Goal: Information Seeking & Learning: Check status

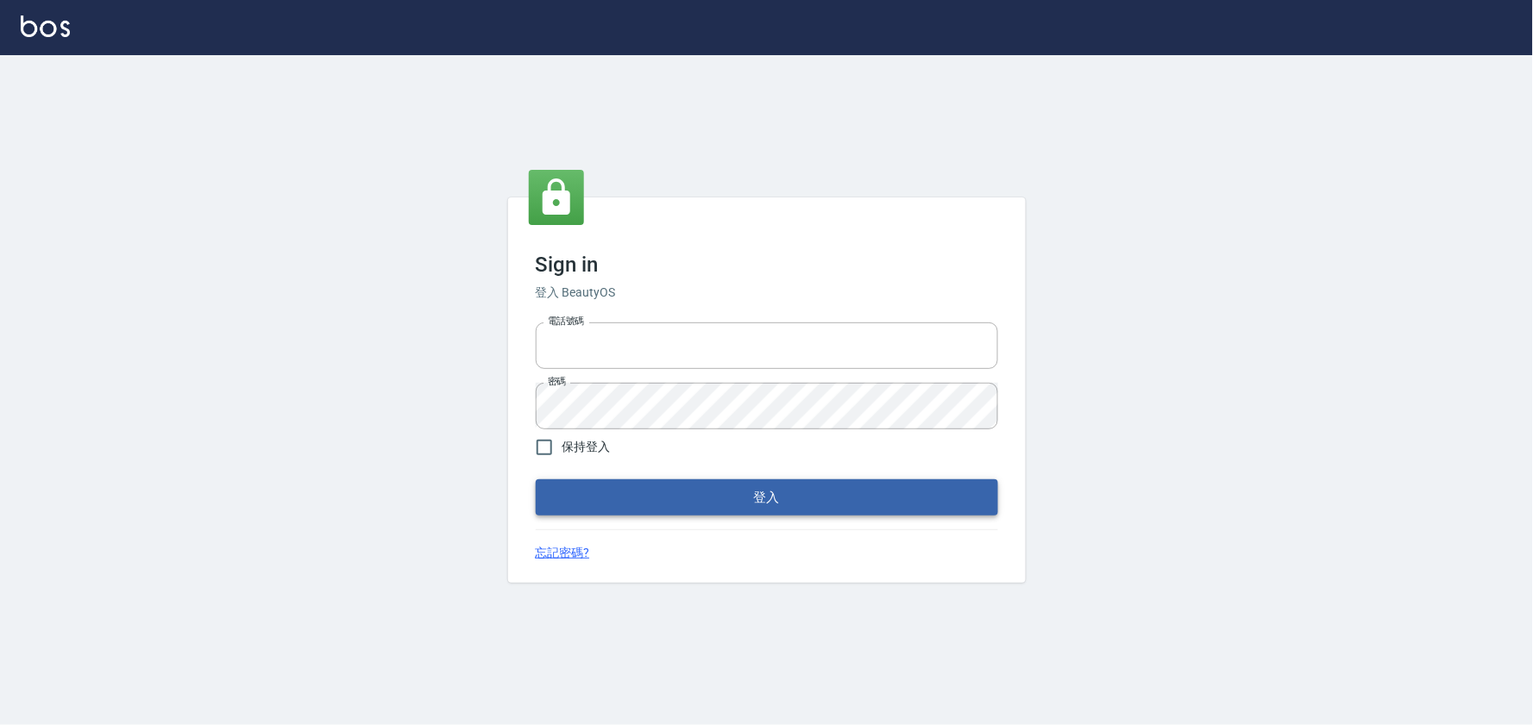
type input "032805930"
click at [744, 488] on button "登入" at bounding box center [767, 498] width 462 height 36
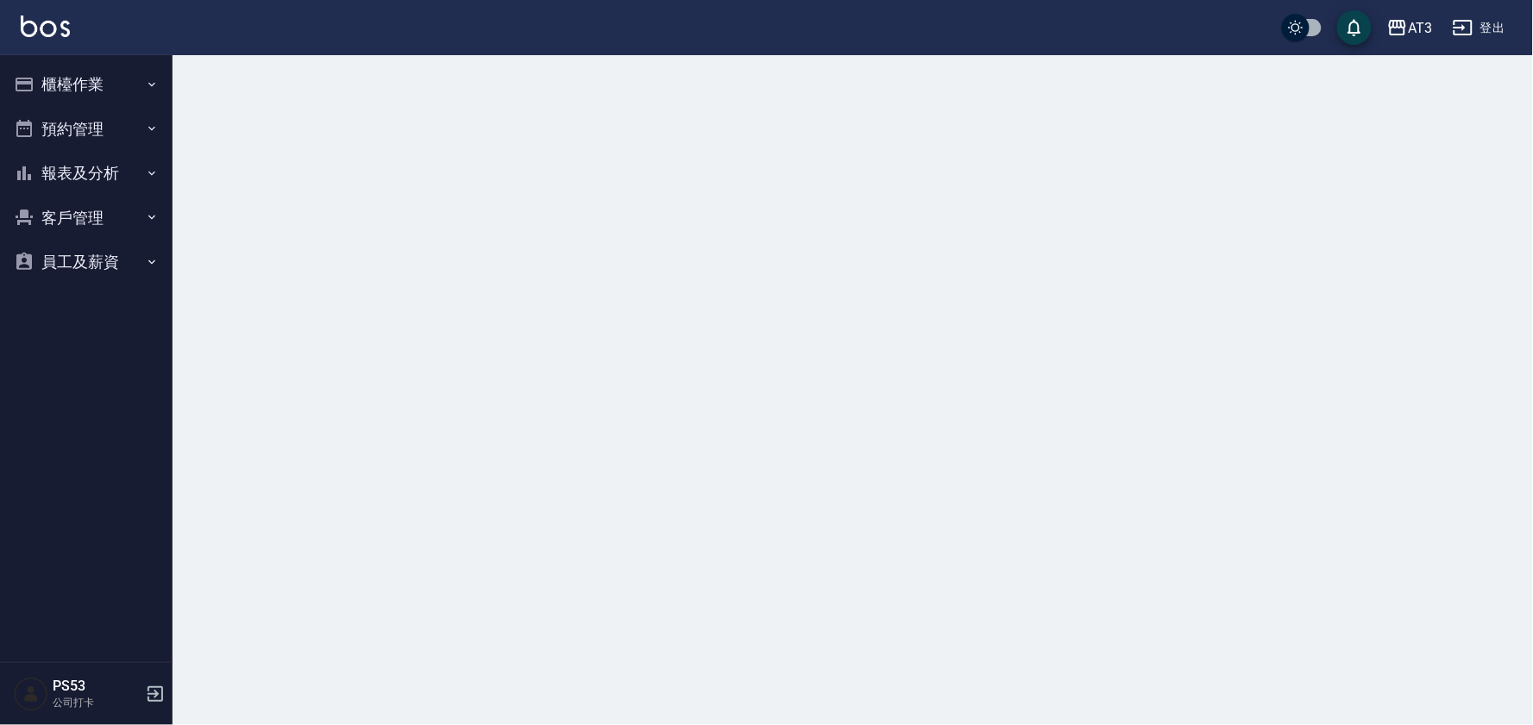
click at [92, 87] on button "櫃檯作業" at bounding box center [86, 84] width 159 height 45
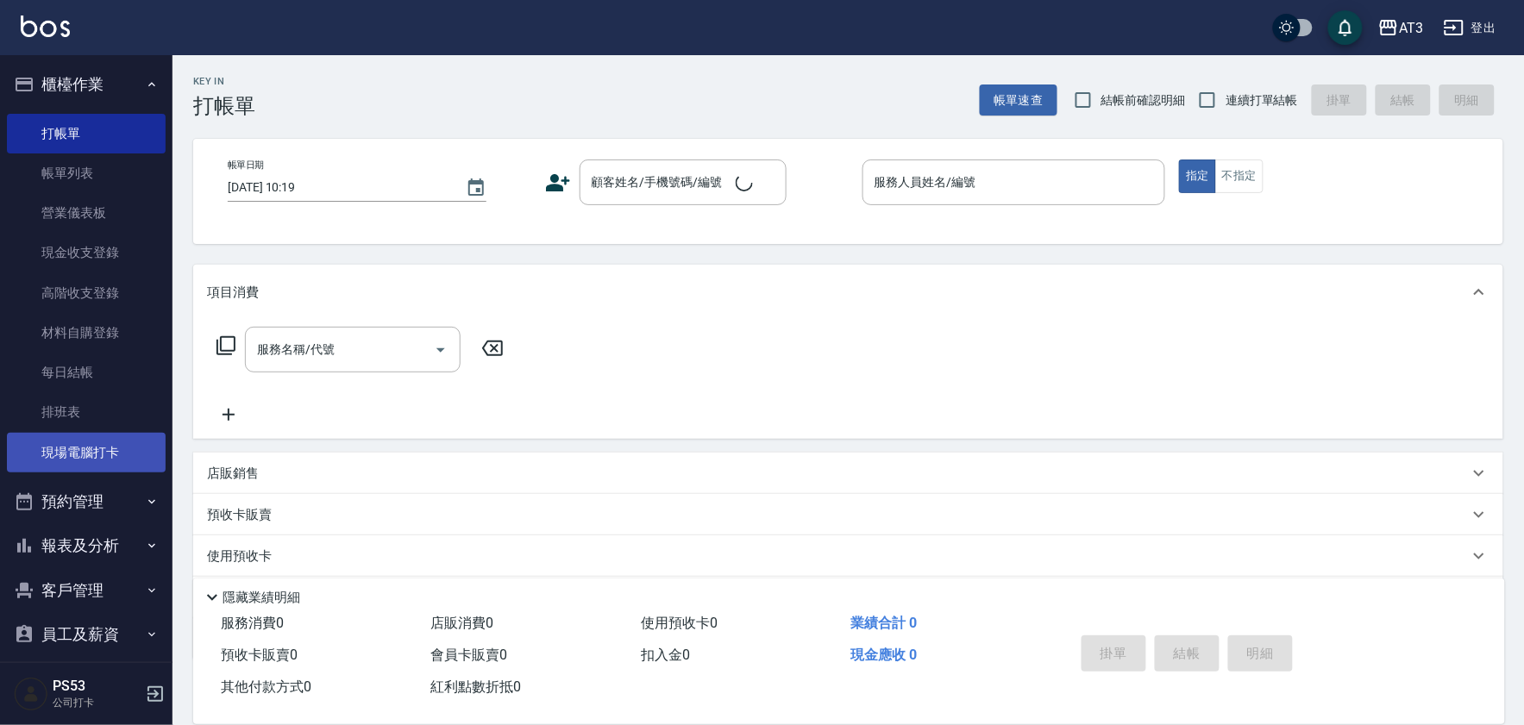
click at [102, 457] on link "現場電腦打卡" at bounding box center [86, 453] width 159 height 40
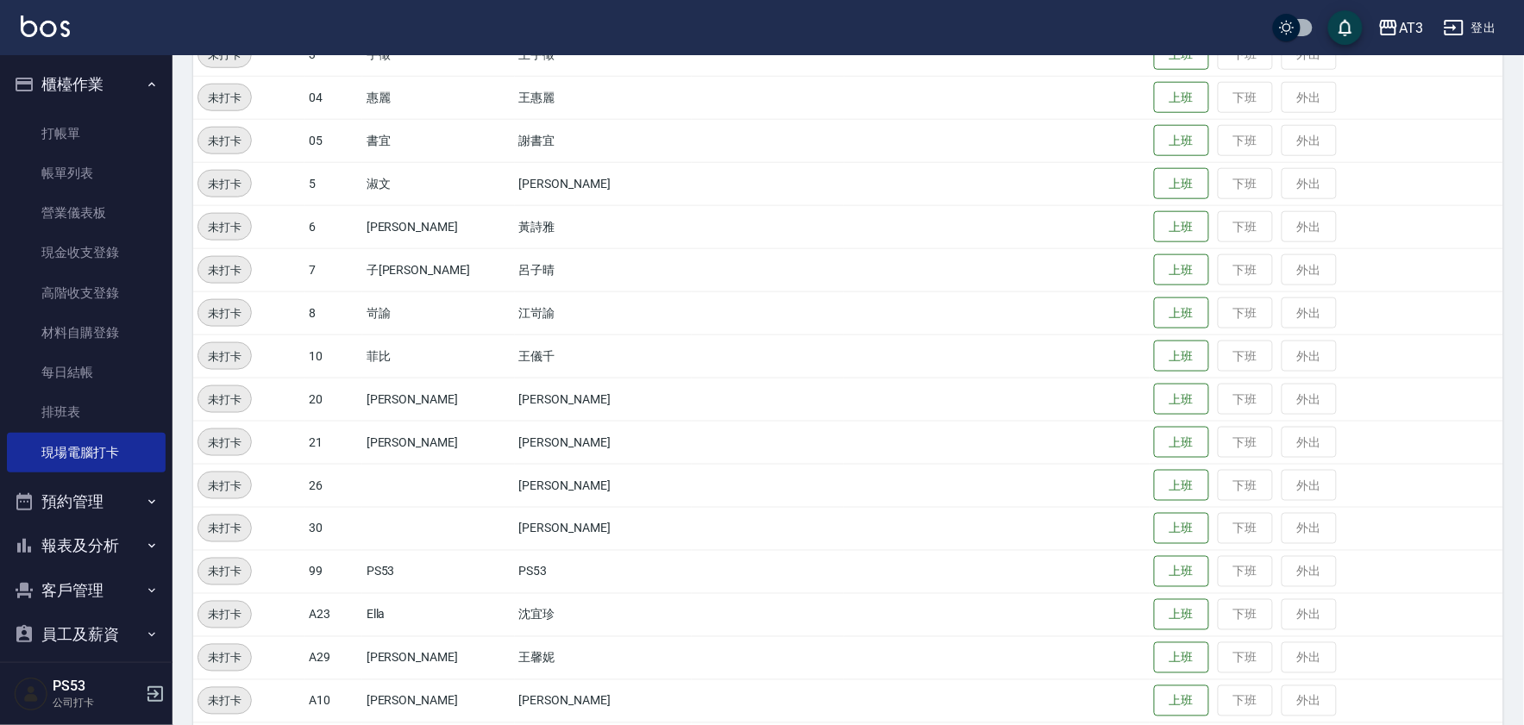
scroll to position [574, 0]
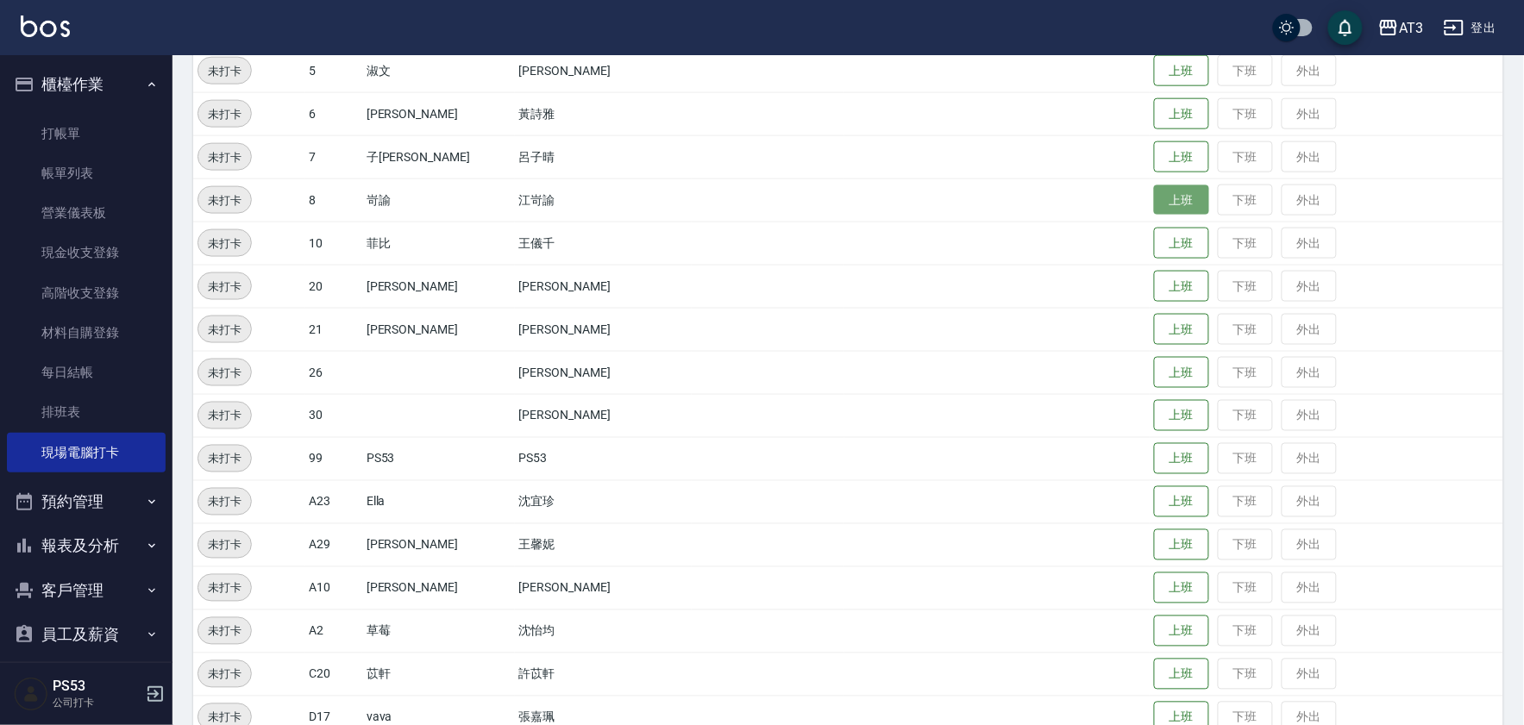
click at [1154, 202] on button "上班" at bounding box center [1181, 200] width 55 height 30
drag, startPoint x: 630, startPoint y: 164, endPoint x: 547, endPoint y: 143, distance: 85.4
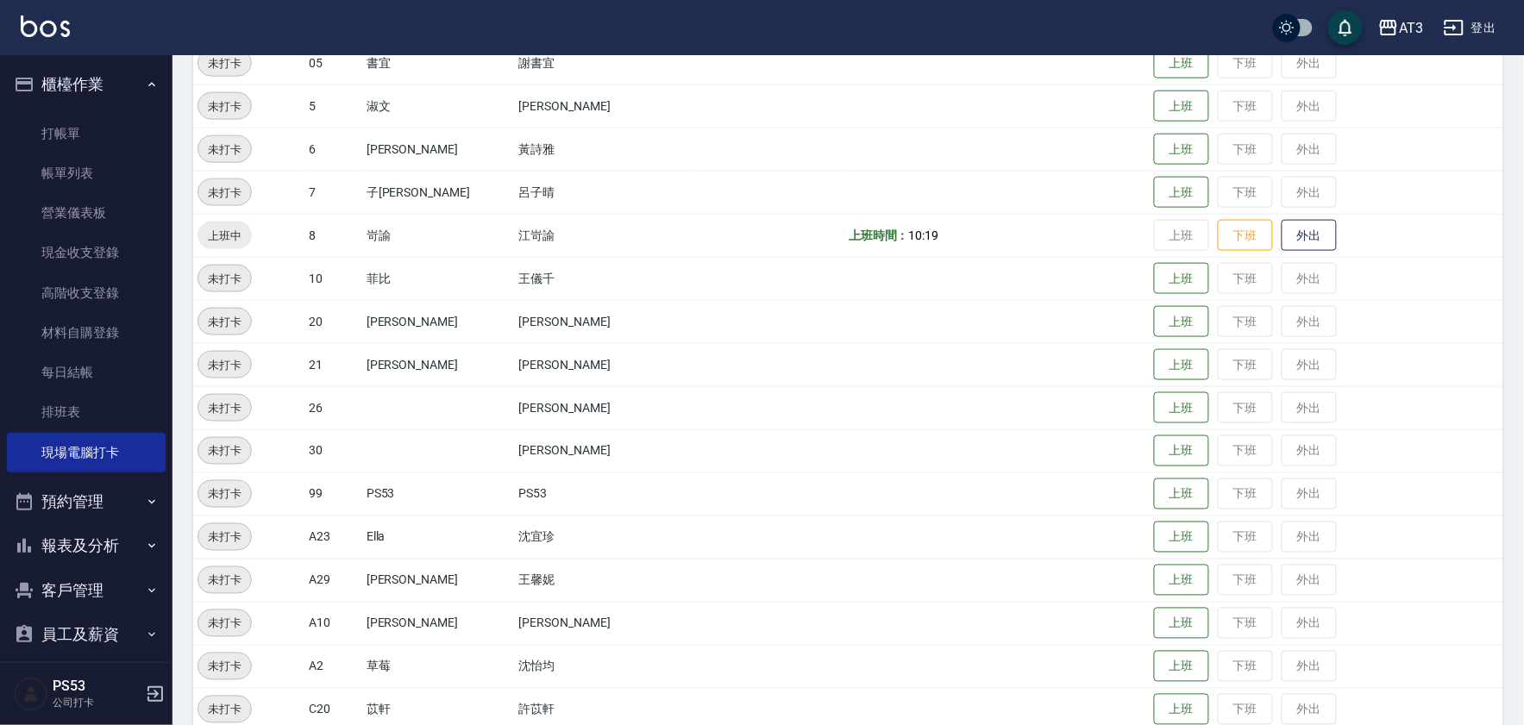
scroll to position [479, 0]
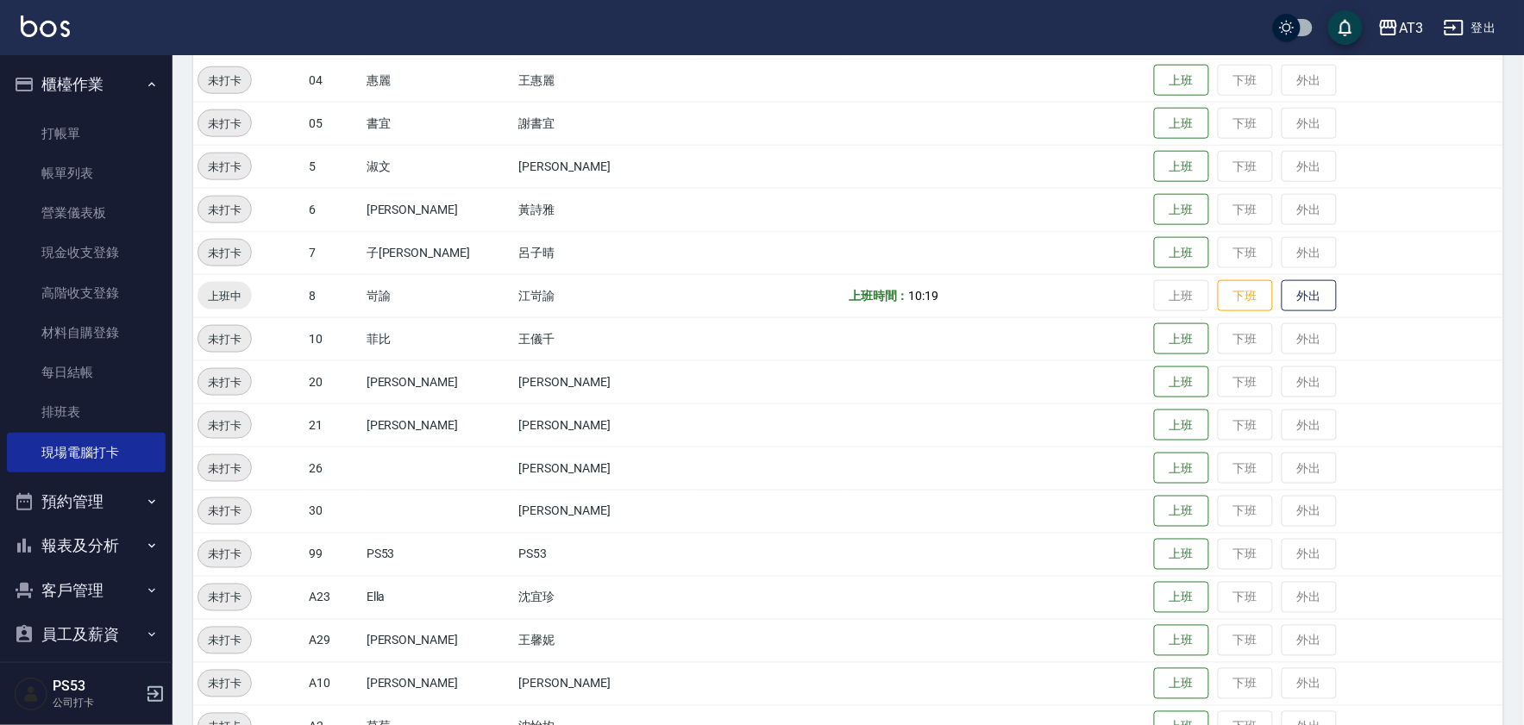
drag, startPoint x: 81, startPoint y: 424, endPoint x: 374, endPoint y: 191, distance: 374.5
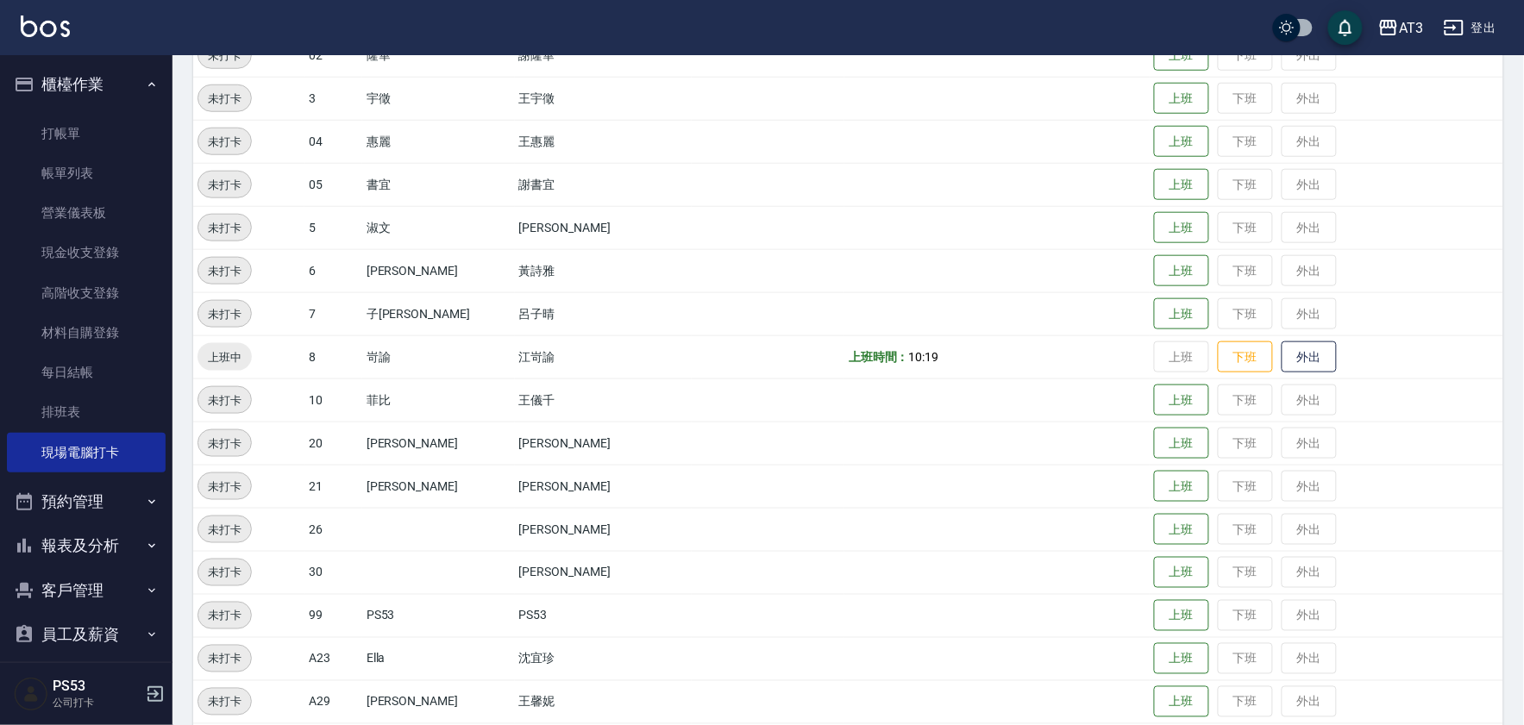
scroll to position [383, 0]
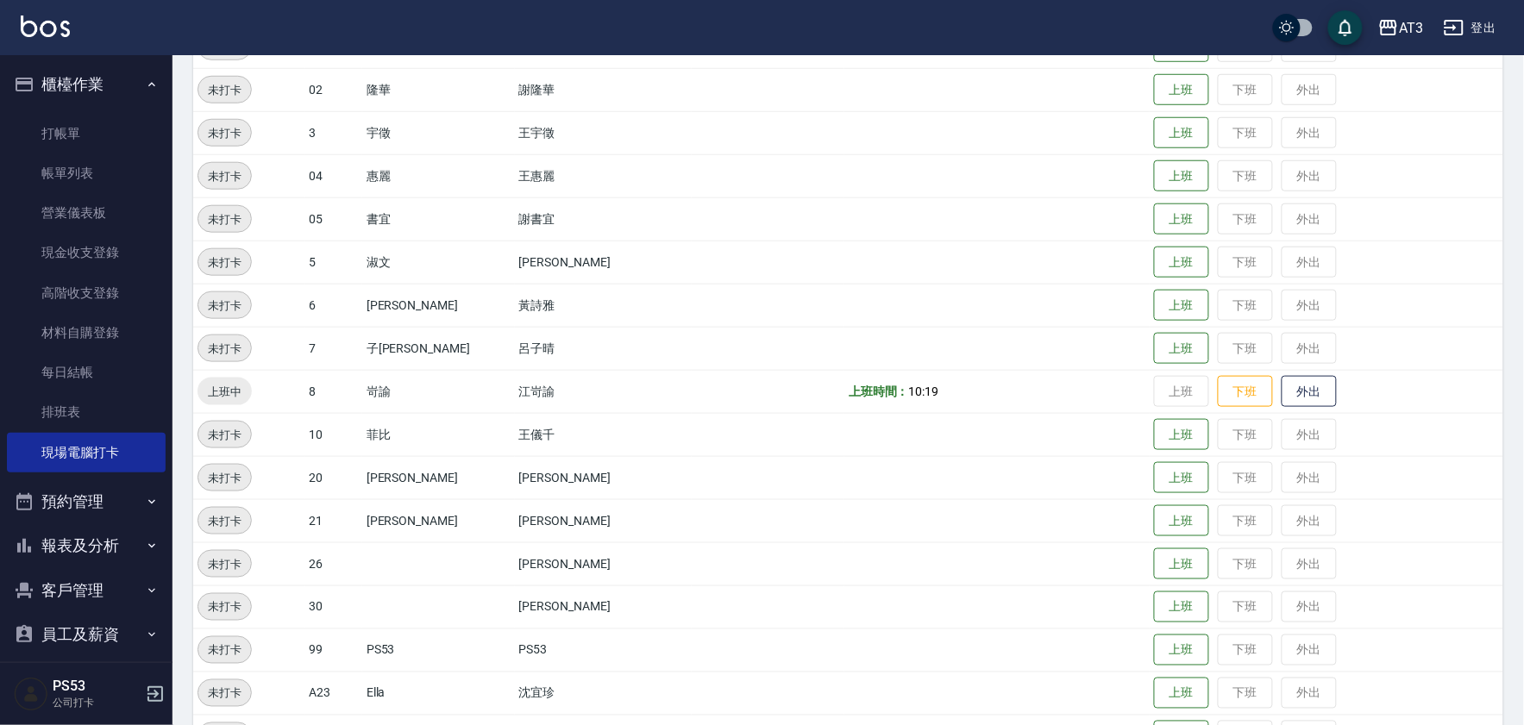
drag, startPoint x: 286, startPoint y: 585, endPoint x: 509, endPoint y: 427, distance: 272.8
drag, startPoint x: 506, startPoint y: 426, endPoint x: 468, endPoint y: 453, distance: 46.4
click at [515, 452] on td "王儀千" at bounding box center [604, 434] width 178 height 43
click at [1161, 509] on button "上班" at bounding box center [1181, 521] width 55 height 30
click at [1174, 349] on button "上班" at bounding box center [1181, 349] width 55 height 30
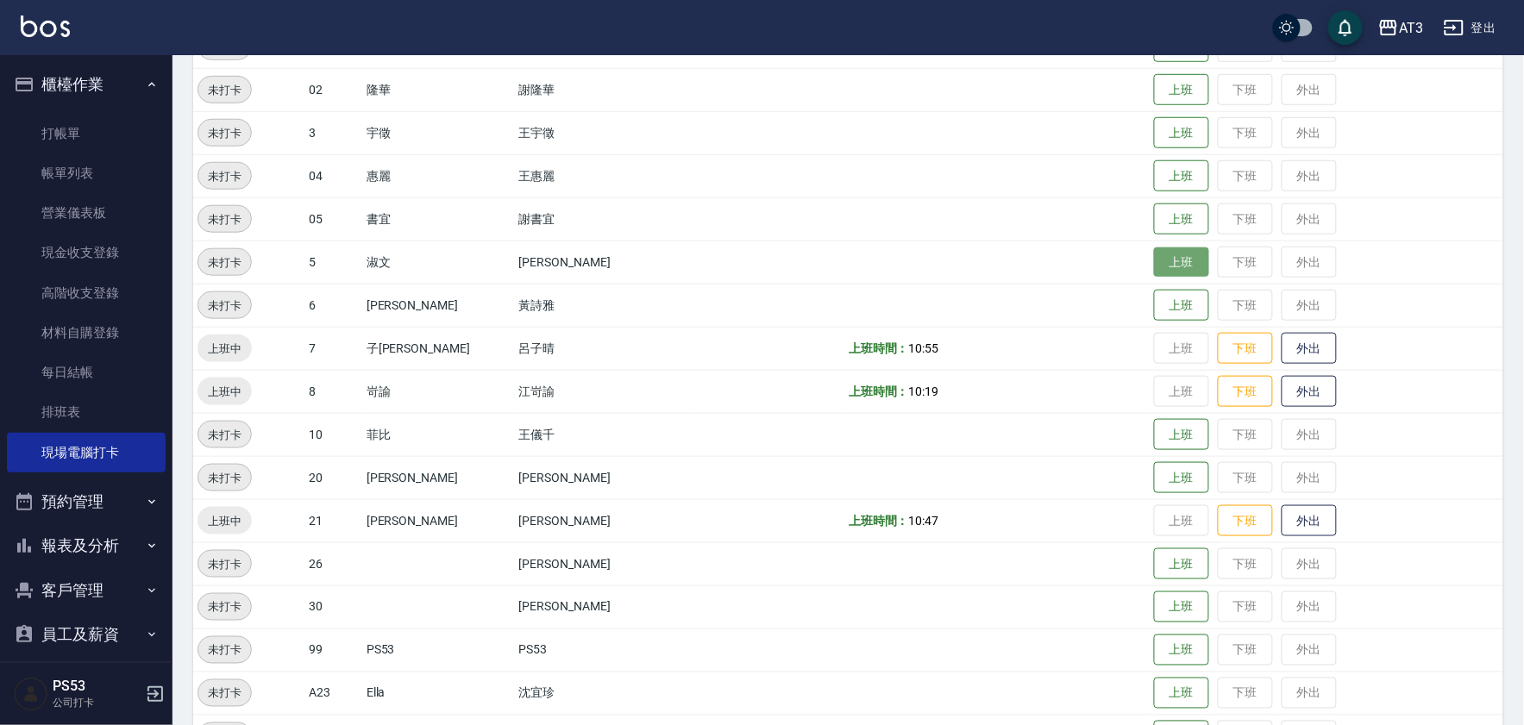
click at [1154, 259] on button "上班" at bounding box center [1181, 263] width 55 height 30
click at [1154, 434] on button "上班" at bounding box center [1181, 435] width 55 height 30
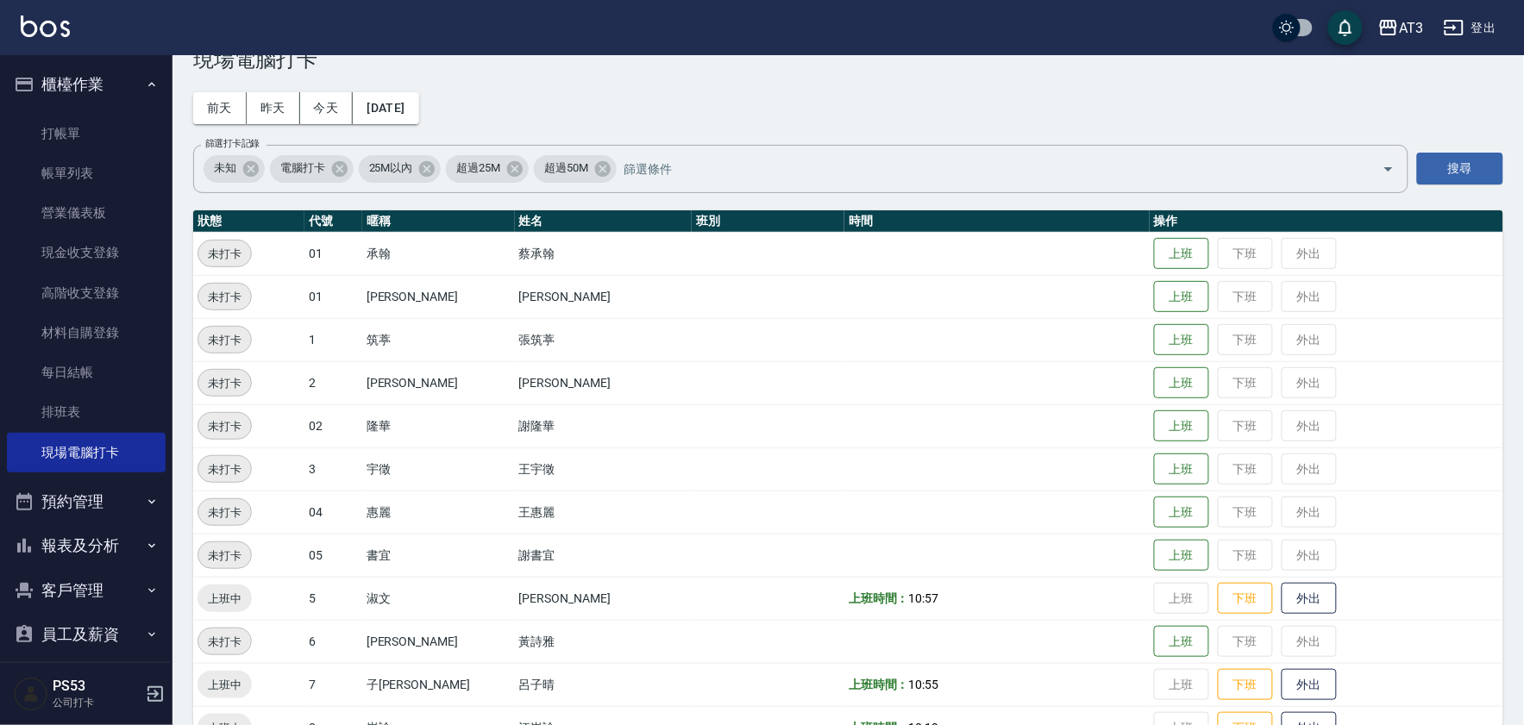
scroll to position [0, 0]
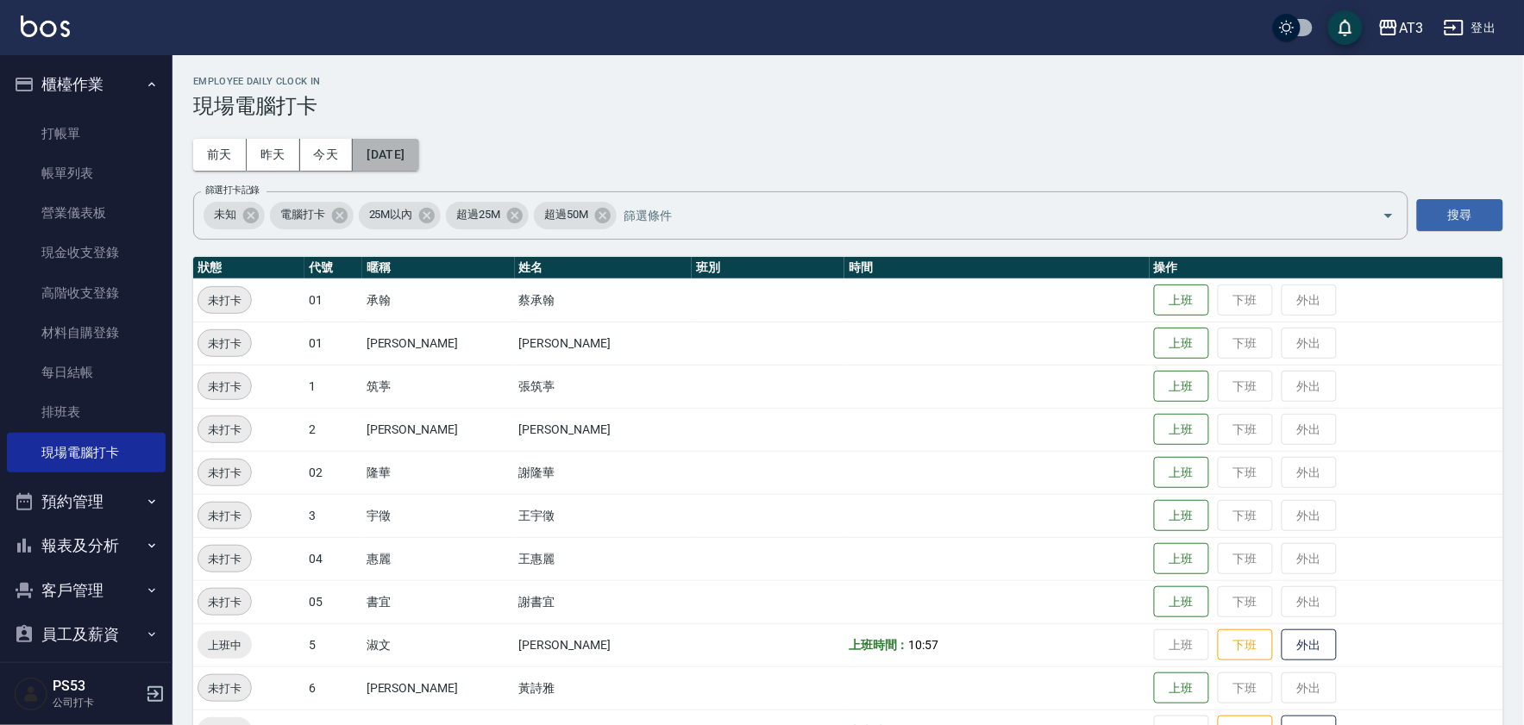
click at [418, 141] on button "[DATE]" at bounding box center [386, 155] width 66 height 32
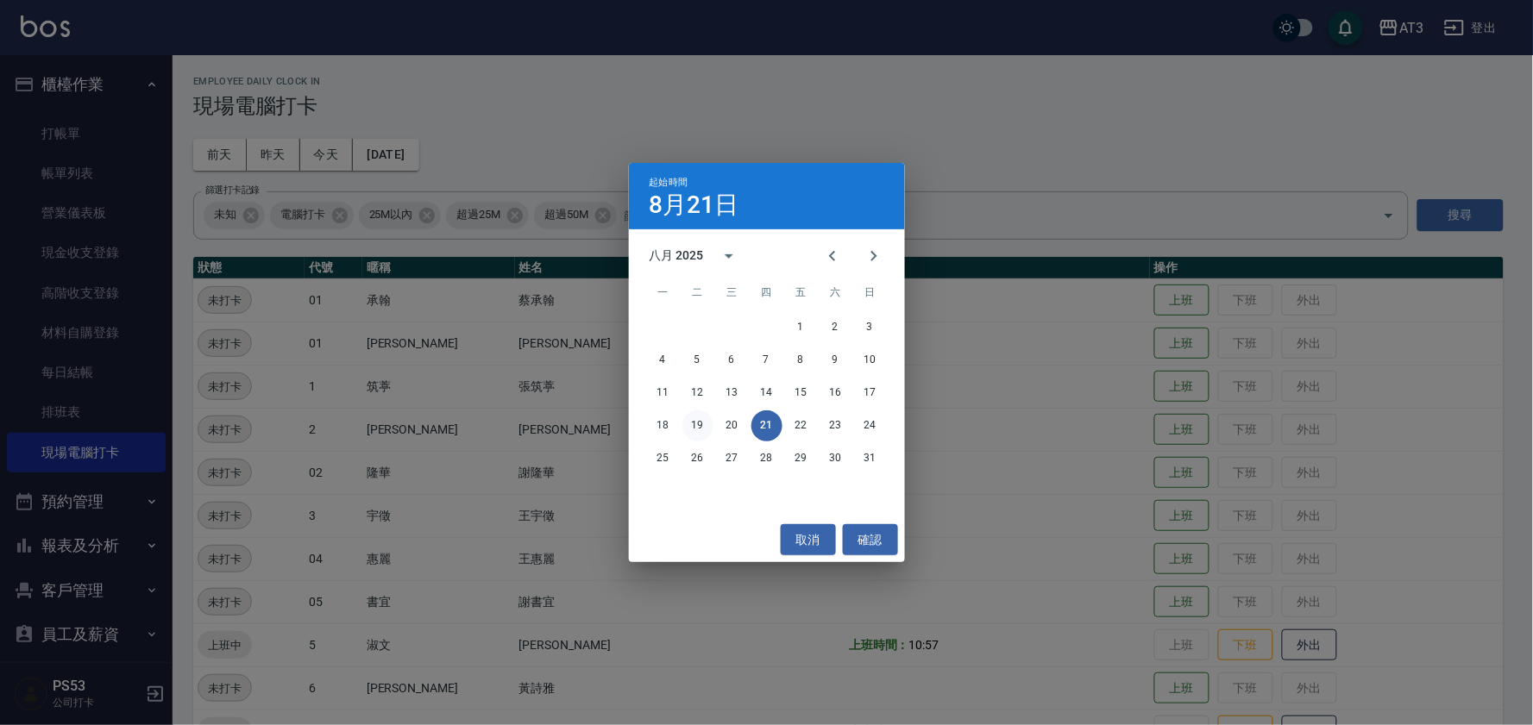
click at [692, 423] on button "19" at bounding box center [697, 426] width 31 height 31
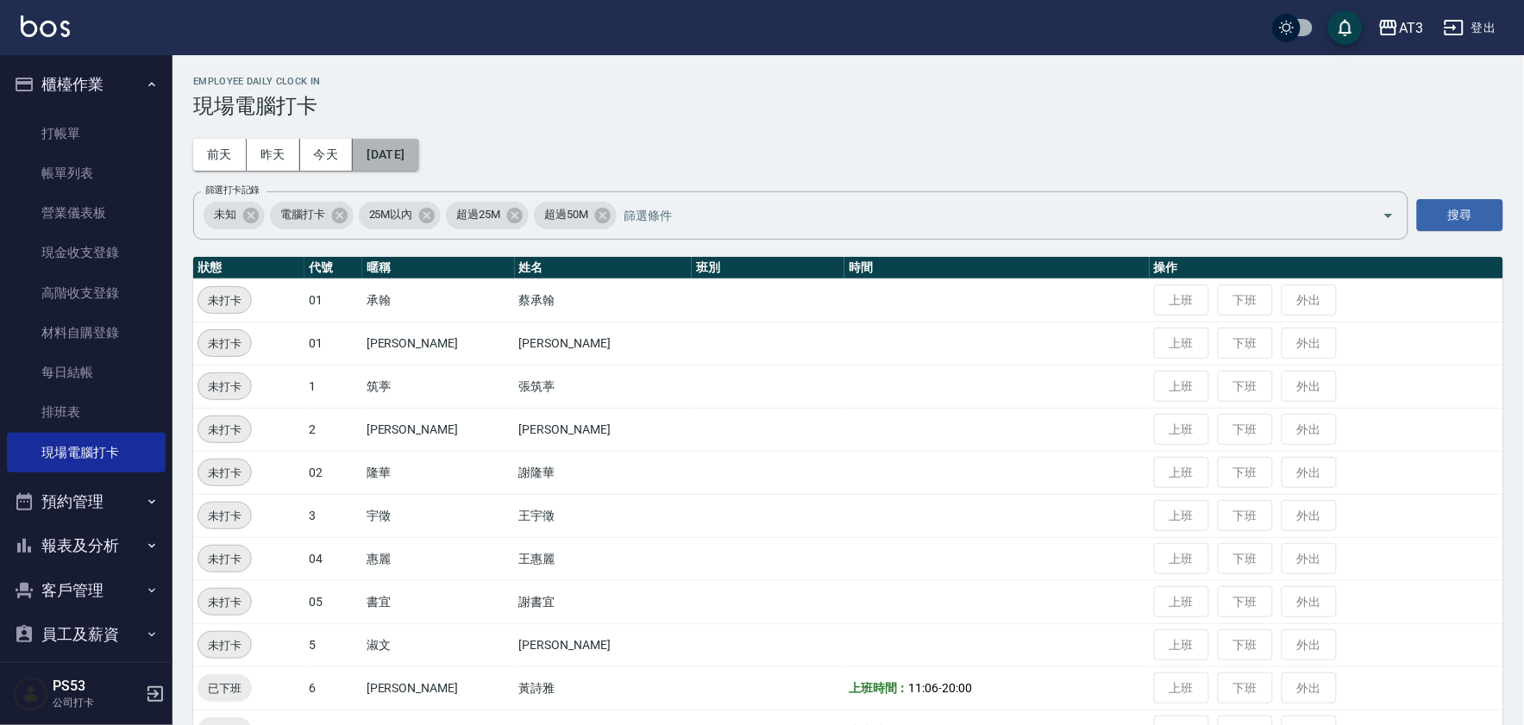
click at [418, 144] on button "[DATE]" at bounding box center [386, 155] width 66 height 32
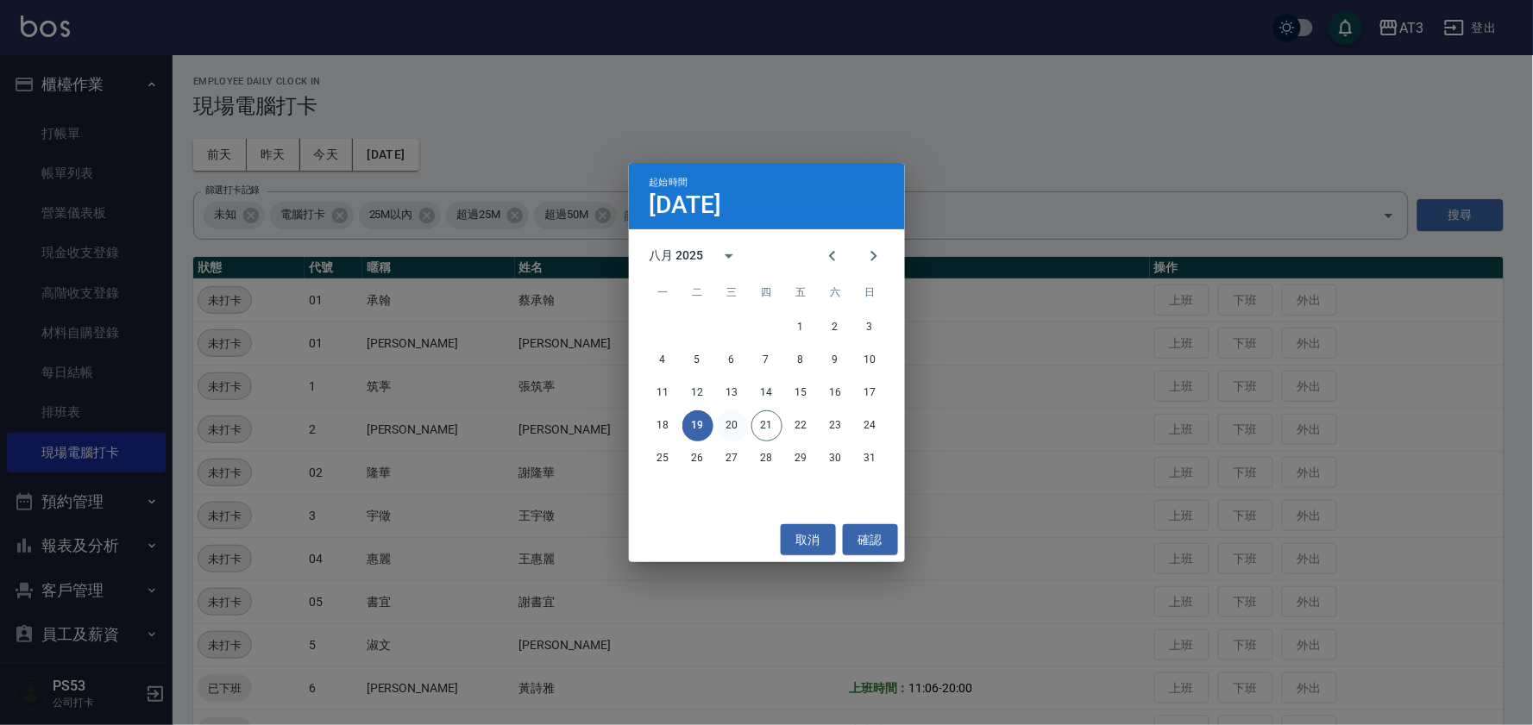
click at [742, 424] on button "20" at bounding box center [732, 426] width 31 height 31
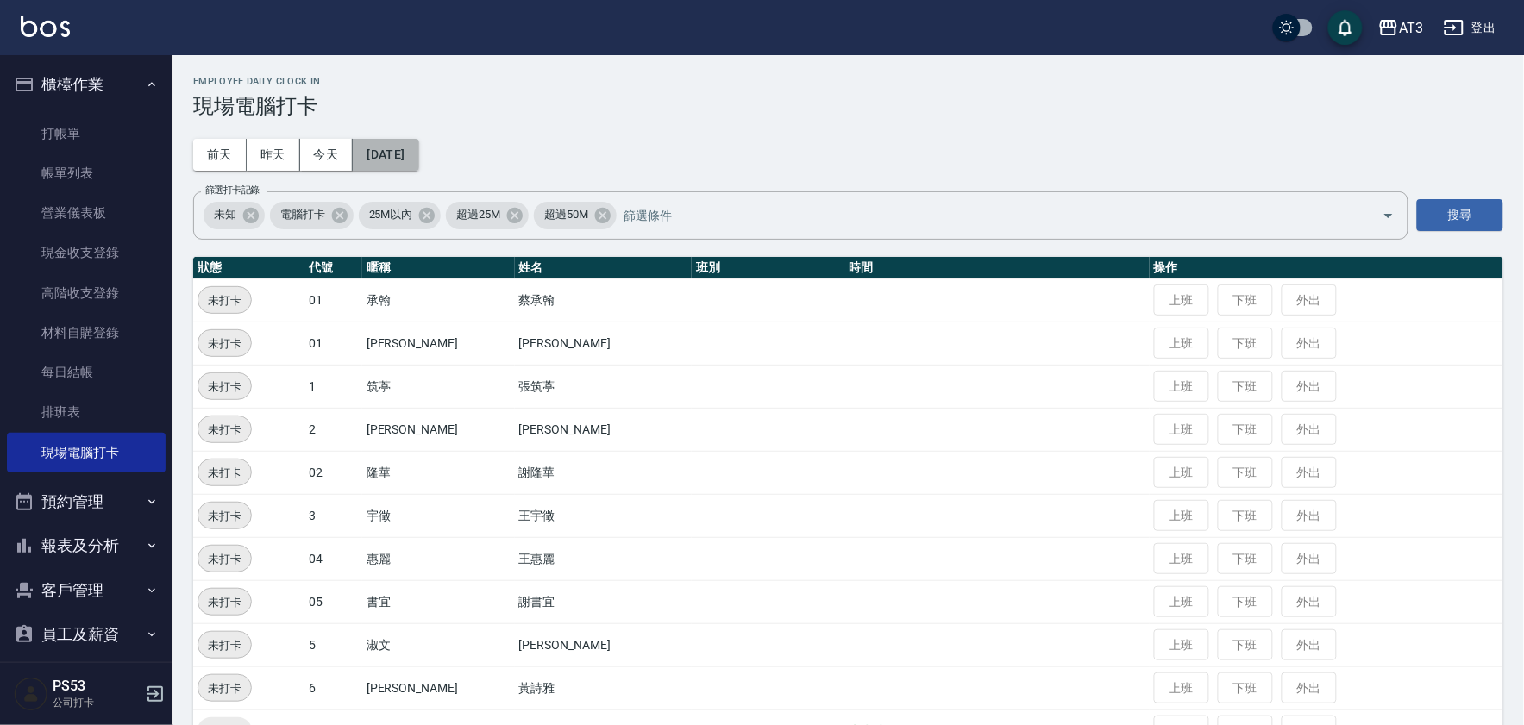
click at [404, 160] on button "[DATE]" at bounding box center [386, 155] width 66 height 32
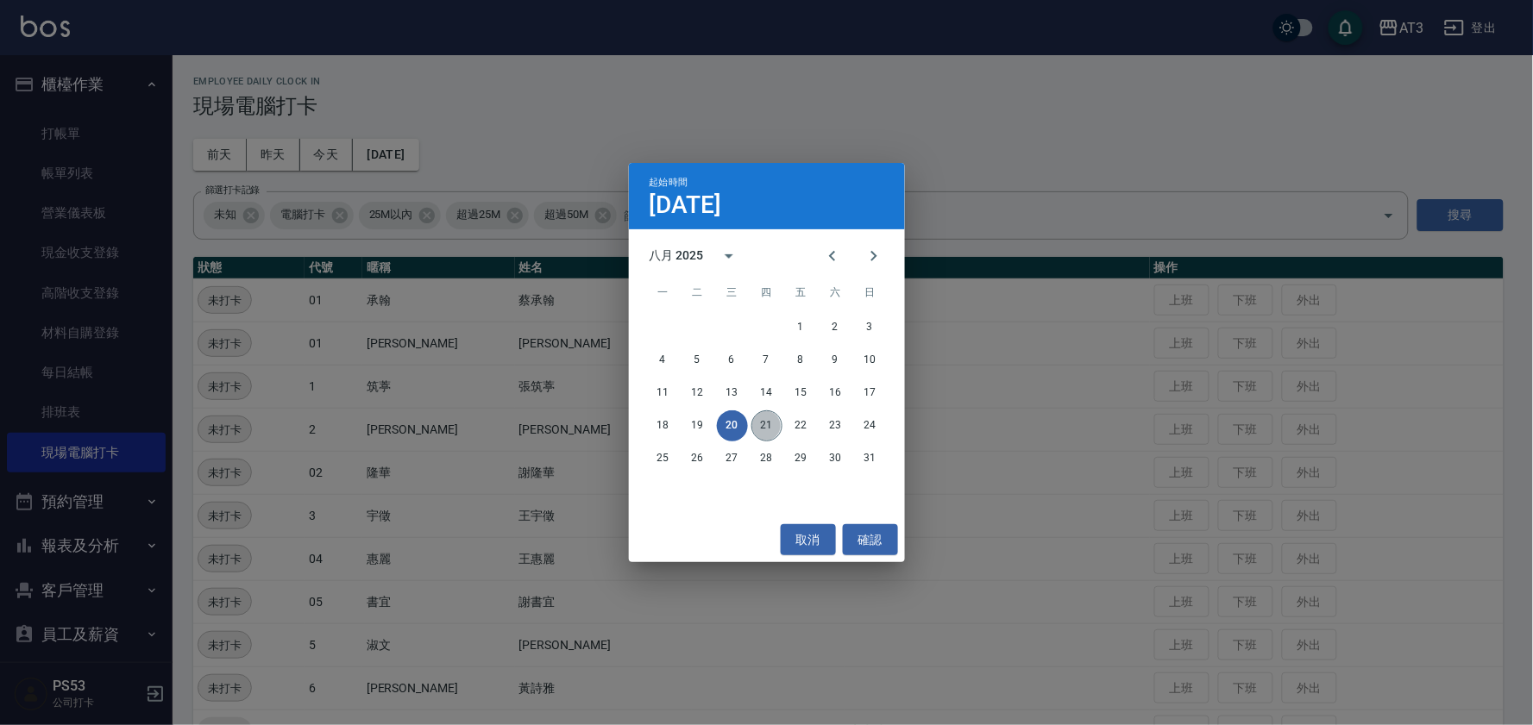
click at [765, 424] on button "21" at bounding box center [766, 426] width 31 height 31
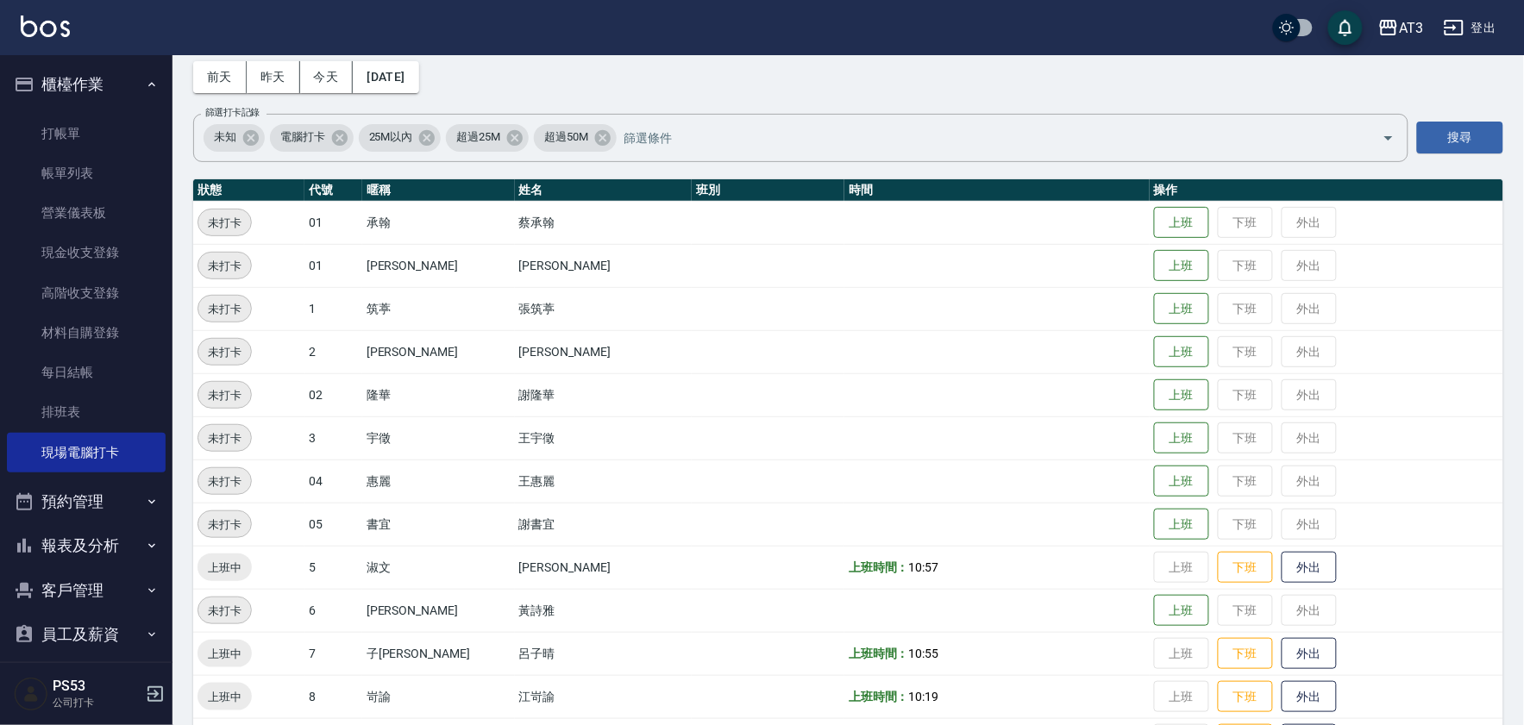
scroll to position [287, 0]
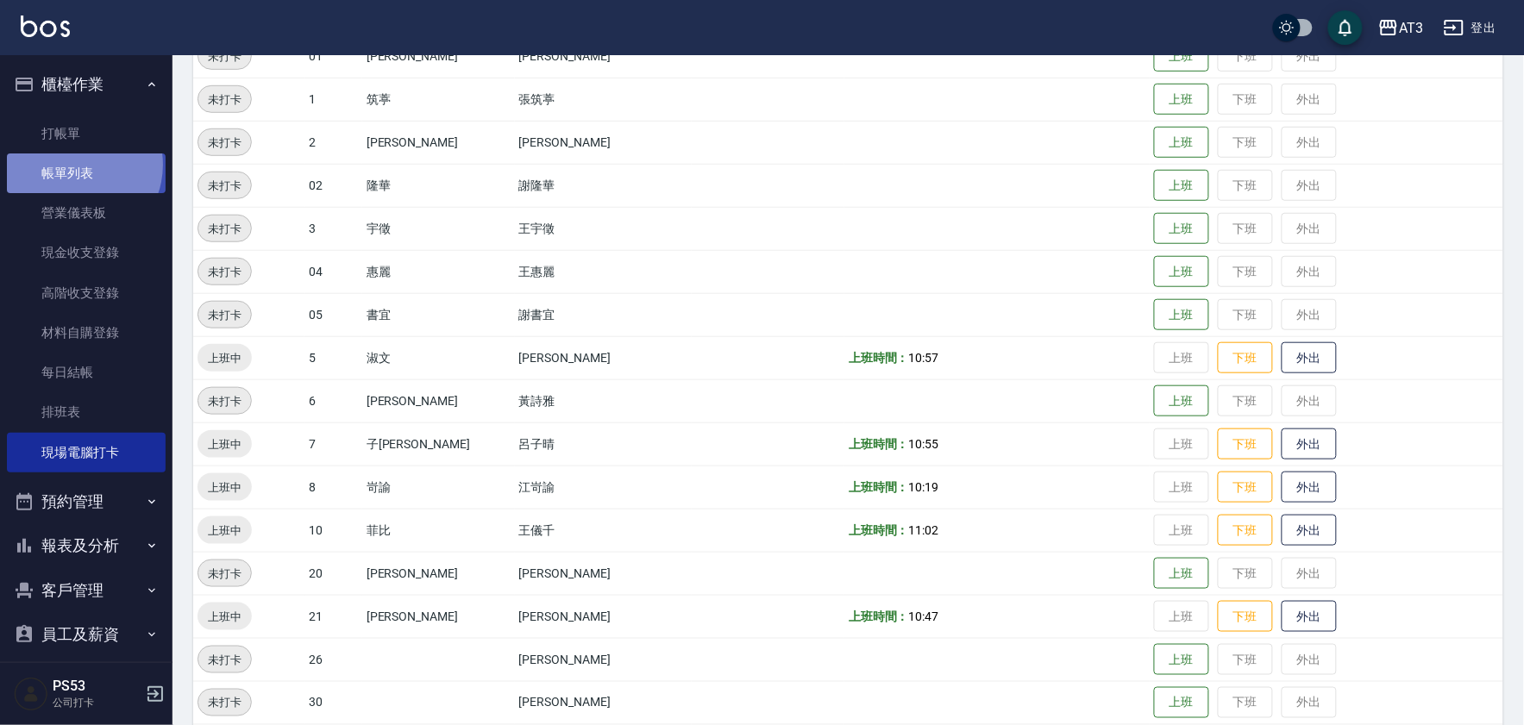
click at [74, 165] on link "帳單列表" at bounding box center [86, 174] width 159 height 40
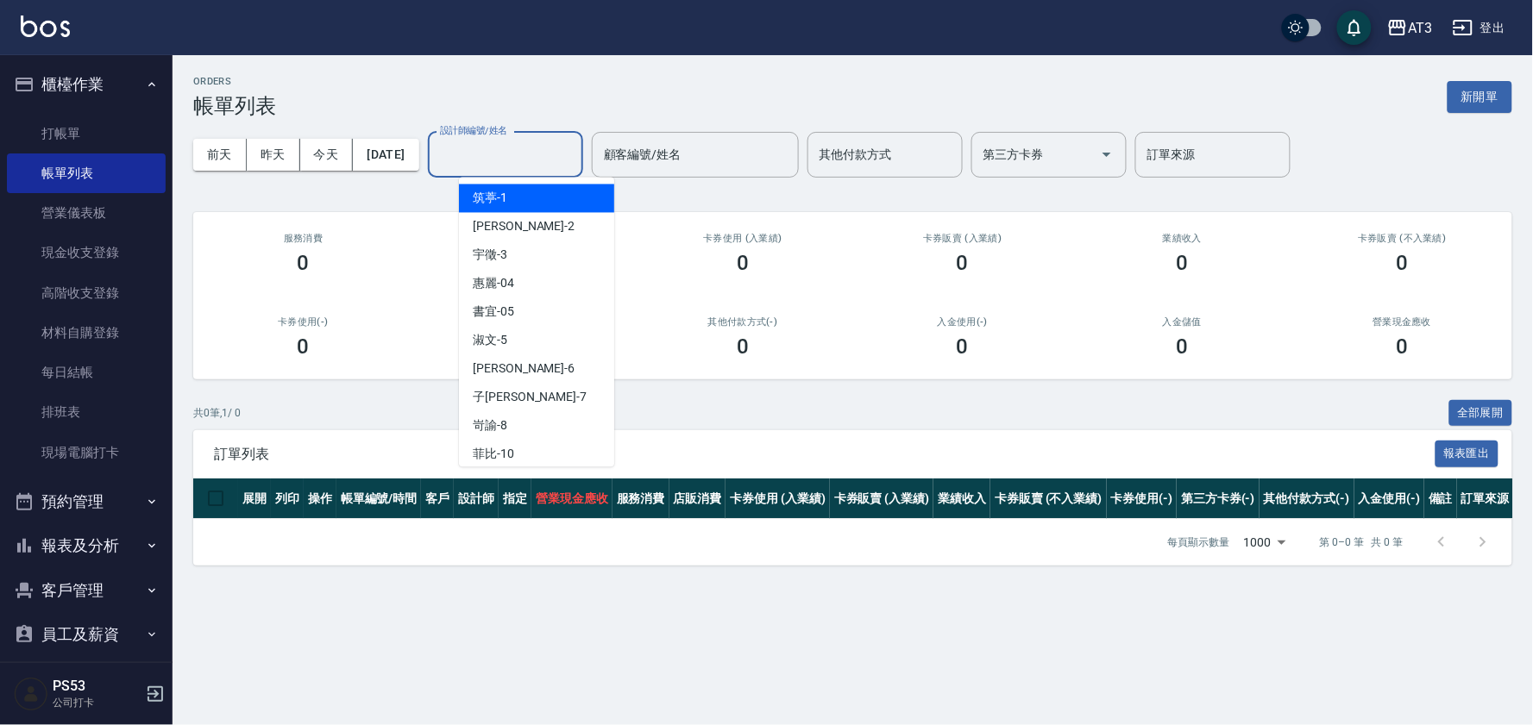
click at [490, 144] on div "設計師編號/姓名 設計師編號/姓名" at bounding box center [505, 155] width 155 height 46
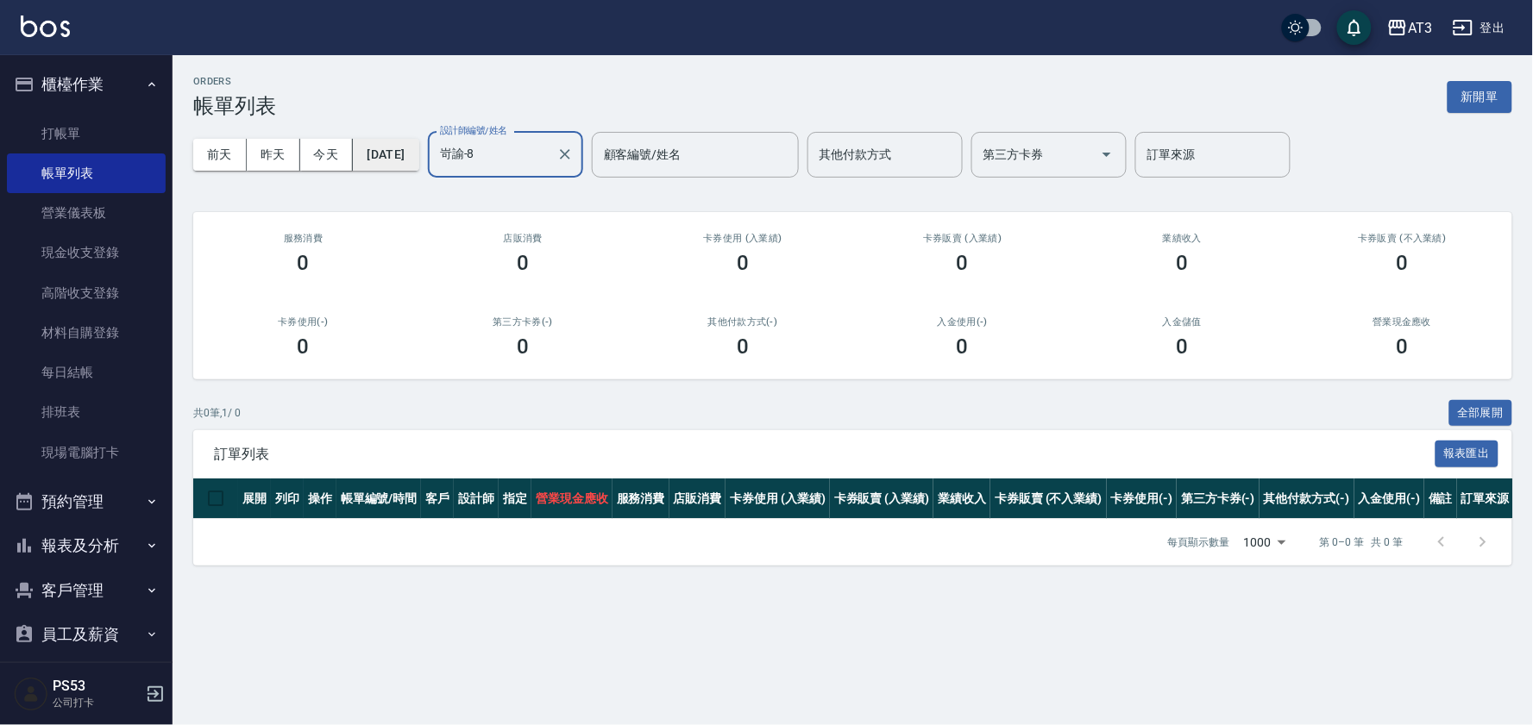
type input "岢諭-8"
click at [397, 151] on button "[DATE]" at bounding box center [386, 155] width 66 height 32
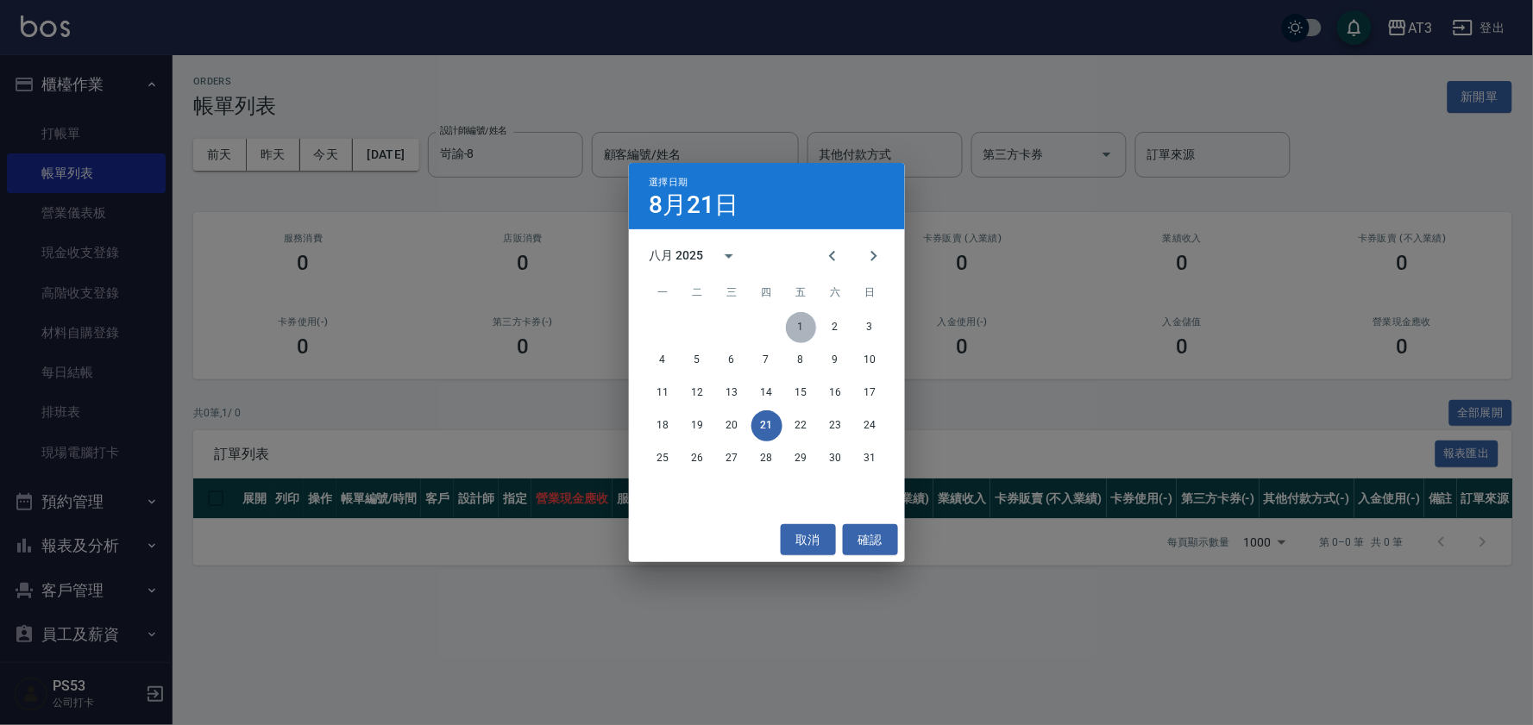
click at [792, 321] on button "1" at bounding box center [801, 327] width 31 height 31
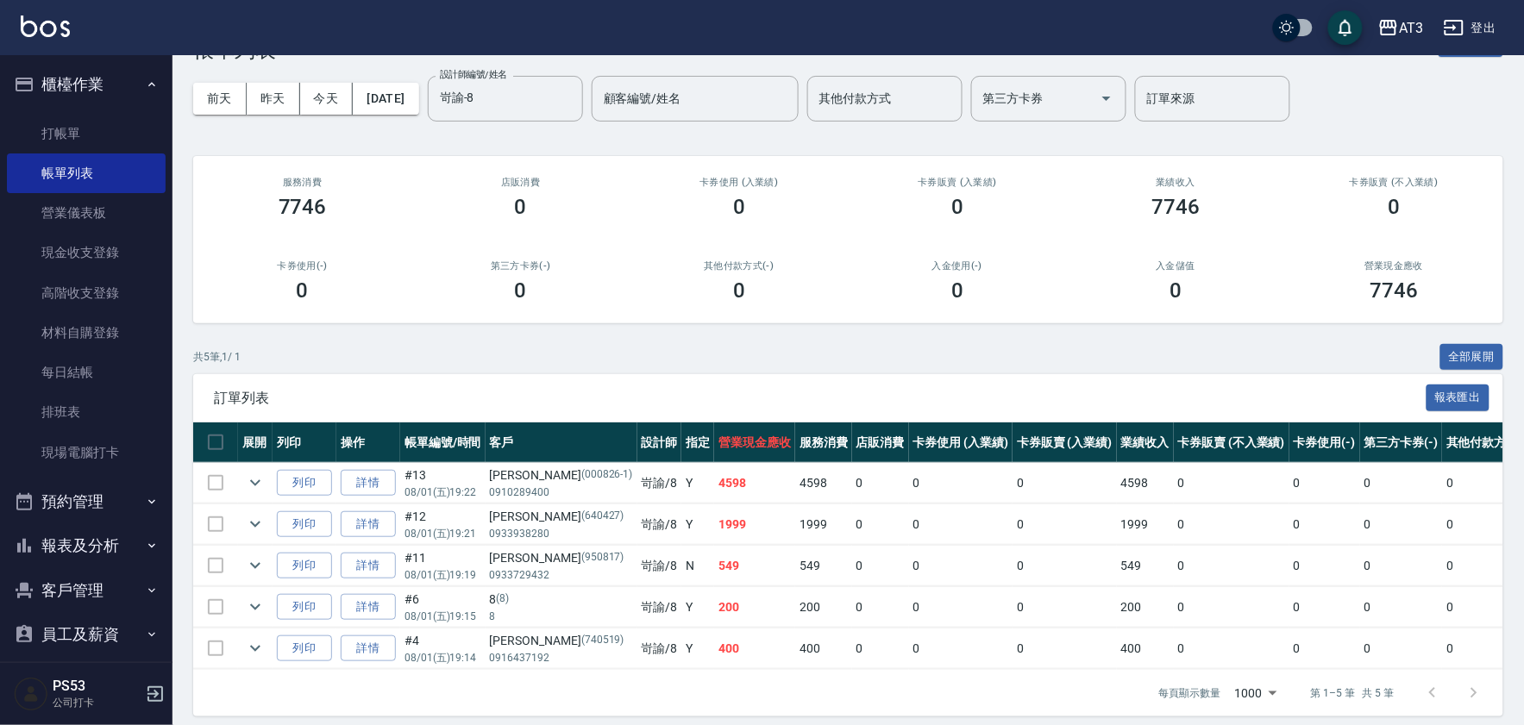
scroll to position [85, 0]
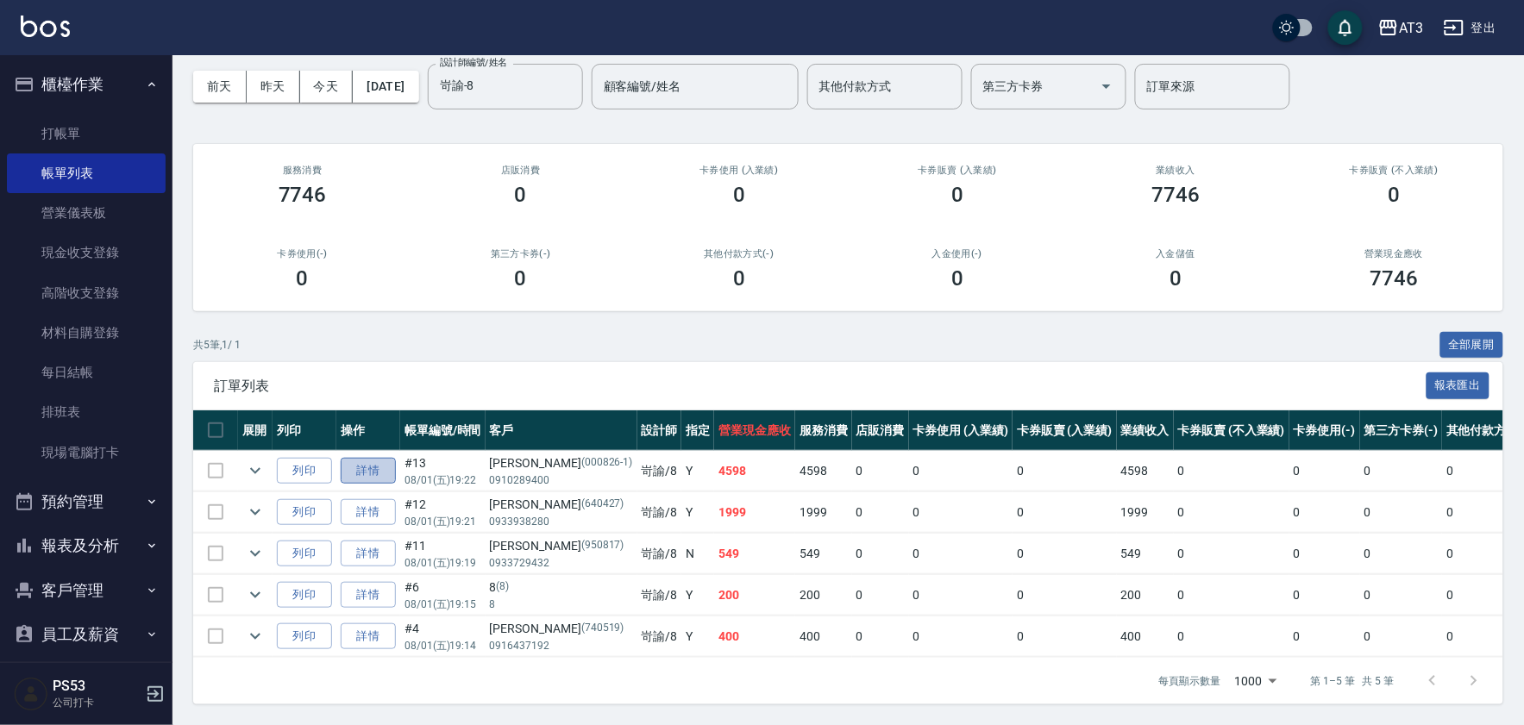
click at [383, 458] on link "詳情" at bounding box center [368, 471] width 55 height 27
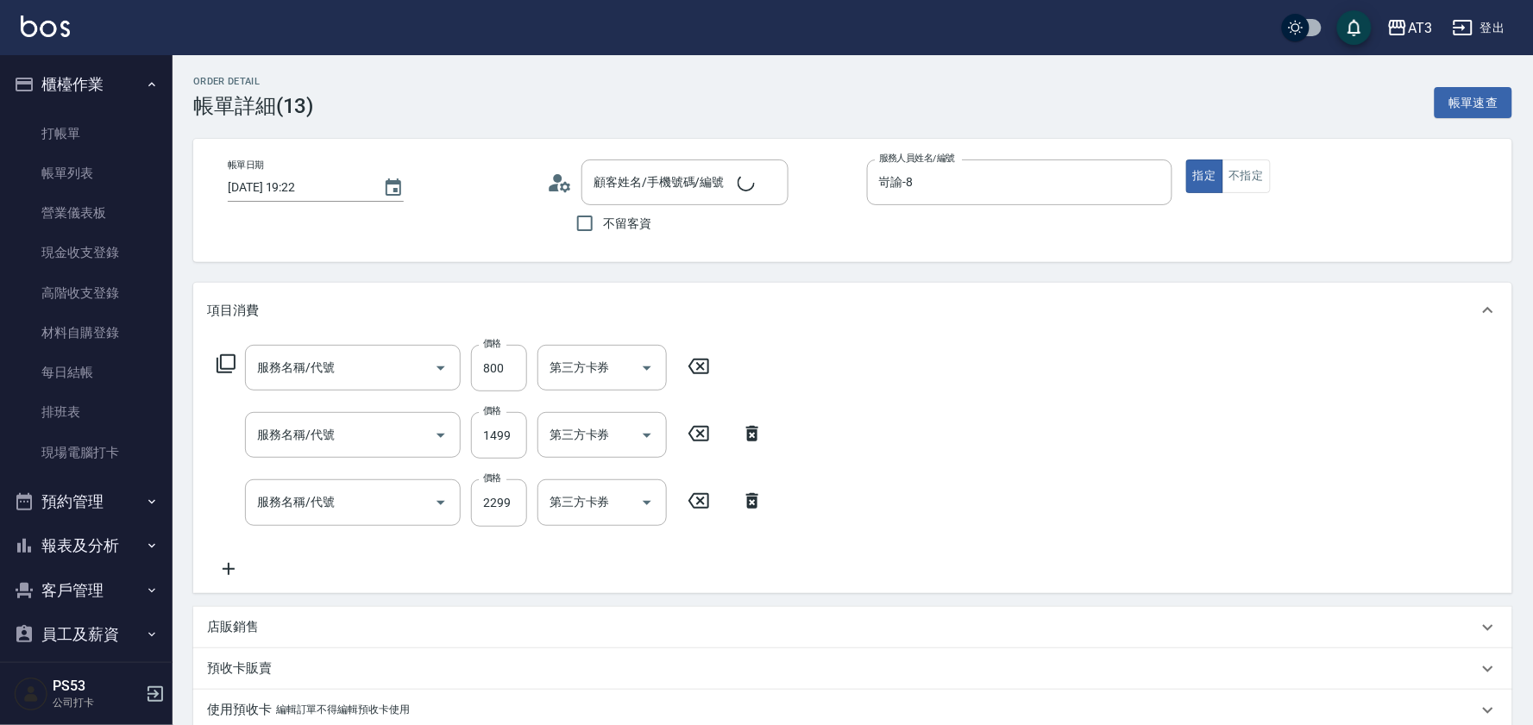
type input "[DATE] 19:22"
type input "岢諭-8"
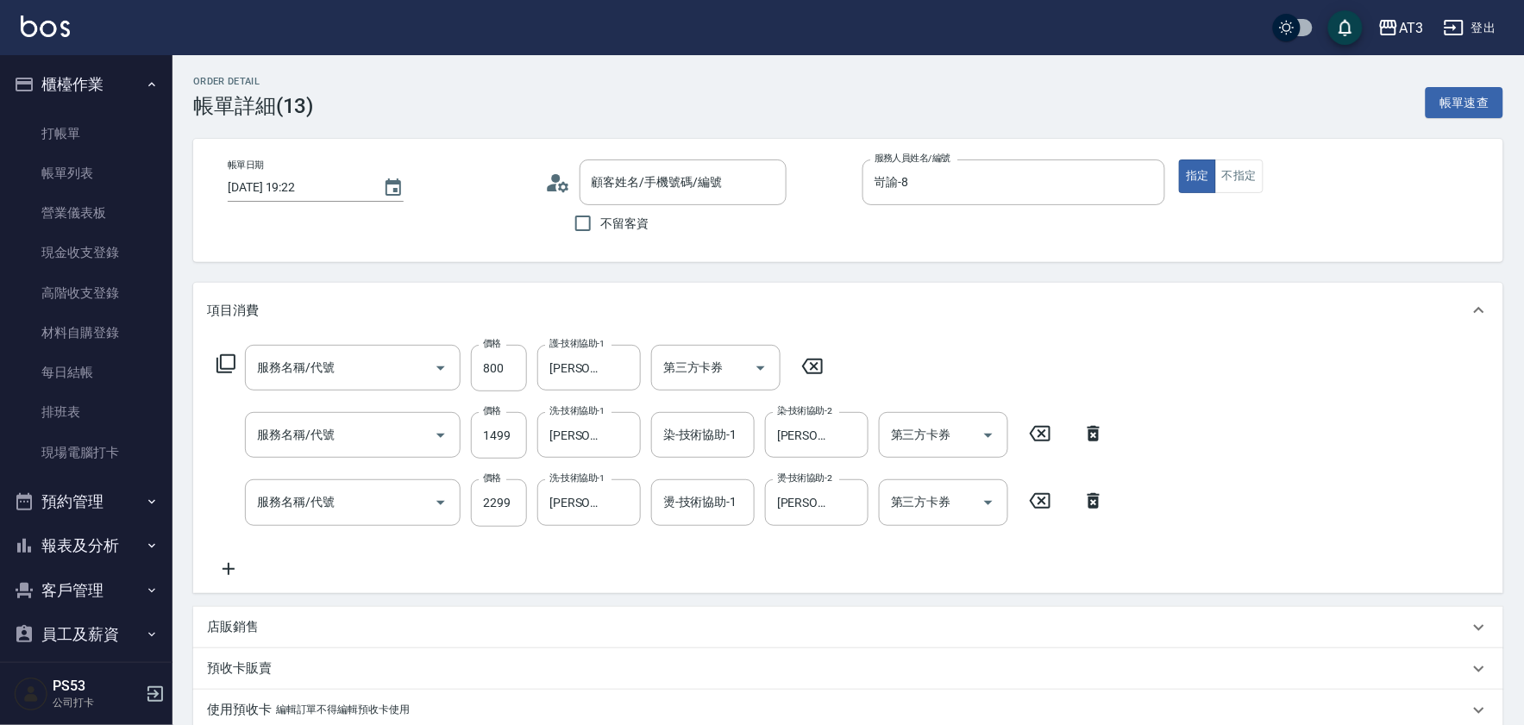
type input "自備護髮(502)"
type input "設計染髮(404)"
type input "設計燙髮(302)"
type input "[PERSON_NAME]/0910289400/000826-1"
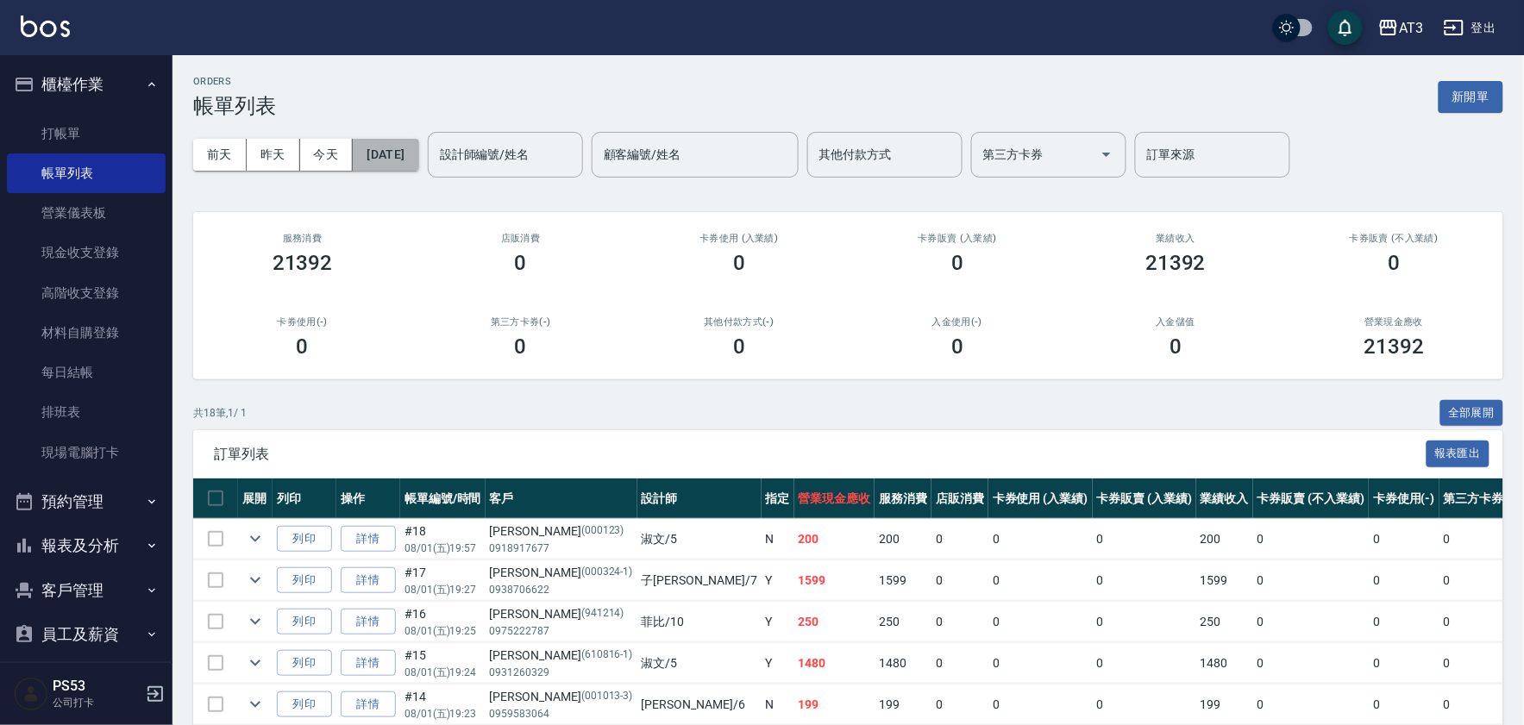
click at [401, 153] on button "[DATE]" at bounding box center [386, 155] width 66 height 32
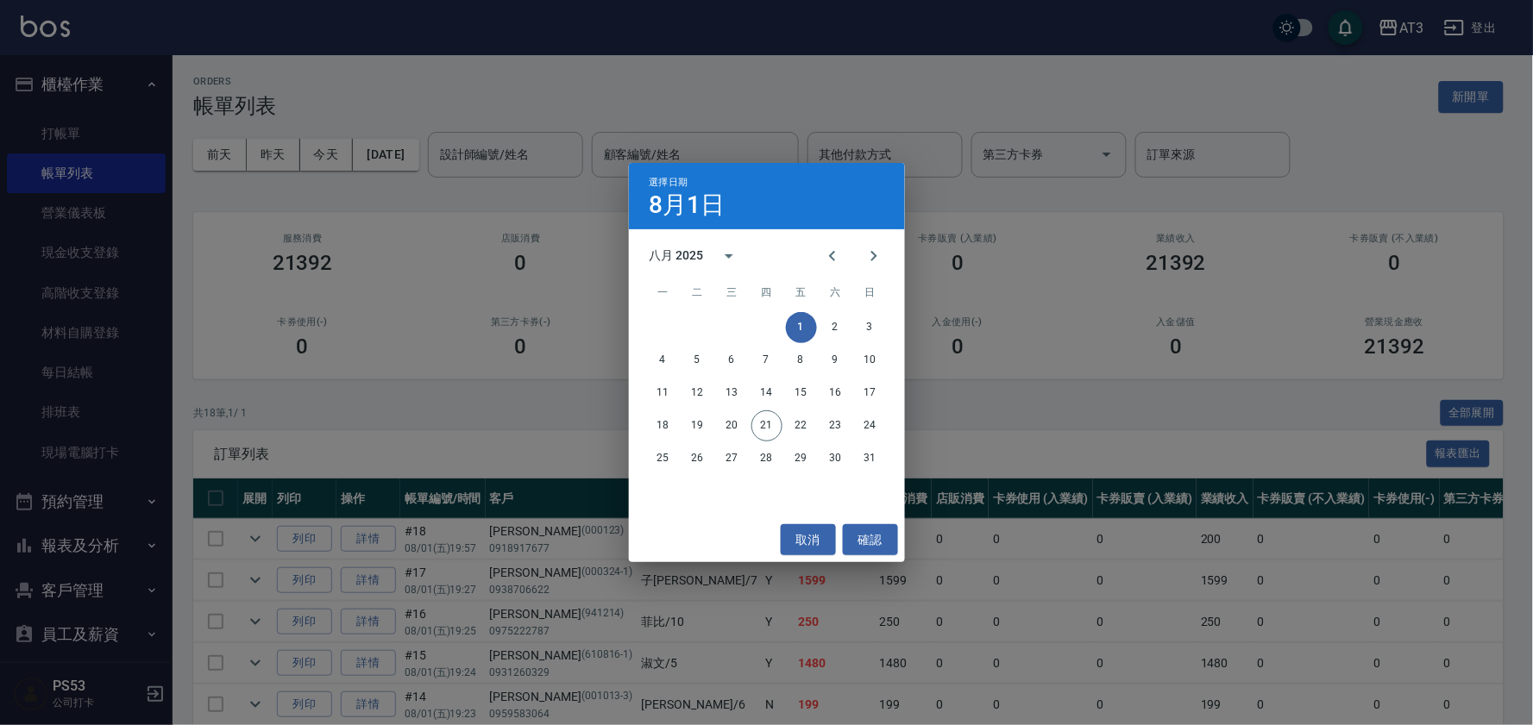
click at [557, 160] on div "選擇日期 8月1日 八月 2025 一 二 三 四 五 六 日 1 2 3 4 5 6 7 8 9 10 11 12 13 14 15 16 17 18 19…" at bounding box center [766, 362] width 1533 height 725
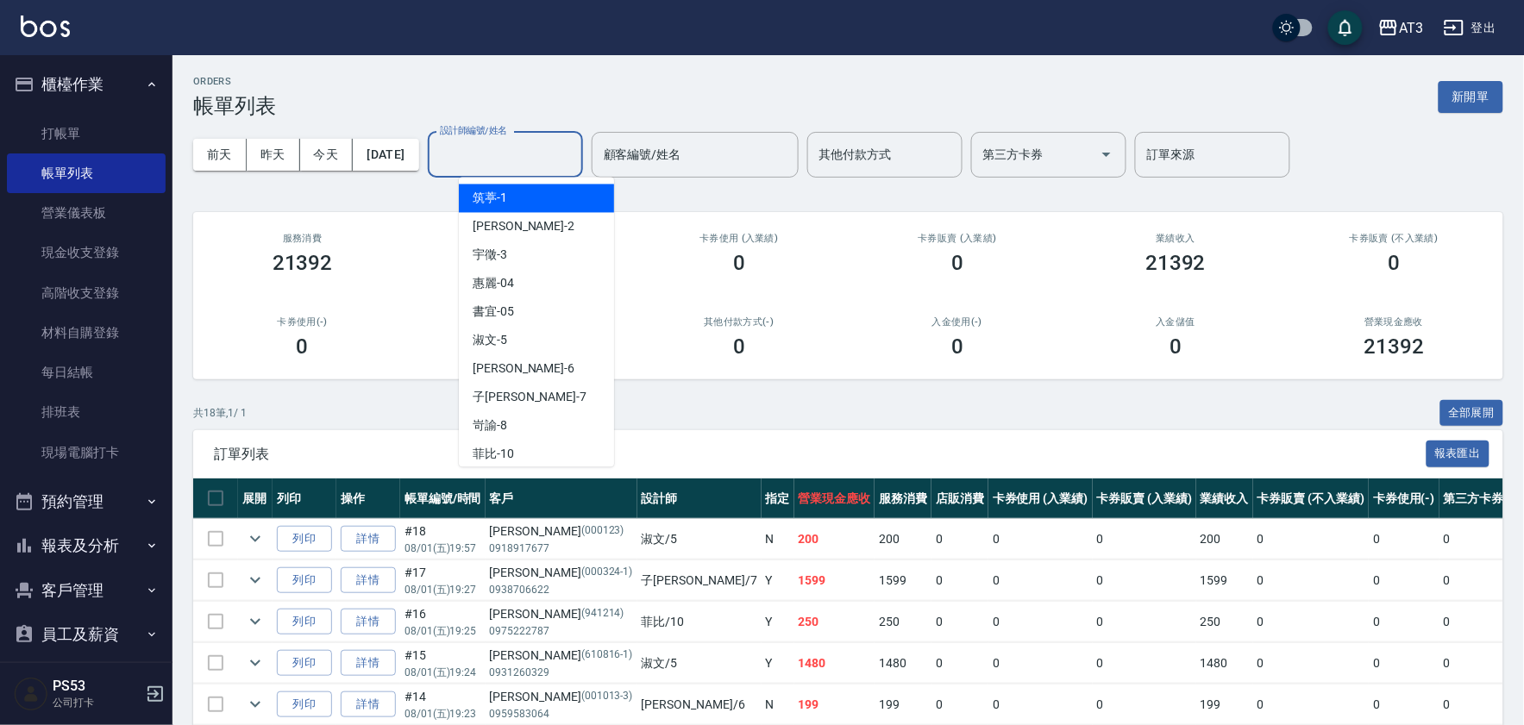
click at [557, 160] on input "設計師編號/姓名" at bounding box center [506, 155] width 140 height 30
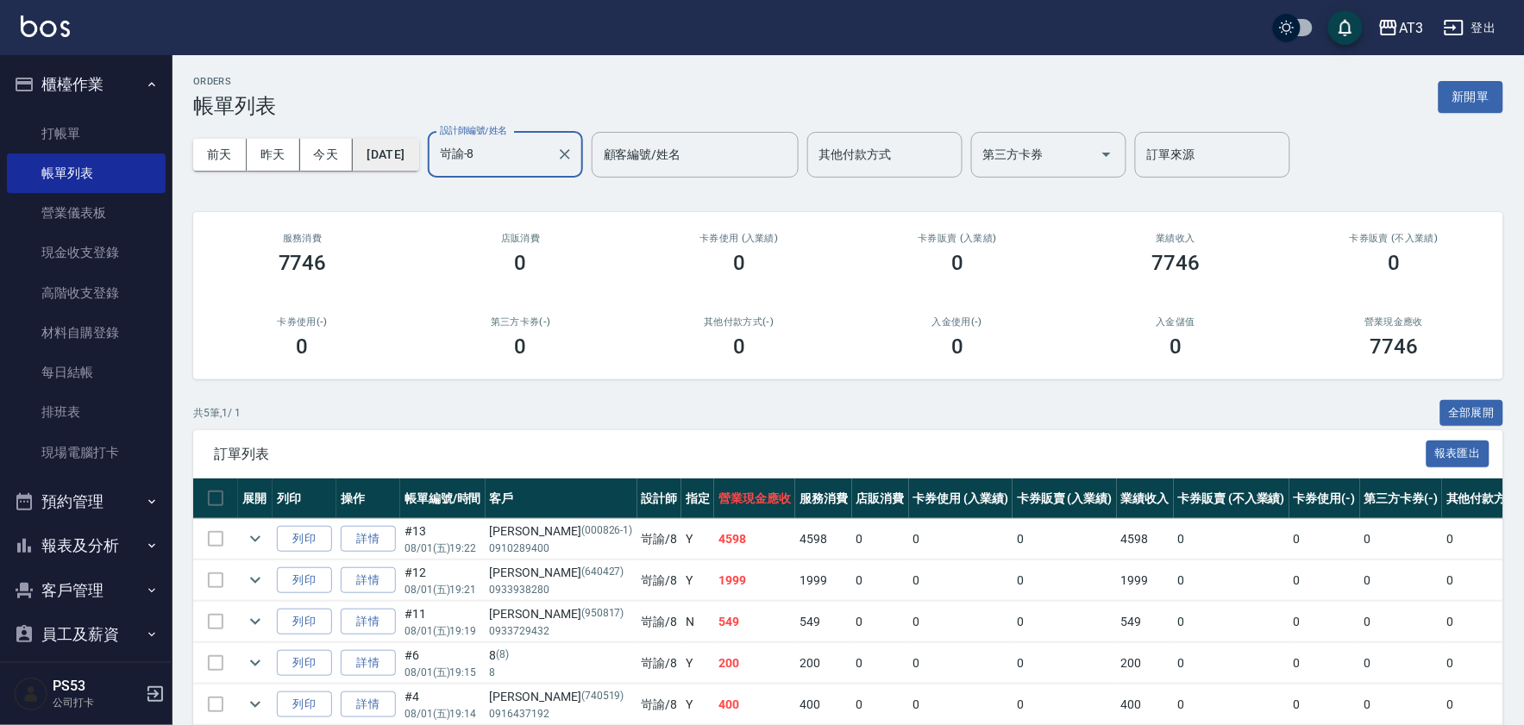
type input "岢諭-8"
click at [397, 149] on button "[DATE]" at bounding box center [386, 155] width 66 height 32
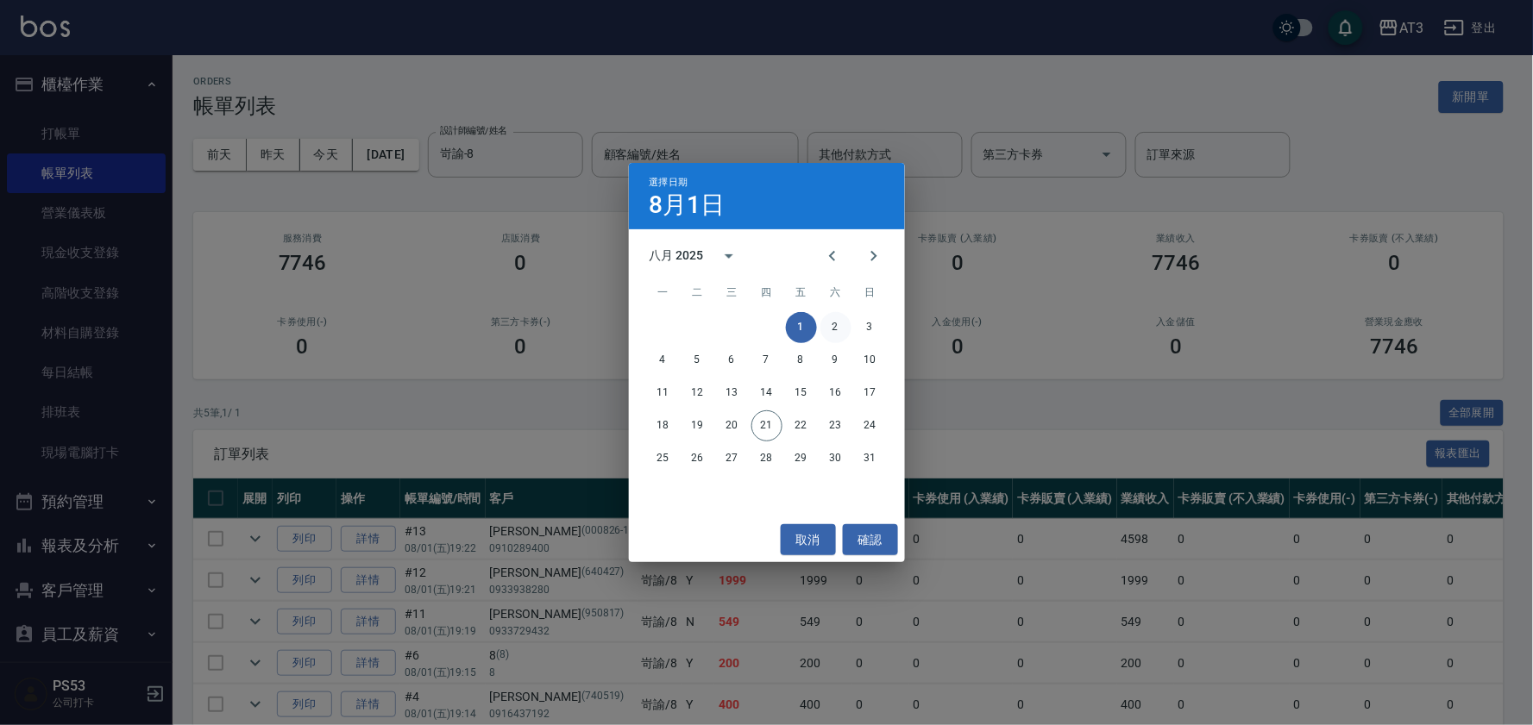
click at [838, 319] on button "2" at bounding box center [835, 327] width 31 height 31
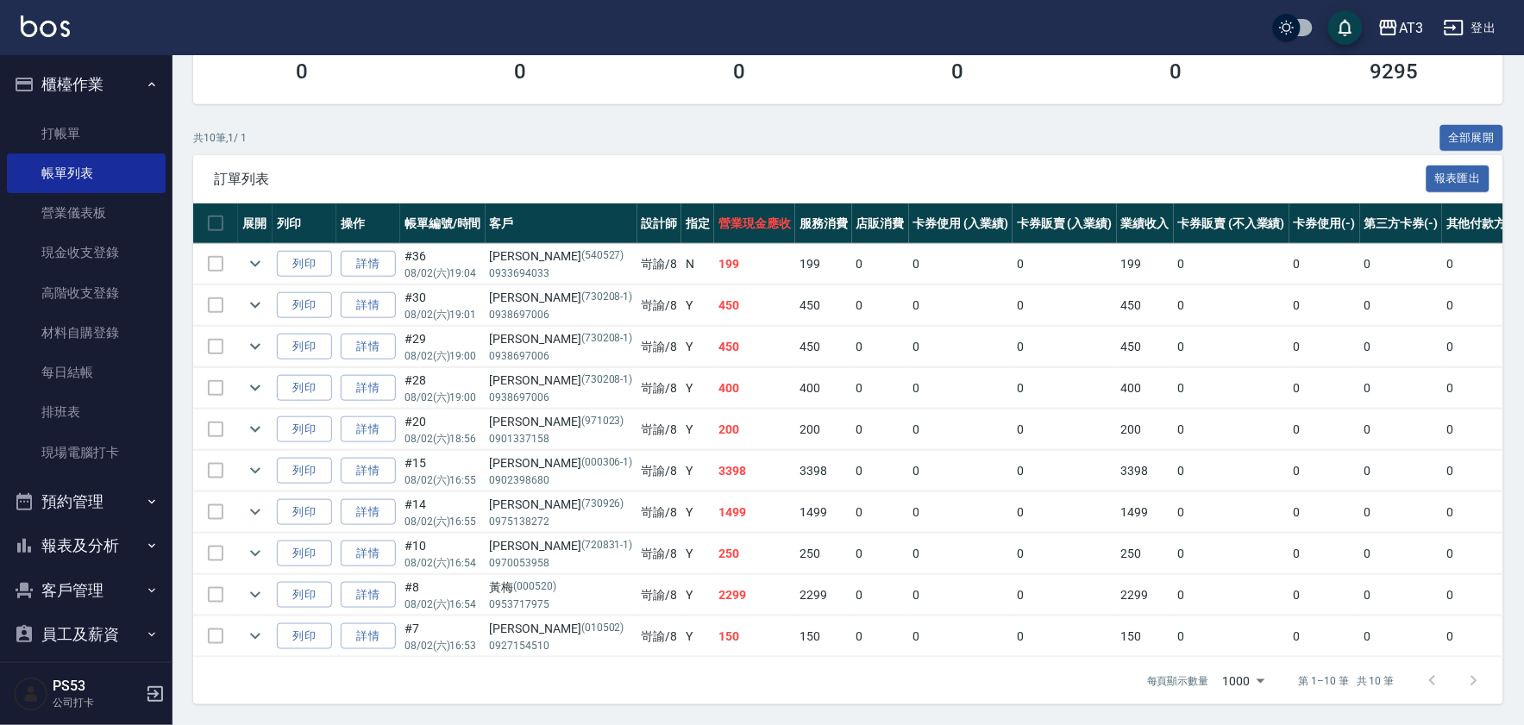
scroll to position [293, 0]
click at [364, 458] on link "詳情" at bounding box center [368, 471] width 55 height 27
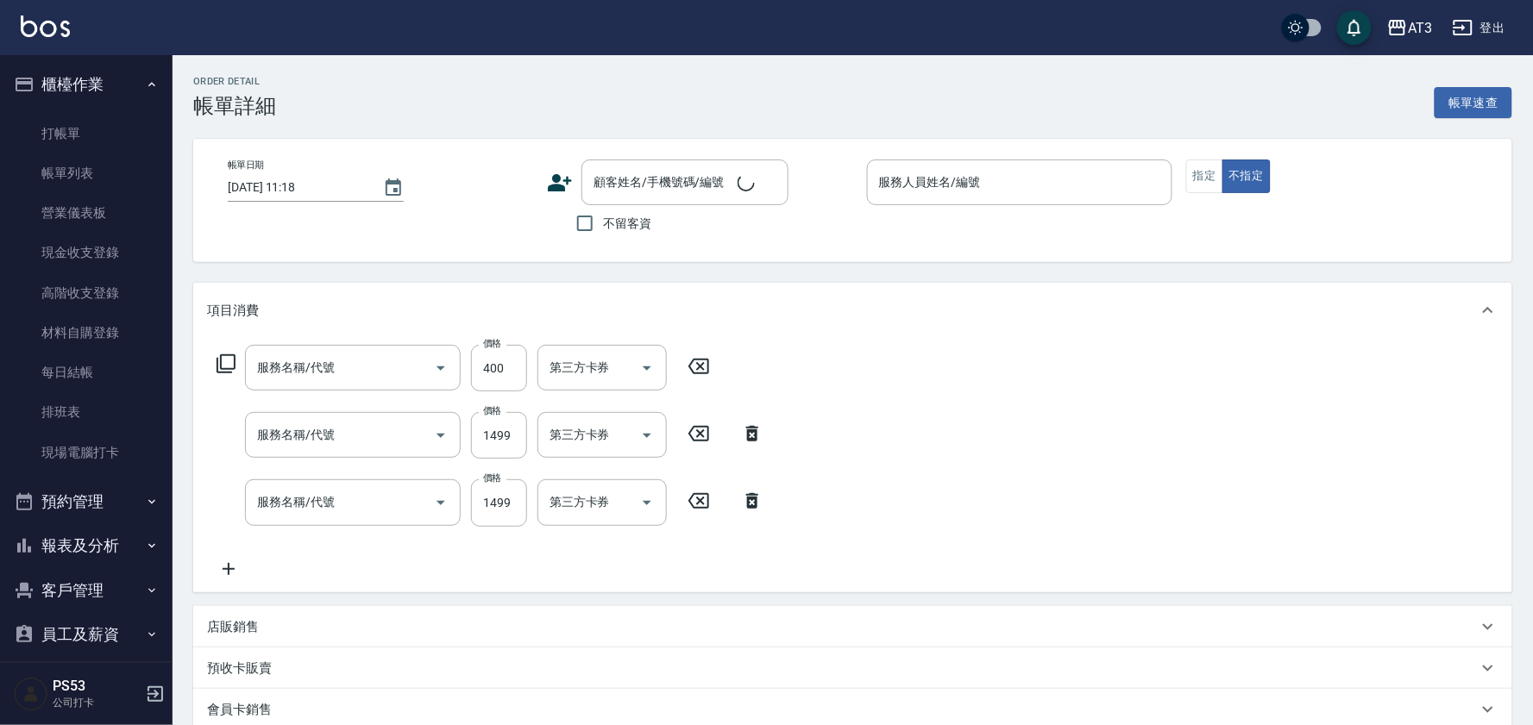
type input "[DATE] 16:55"
type input "岢諭-8"
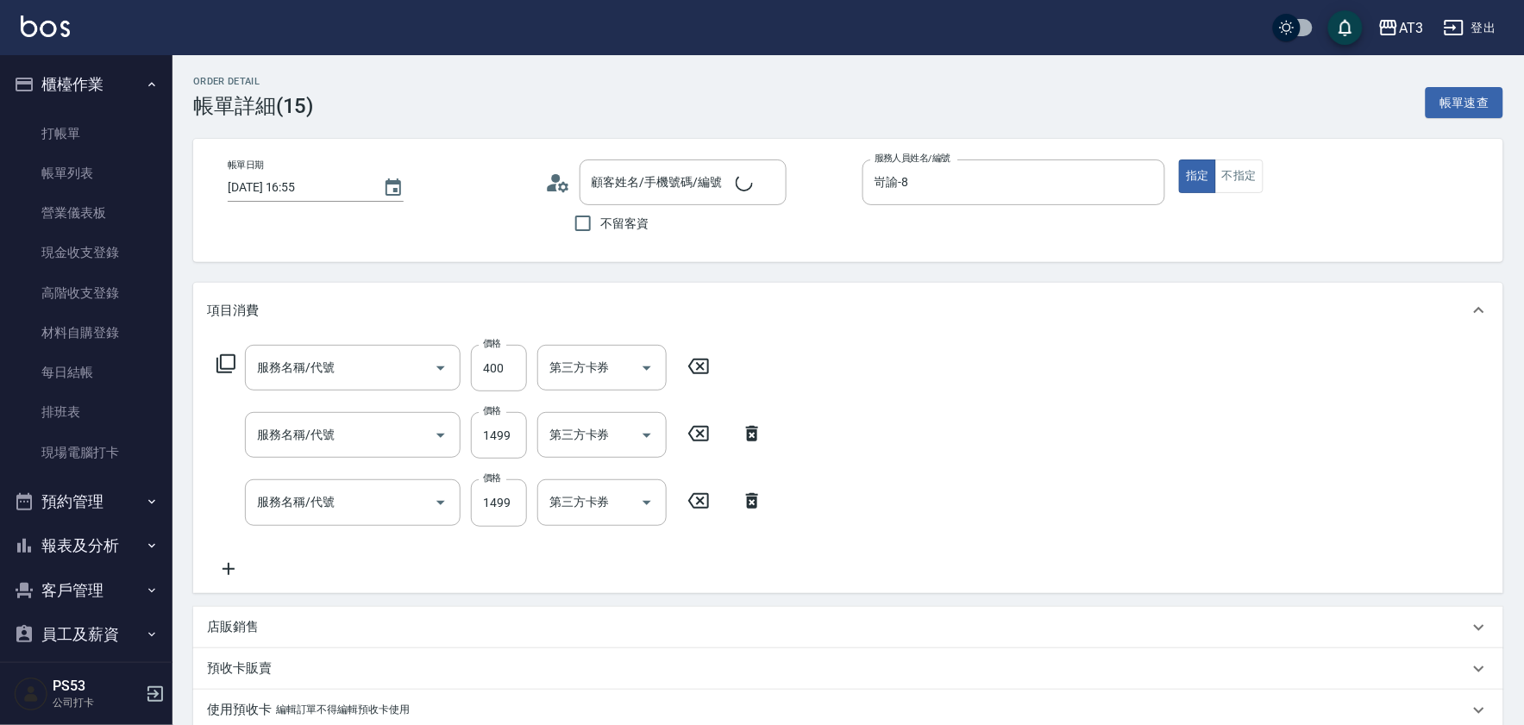
type input "[PERSON_NAME]/0902398680/000306-1"
type input "自備護髮(502)"
type input "設計染髮(404)"
type input "設計燙髮(302)"
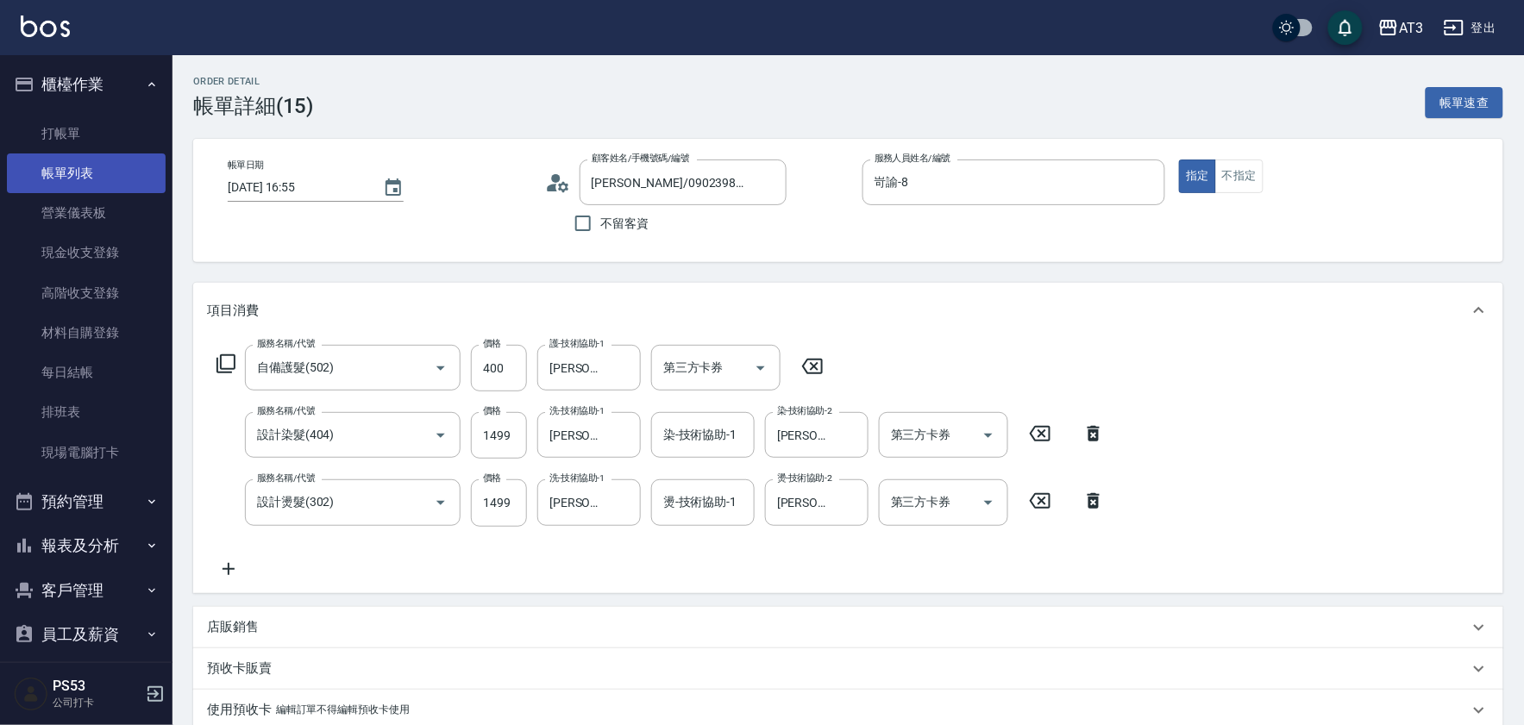
drag, startPoint x: 58, startPoint y: 169, endPoint x: 63, endPoint y: 185, distance: 16.4
click at [59, 169] on link "帳單列表" at bounding box center [86, 174] width 159 height 40
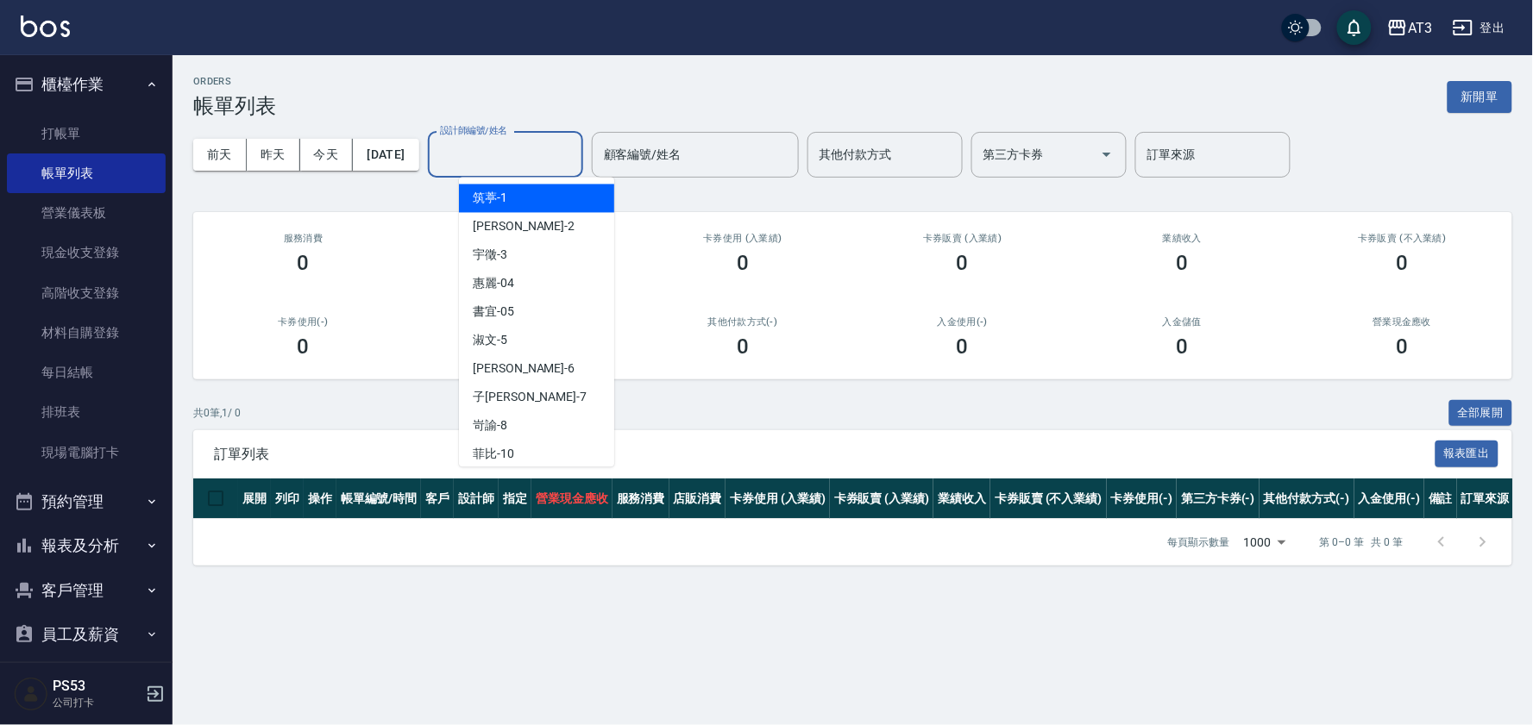
click at [495, 145] on input "設計師編號/姓名" at bounding box center [506, 155] width 140 height 30
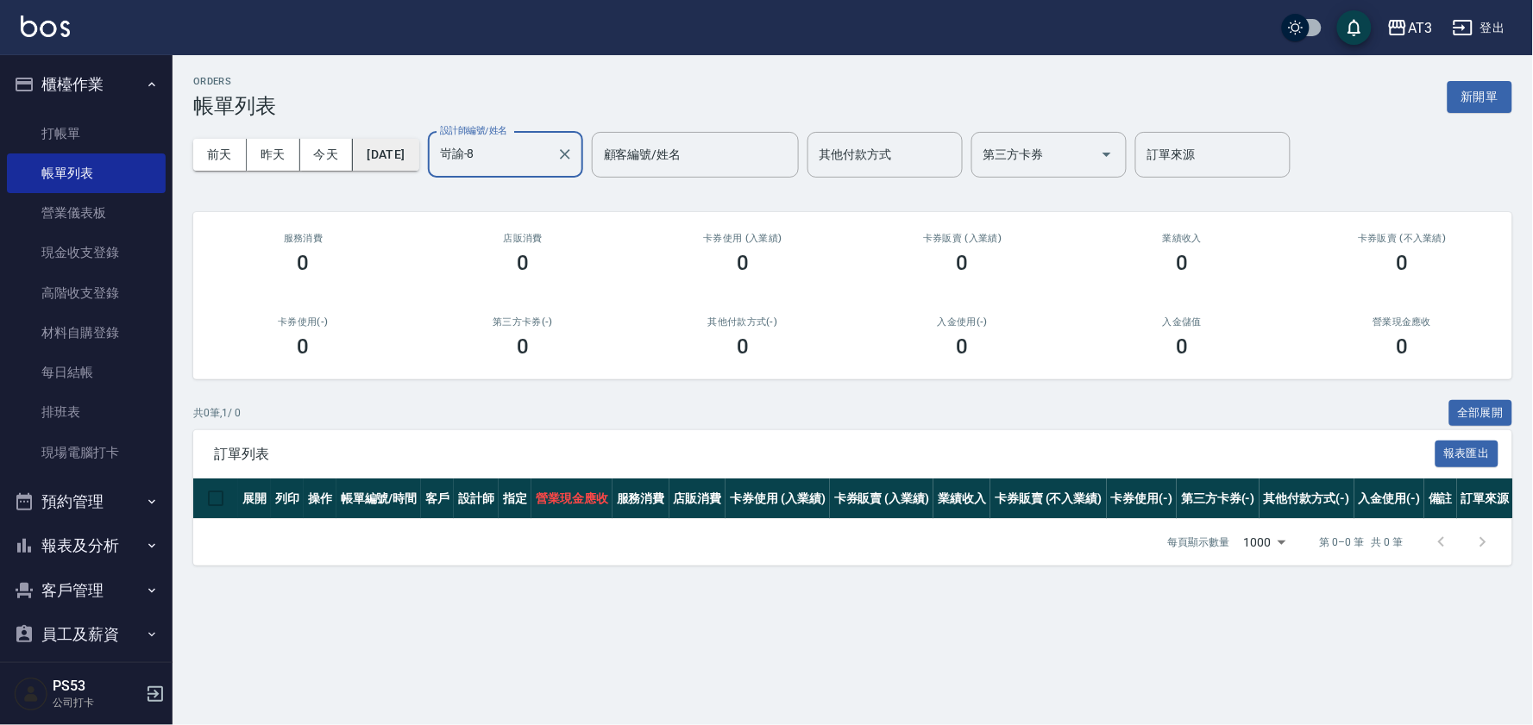
type input "岢諭-8"
click at [402, 152] on button "[DATE]" at bounding box center [386, 155] width 66 height 32
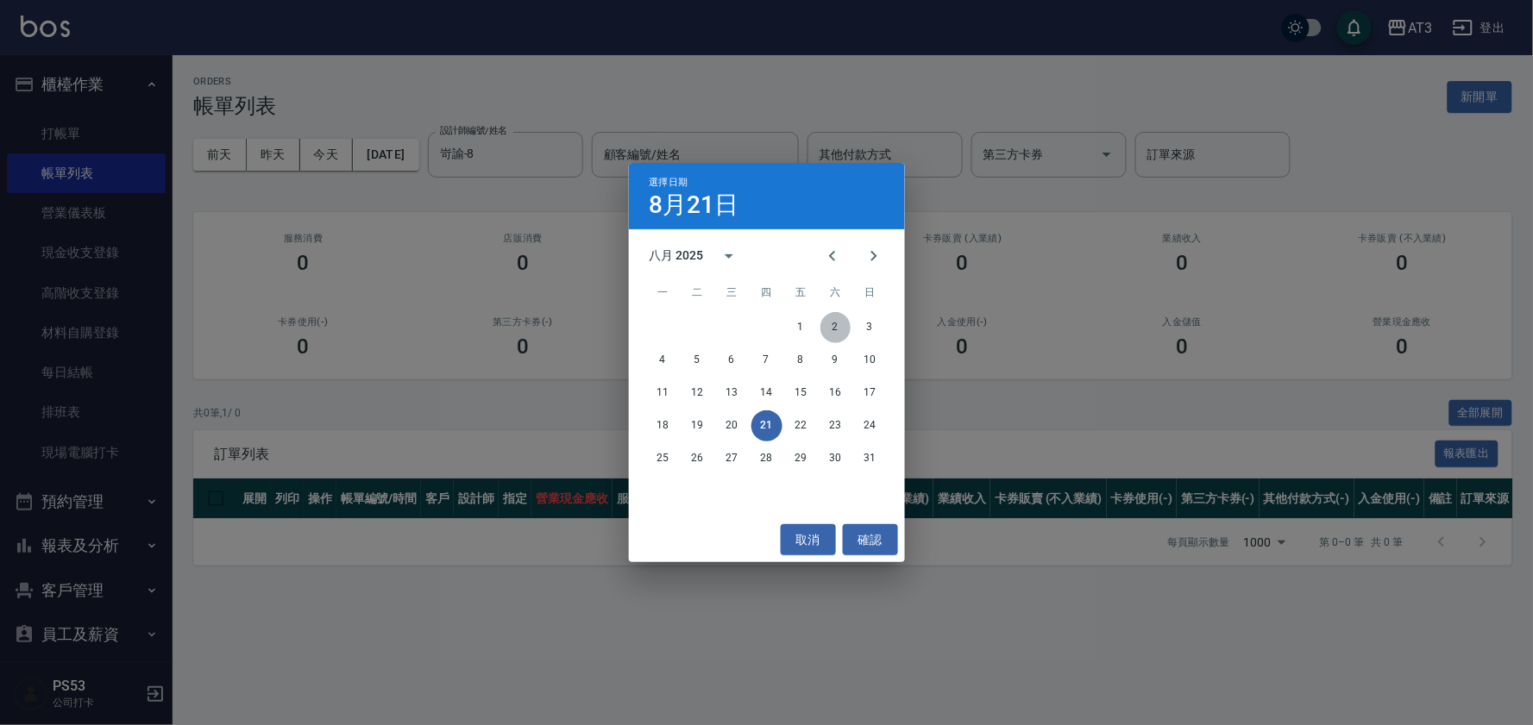
click at [838, 320] on button "2" at bounding box center [835, 327] width 31 height 31
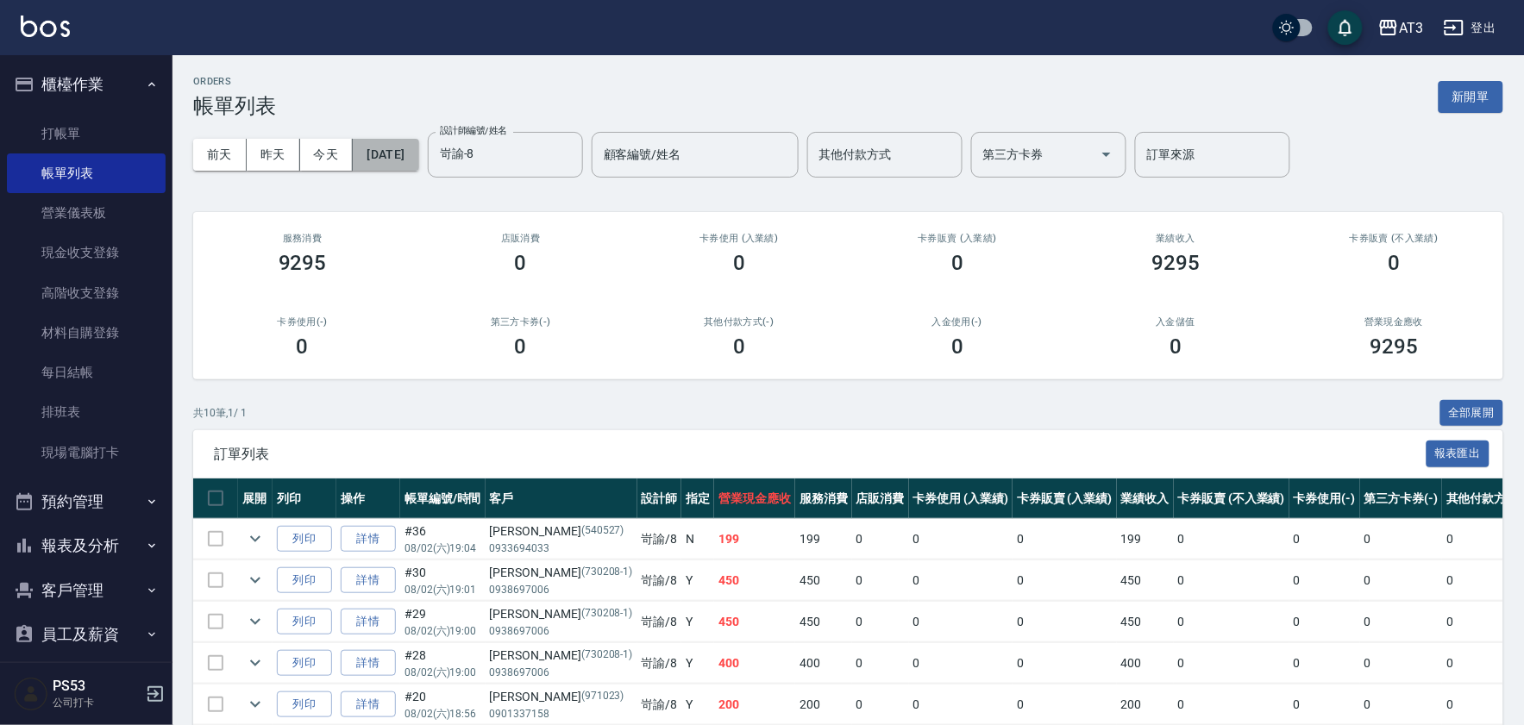
click at [397, 151] on button "[DATE]" at bounding box center [386, 155] width 66 height 32
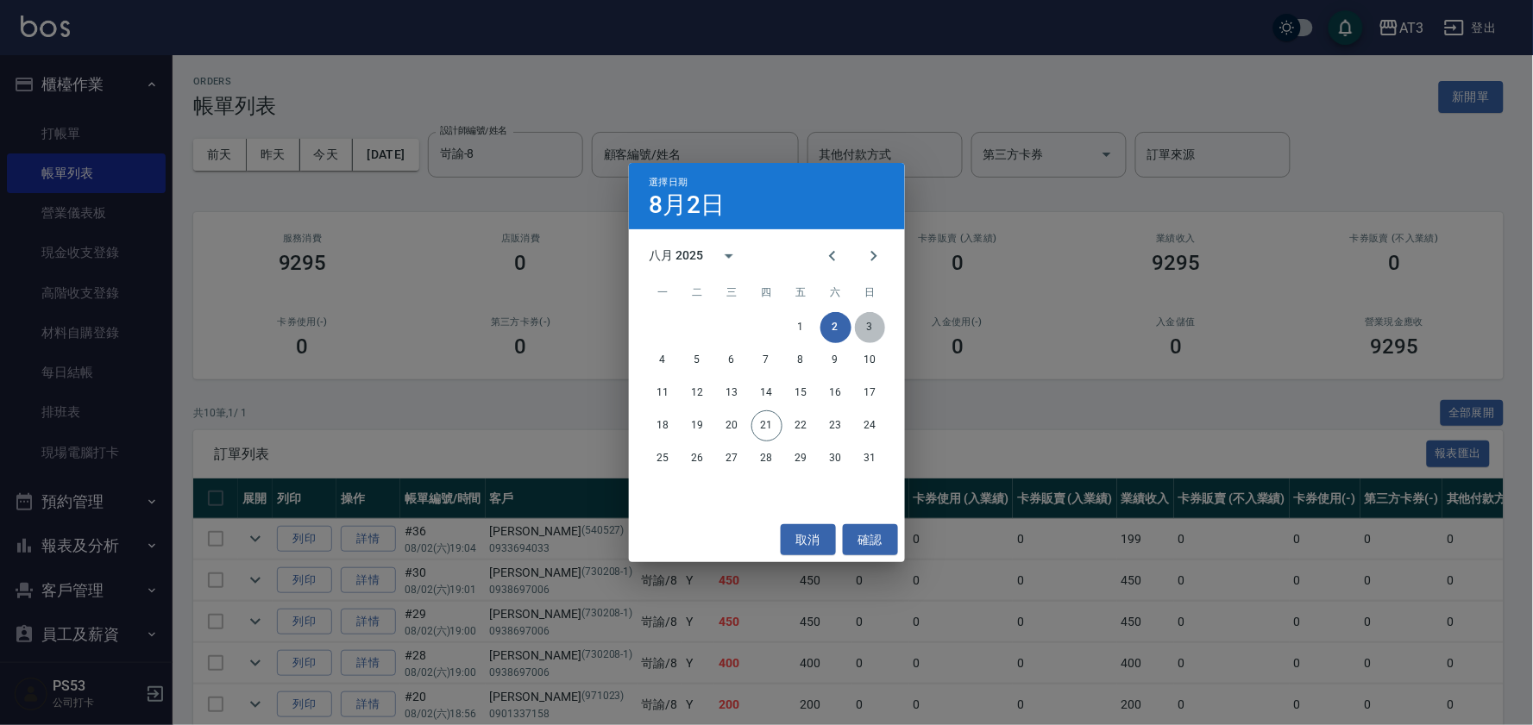
click at [876, 324] on button "3" at bounding box center [870, 327] width 31 height 31
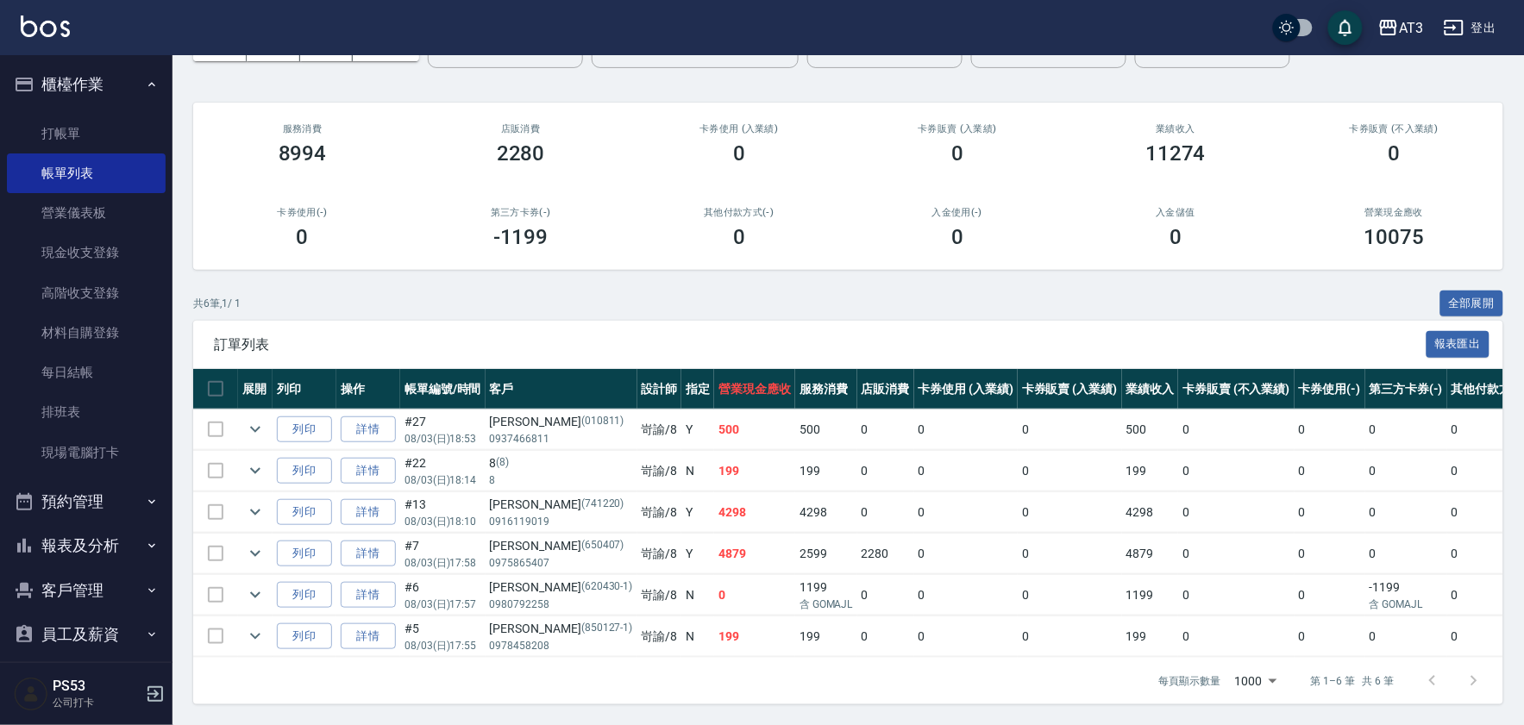
scroll to position [126, 0]
click at [355, 541] on link "詳情" at bounding box center [368, 554] width 55 height 27
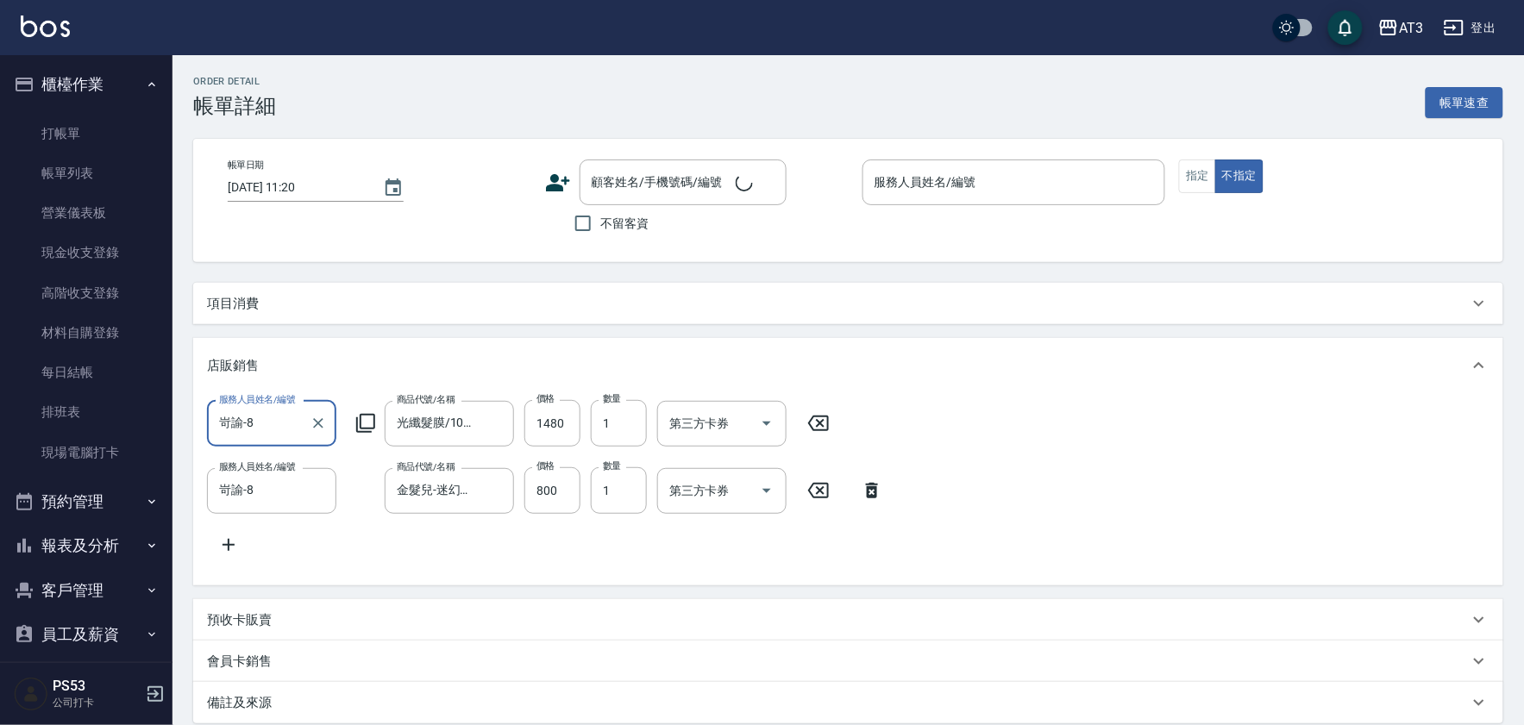
type input "[DATE] 17:58"
type input "岢諭-8"
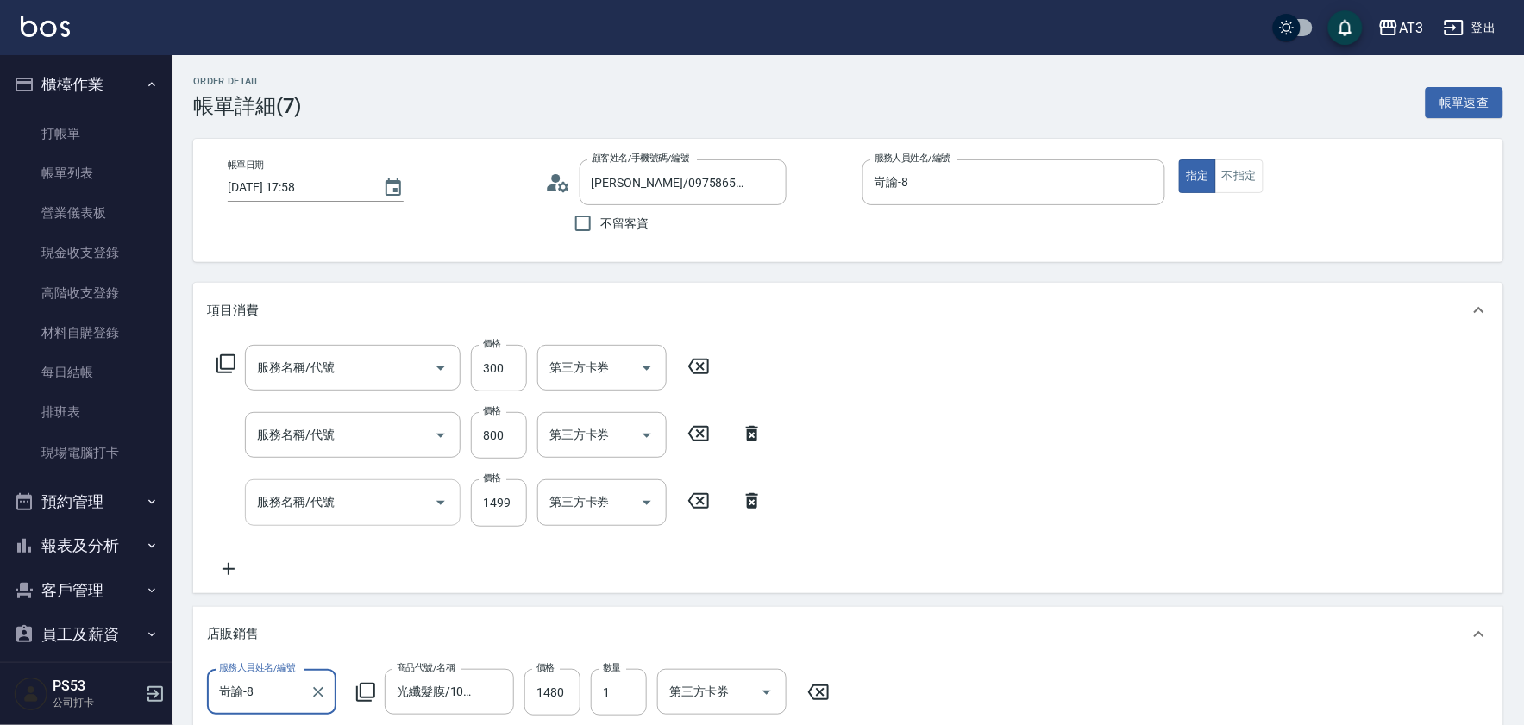
type input "[PERSON_NAME]/0975865407/650407"
type input "自備護髮(502)"
type input "設計燙髮(302)"
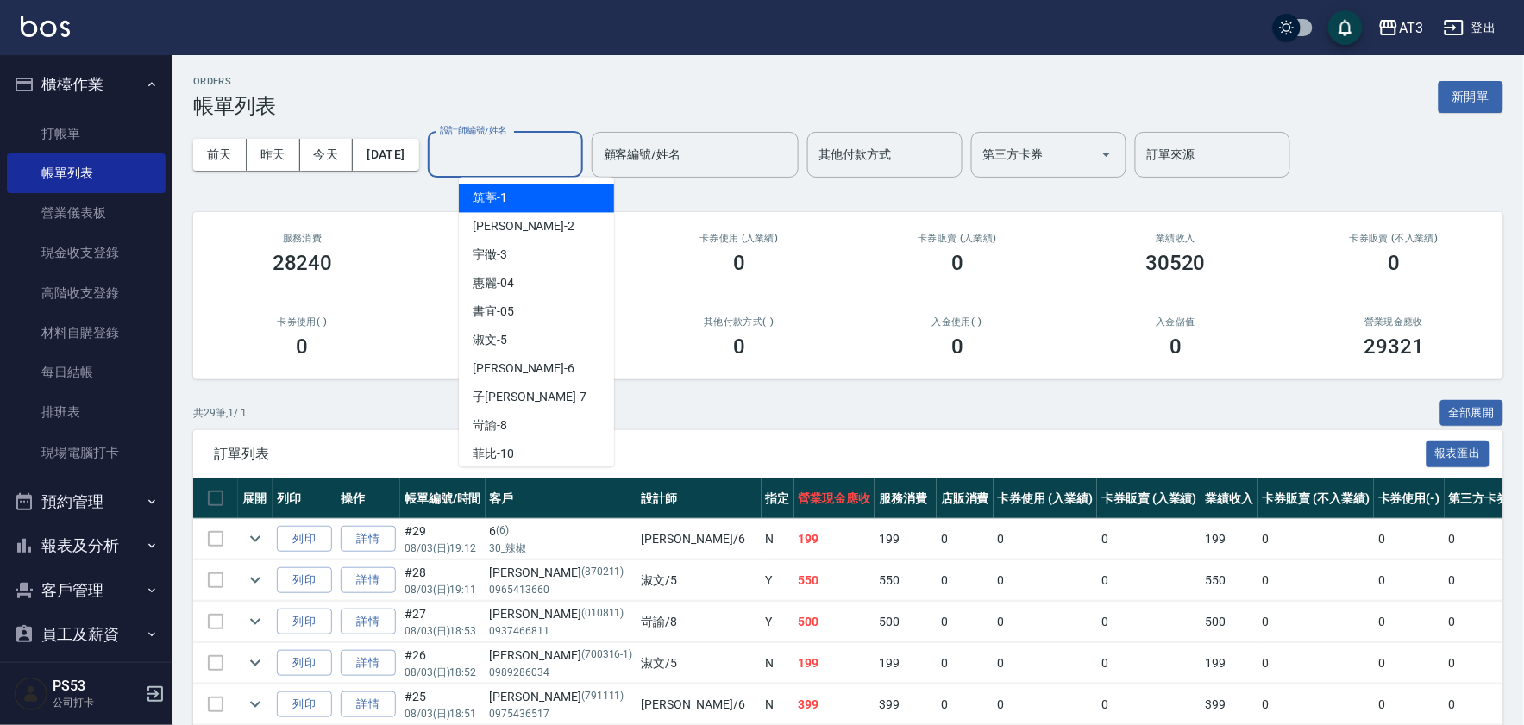
click at [505, 154] on input "設計師編號/姓名" at bounding box center [506, 155] width 140 height 30
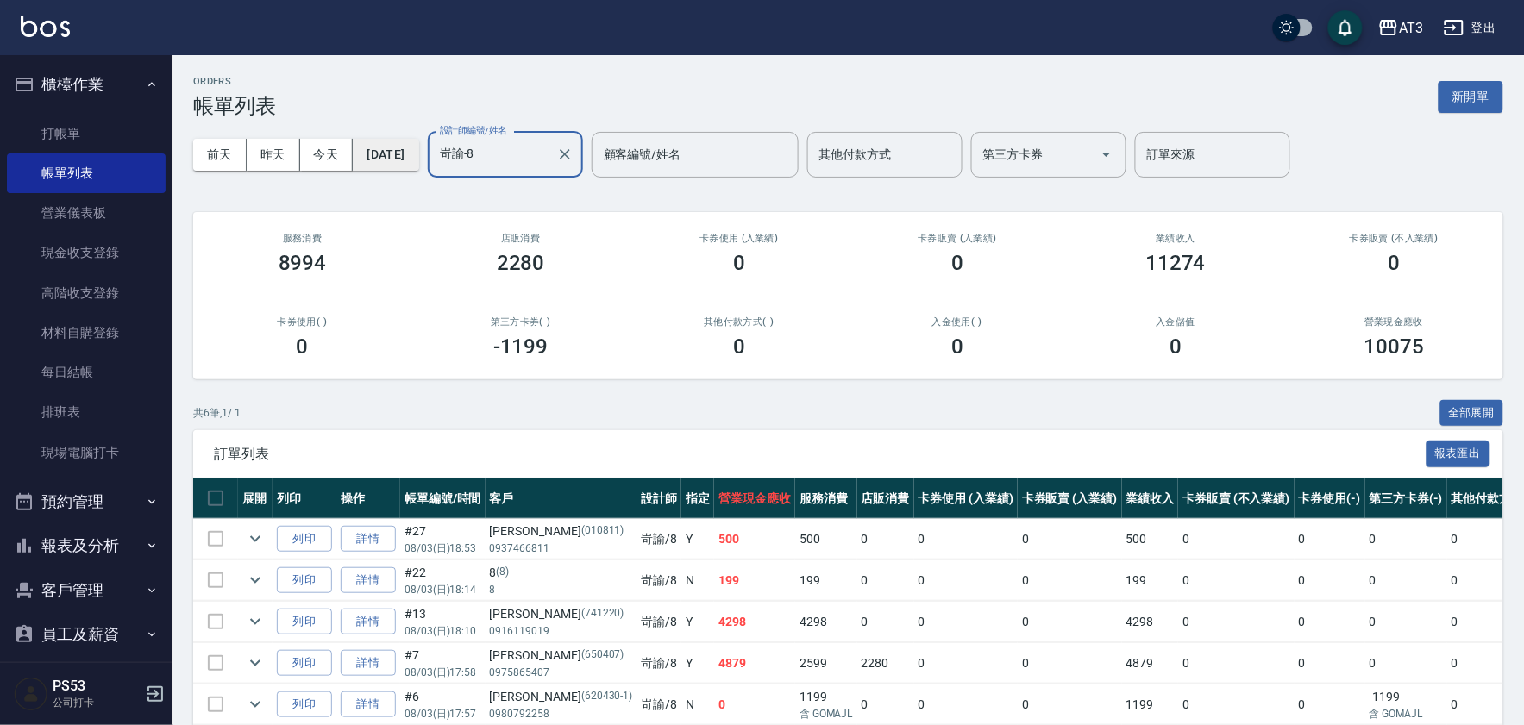
type input "岢諭-8"
click at [418, 145] on button "[DATE]" at bounding box center [386, 155] width 66 height 32
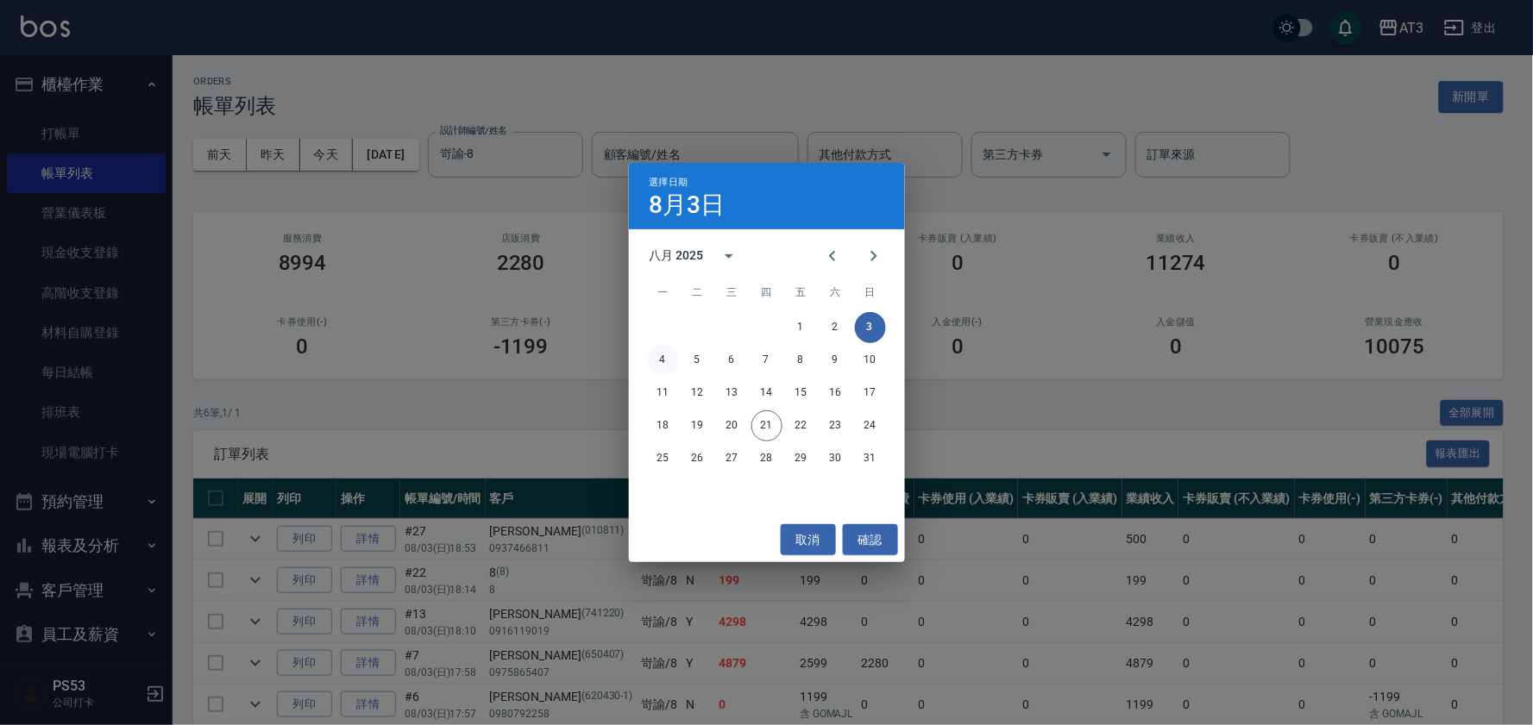
click at [659, 355] on button "4" at bounding box center [663, 360] width 31 height 31
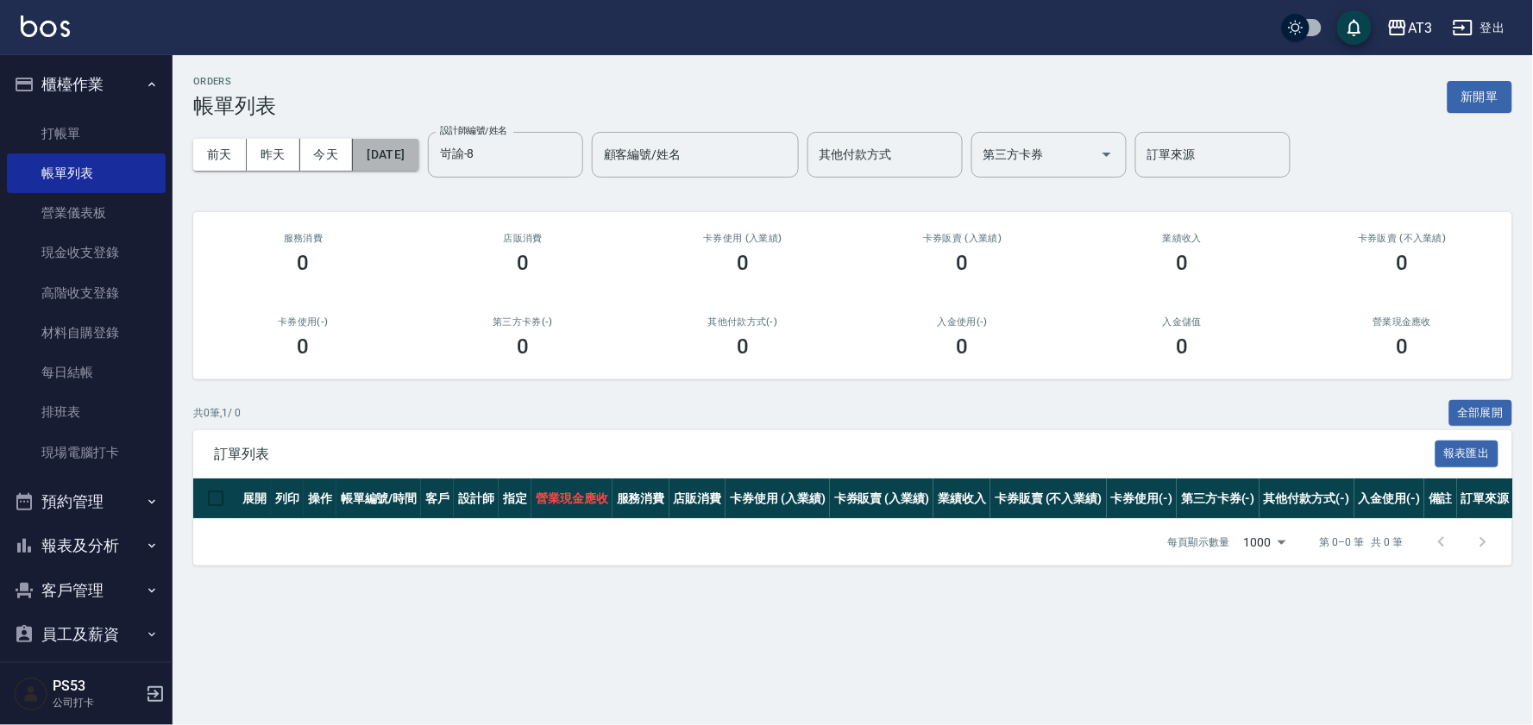
click at [411, 156] on button "[DATE]" at bounding box center [386, 155] width 66 height 32
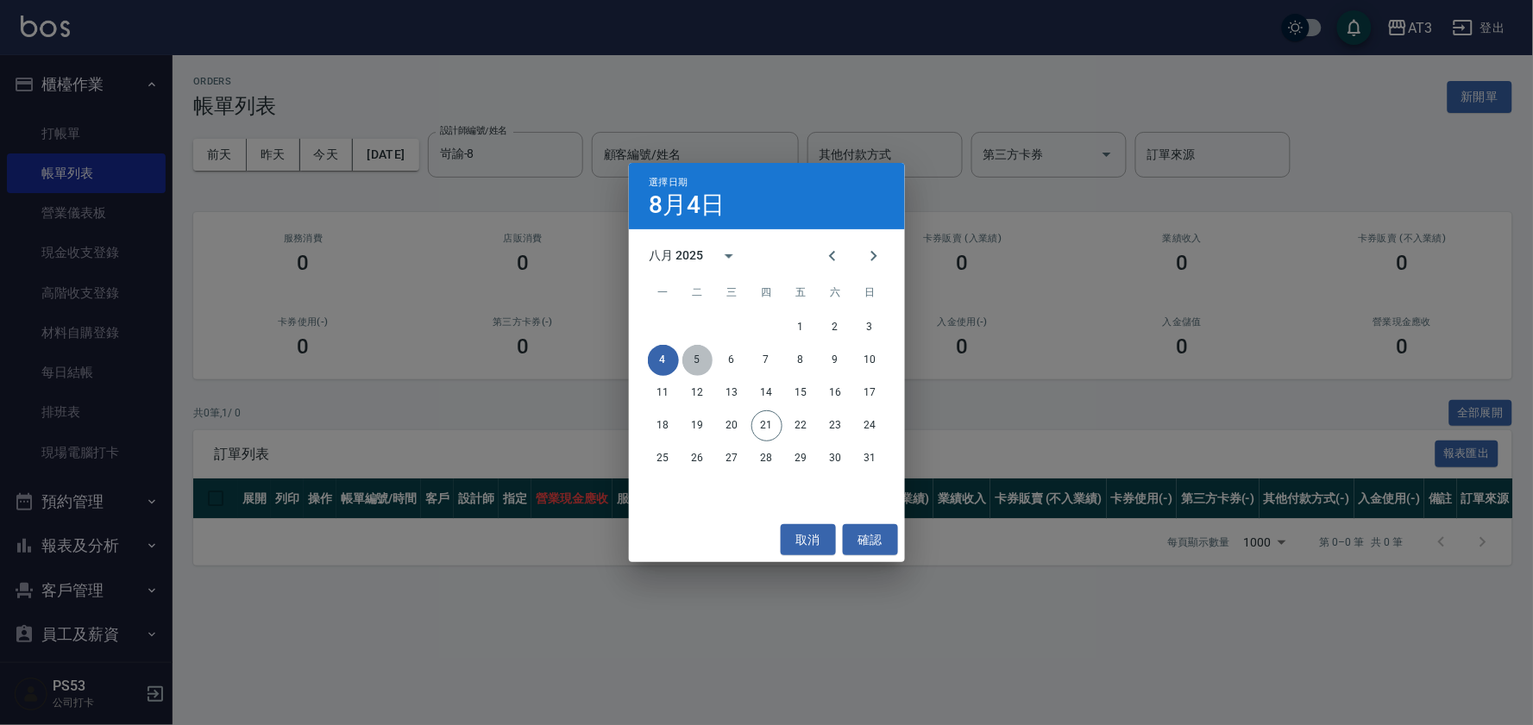
click at [696, 355] on button "5" at bounding box center [697, 360] width 31 height 31
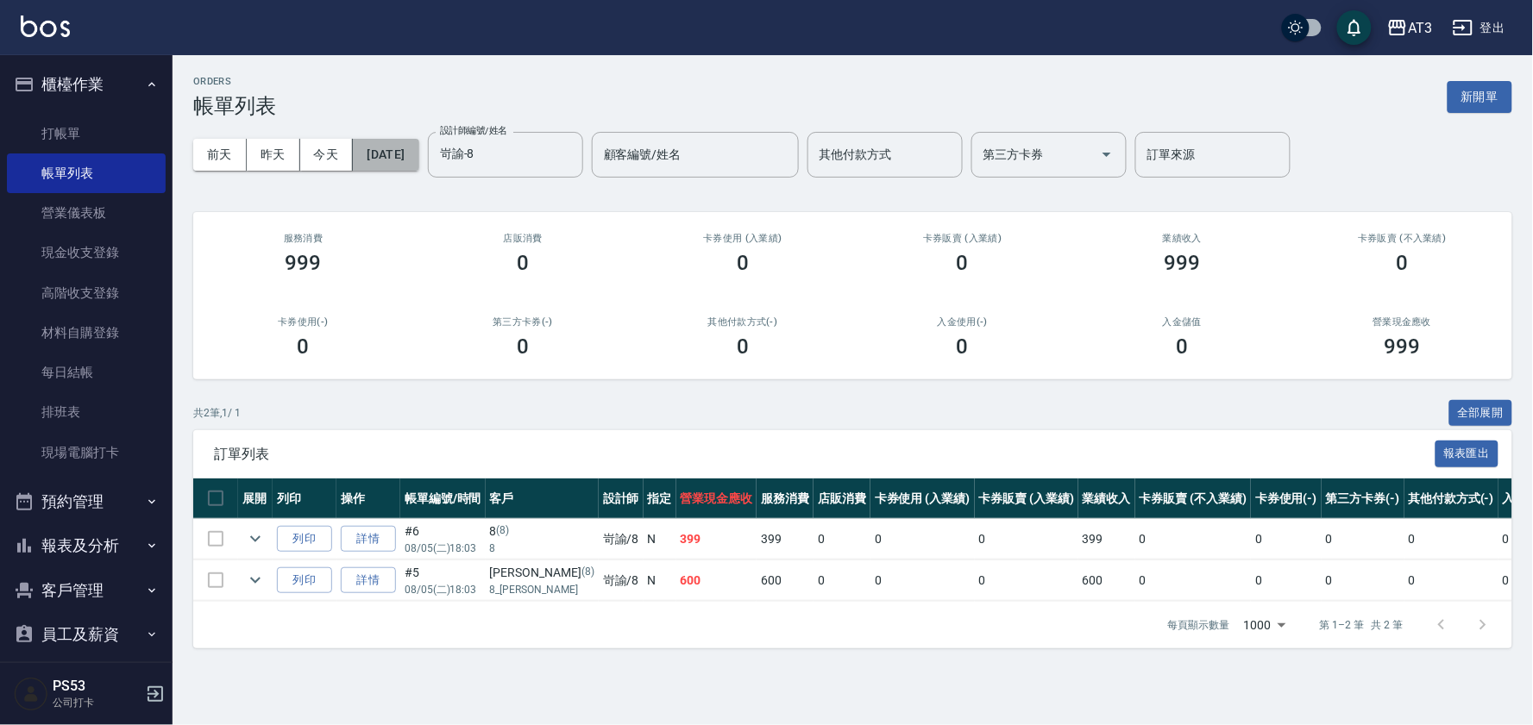
click at [418, 157] on button "[DATE]" at bounding box center [386, 155] width 66 height 32
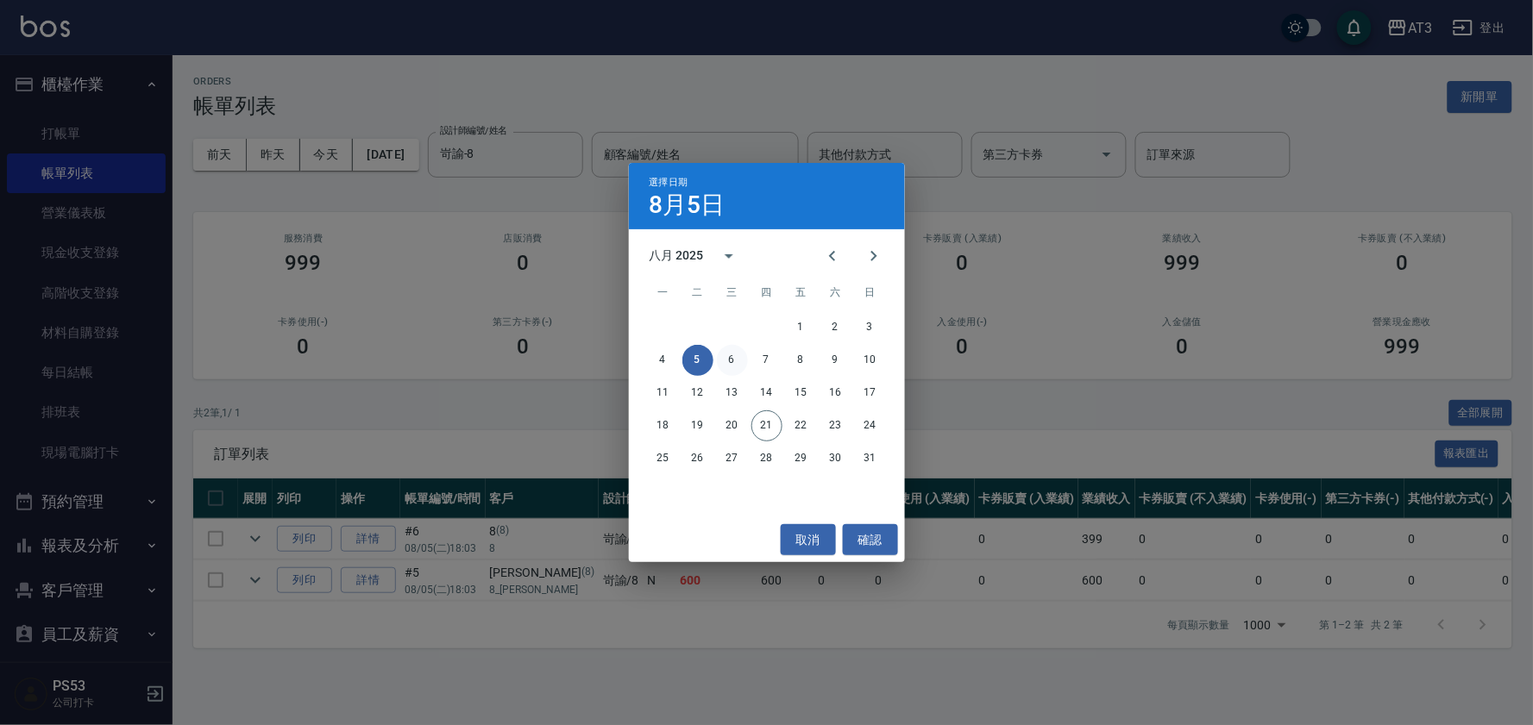
click at [727, 365] on button "6" at bounding box center [732, 360] width 31 height 31
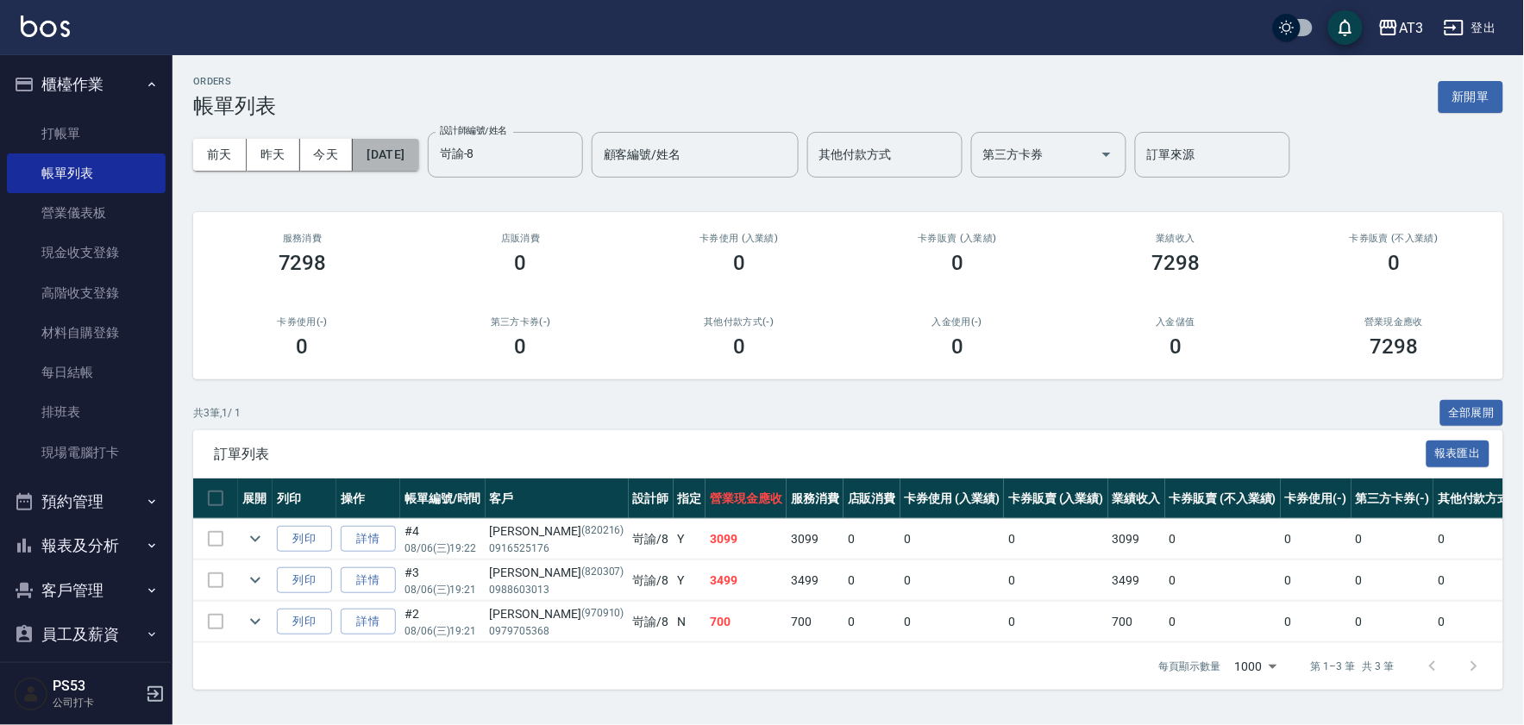
click at [411, 151] on button "[DATE]" at bounding box center [386, 155] width 66 height 32
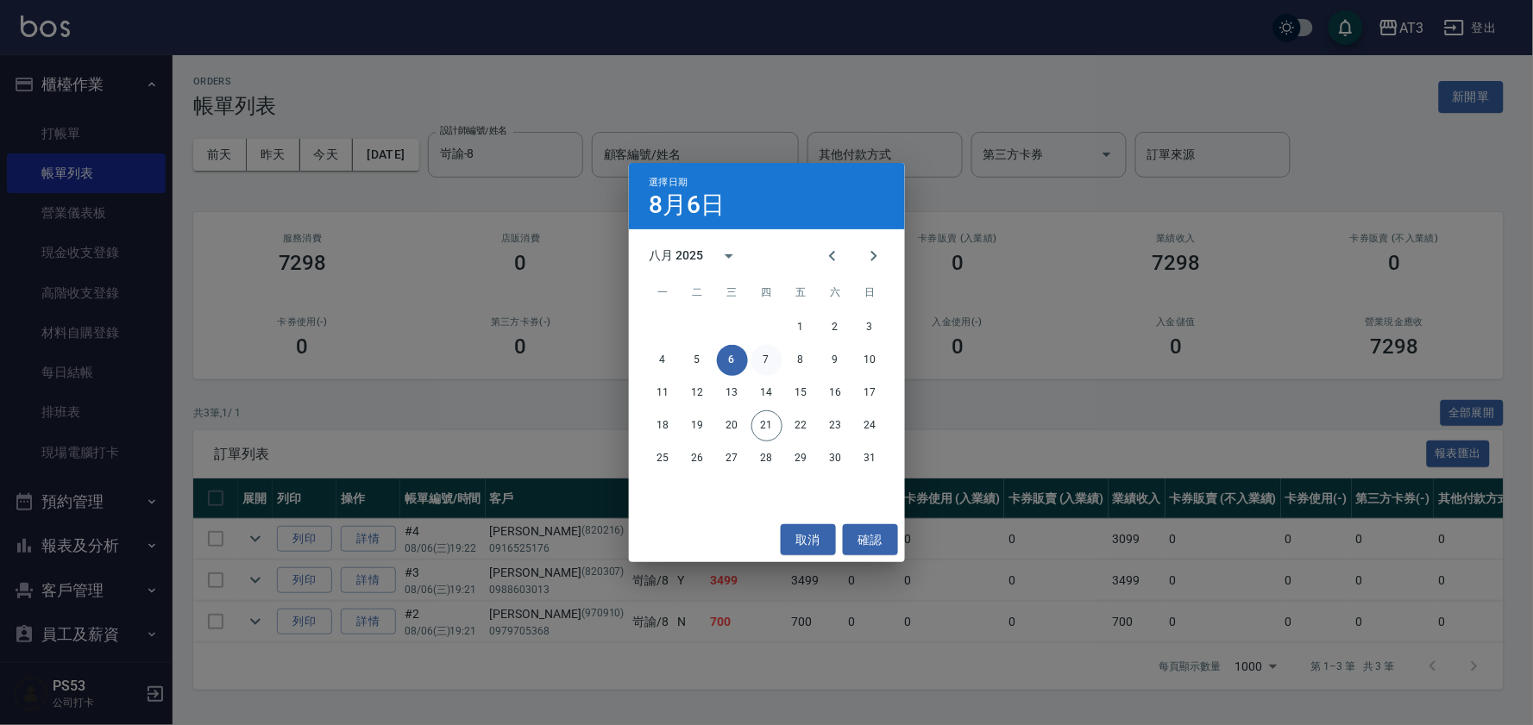
click at [763, 361] on button "7" at bounding box center [766, 360] width 31 height 31
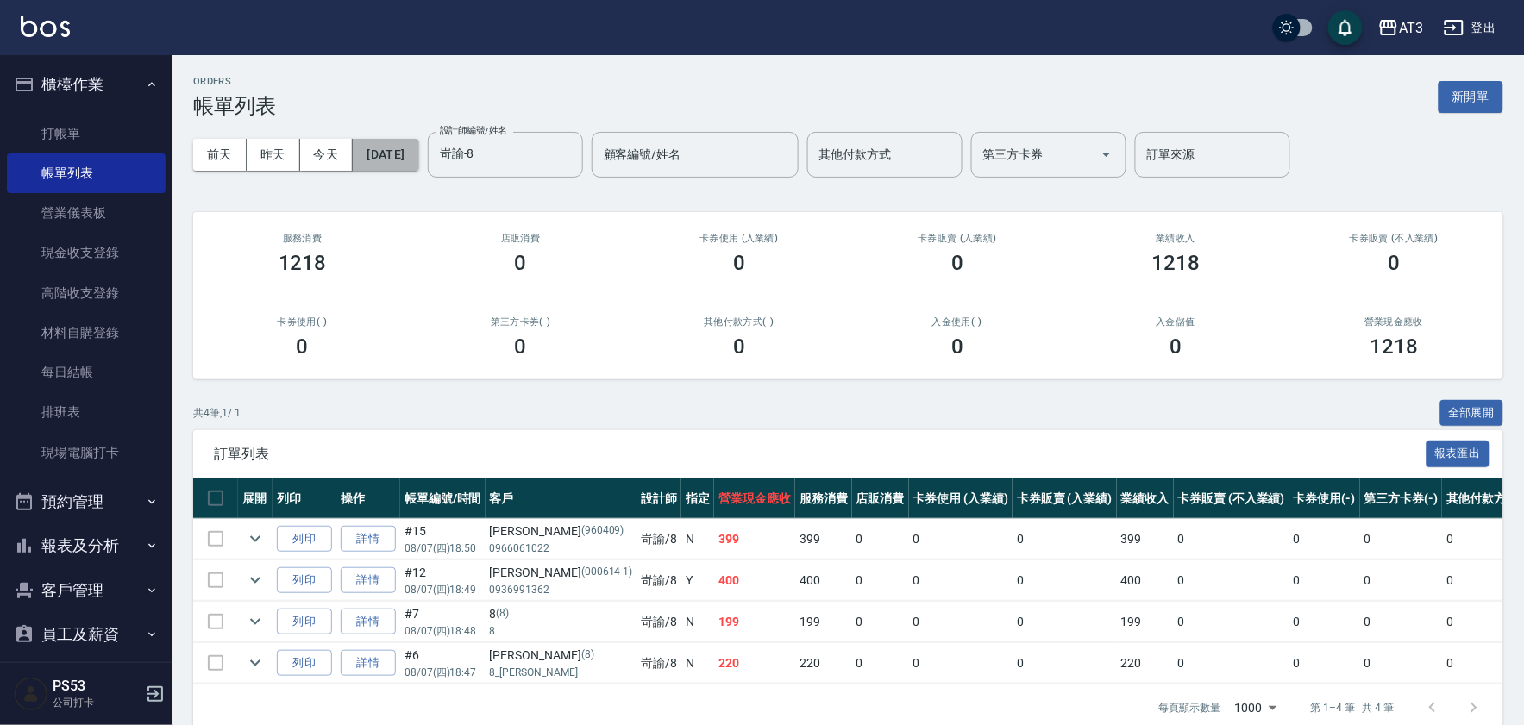
click at [415, 158] on button "[DATE]" at bounding box center [386, 155] width 66 height 32
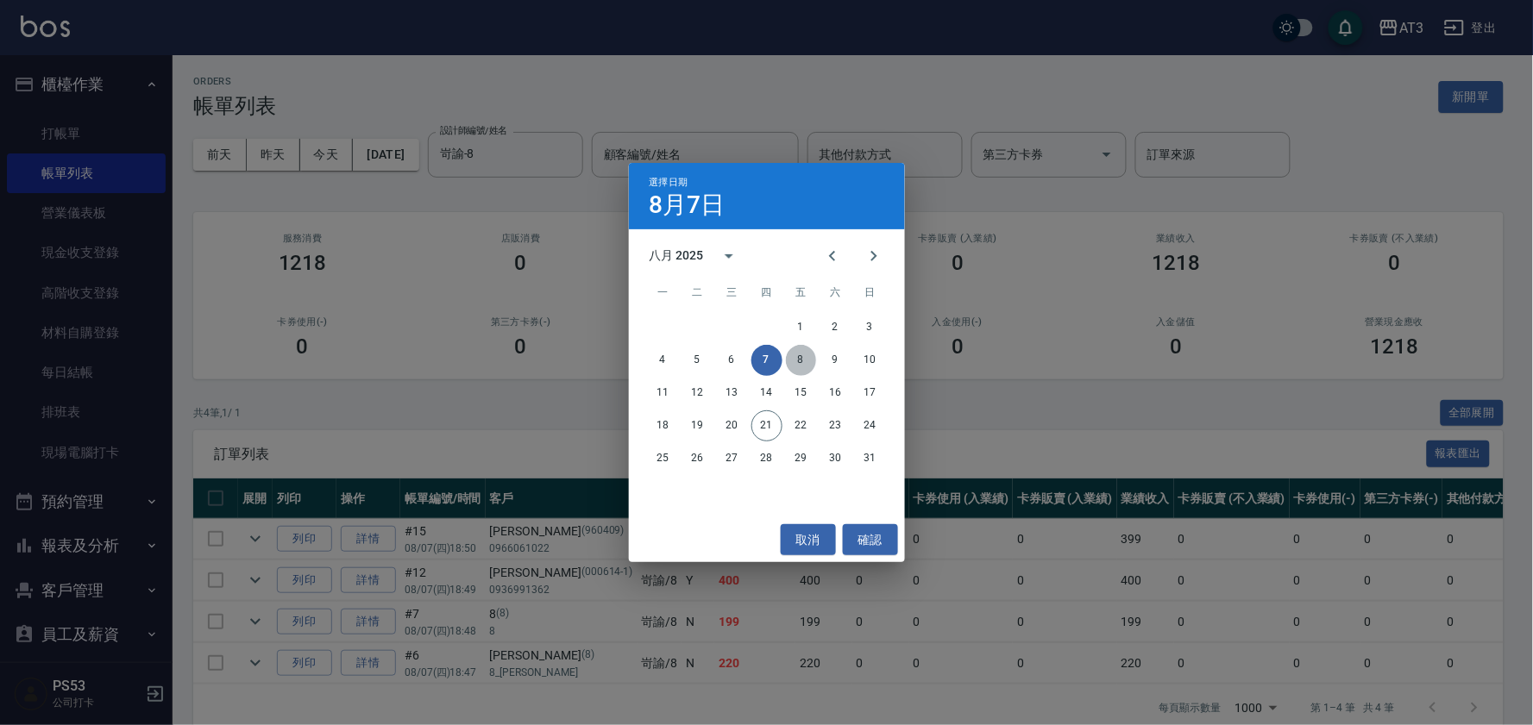
click at [800, 362] on button "8" at bounding box center [801, 360] width 31 height 31
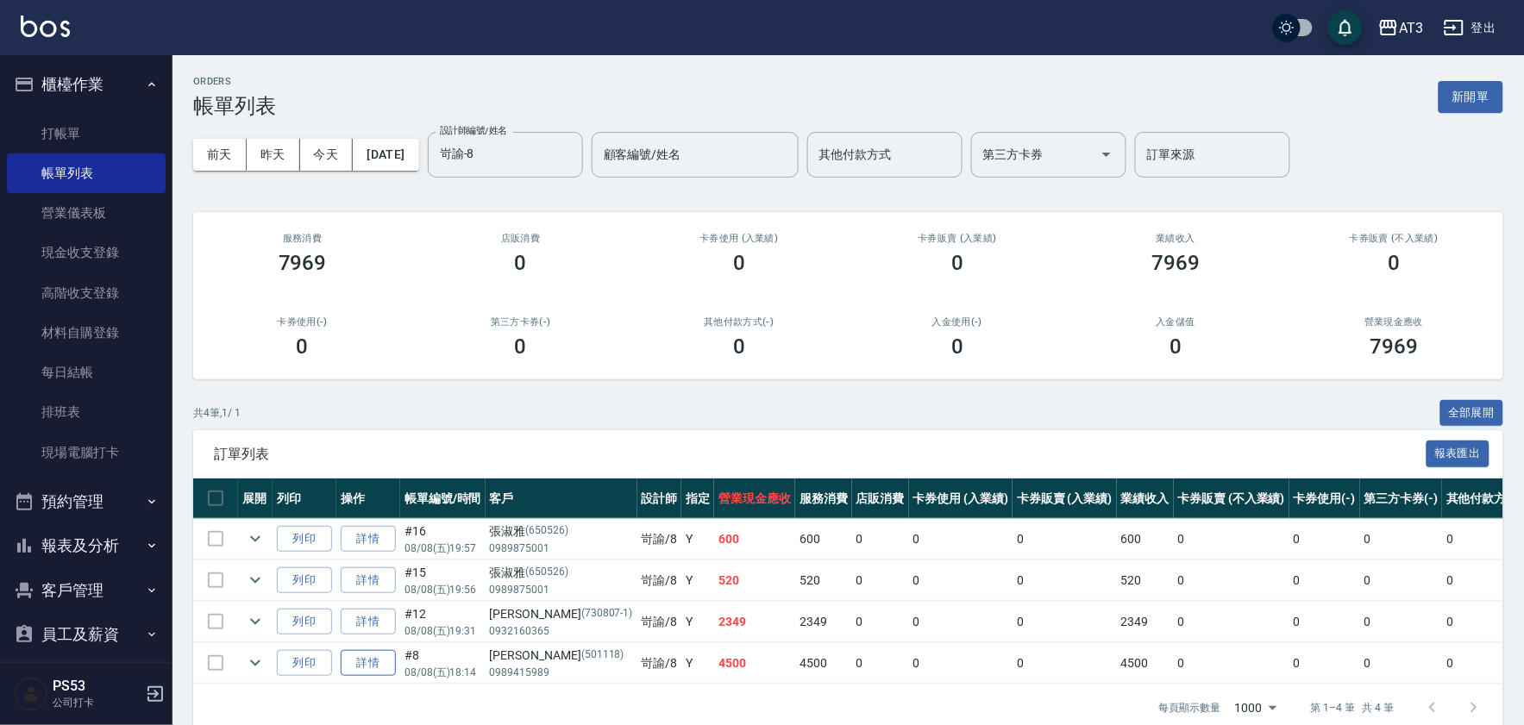
click at [371, 660] on link "詳情" at bounding box center [368, 663] width 55 height 27
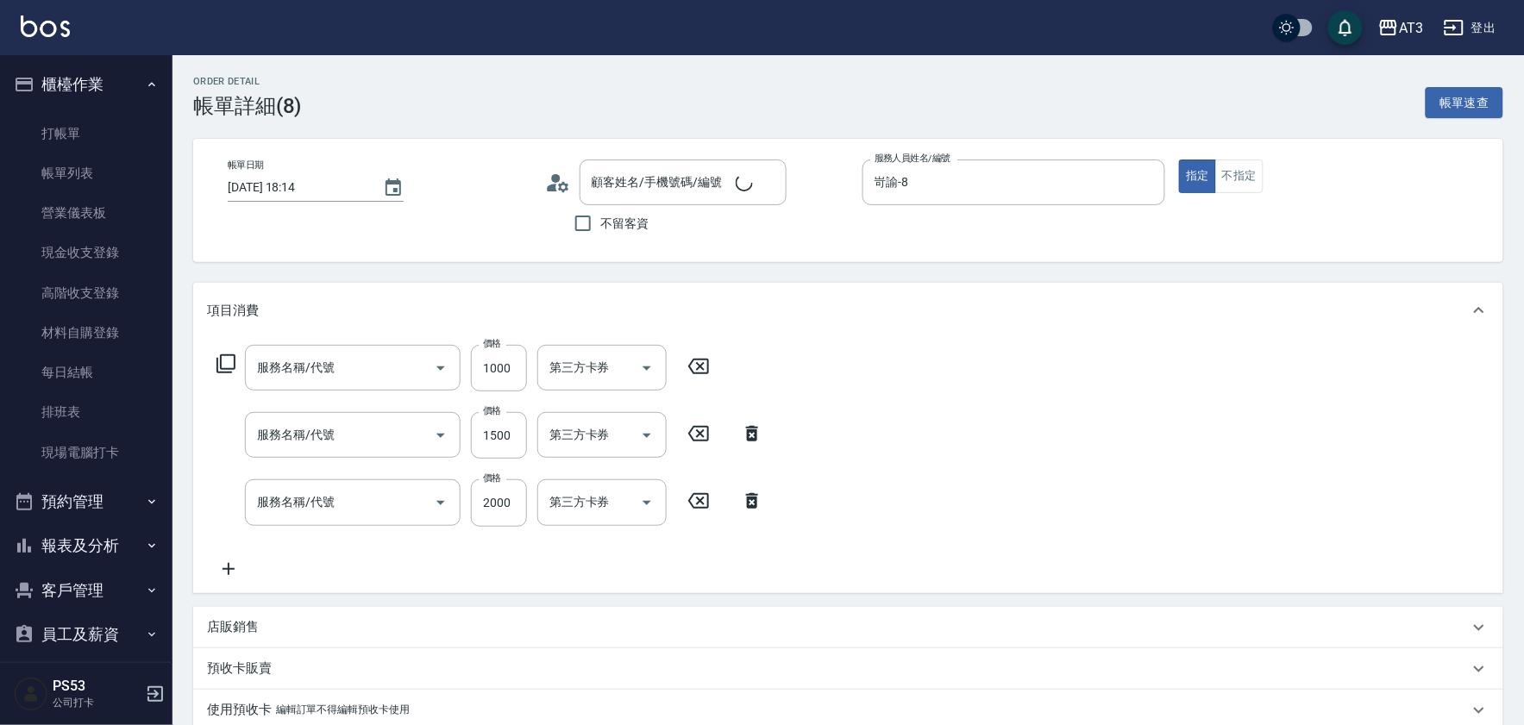
type input "[DATE] 18:14"
type input "岢諭-8"
type input "自備護髮(502)"
type input "設計染髮(404)"
type input "設計燙髮(302)"
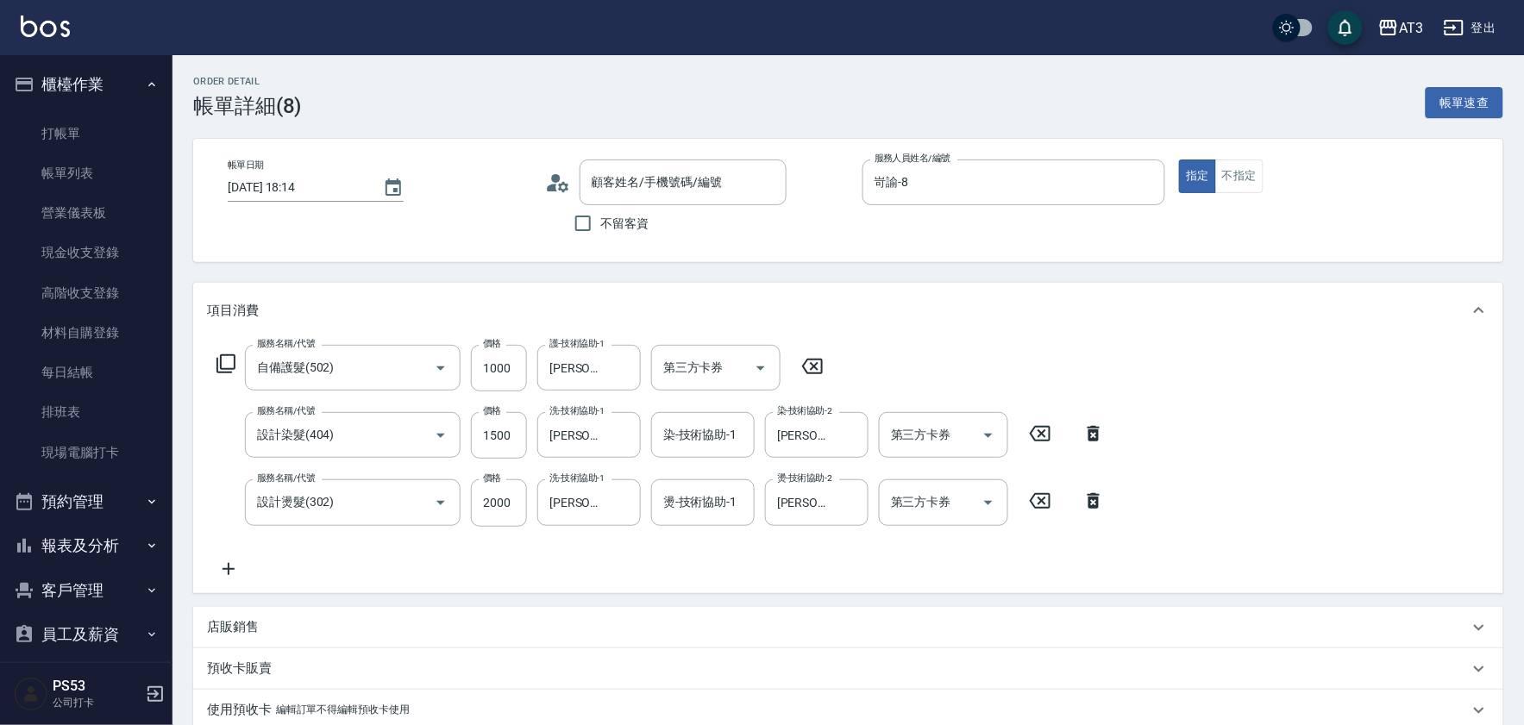
type input "[PERSON_NAME]/0989415989/501118"
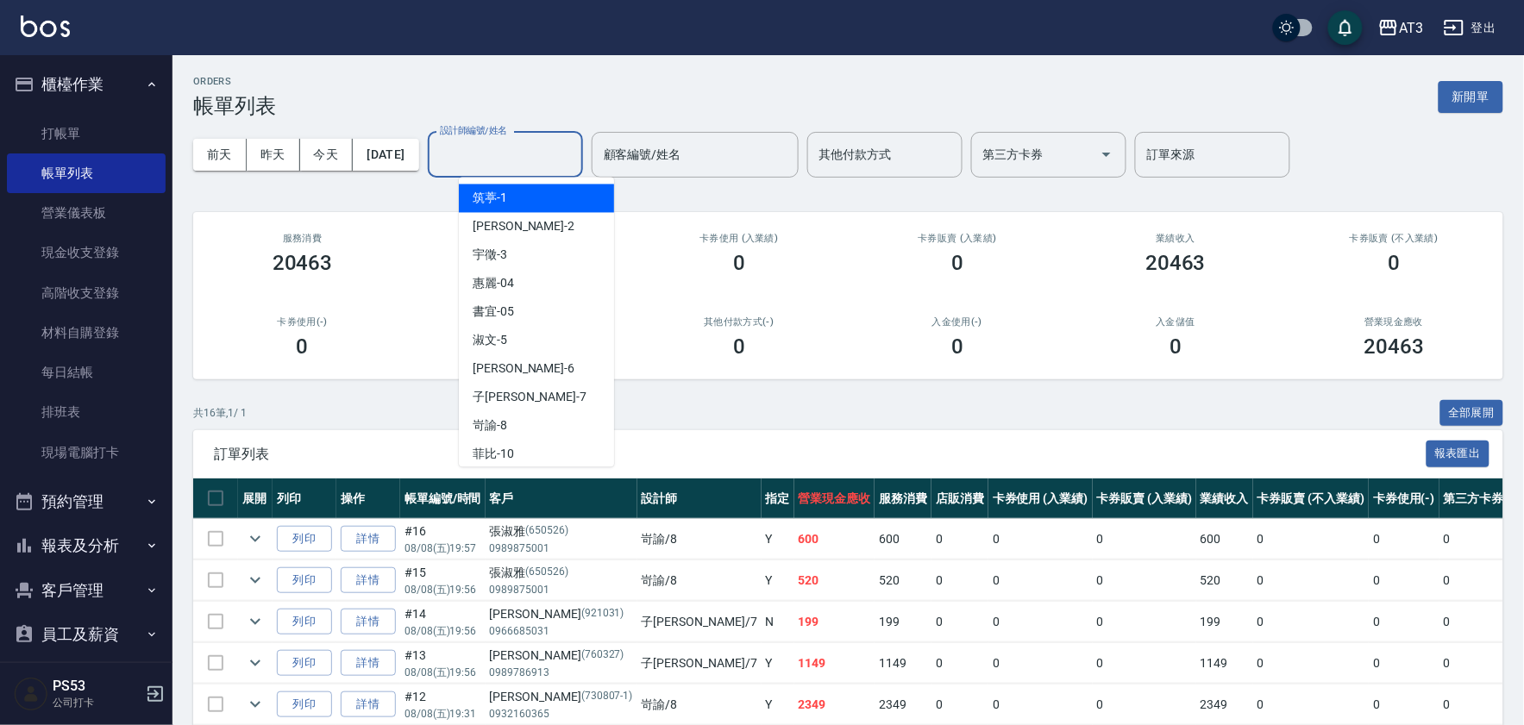
click at [515, 160] on input "設計師編號/姓名" at bounding box center [506, 155] width 140 height 30
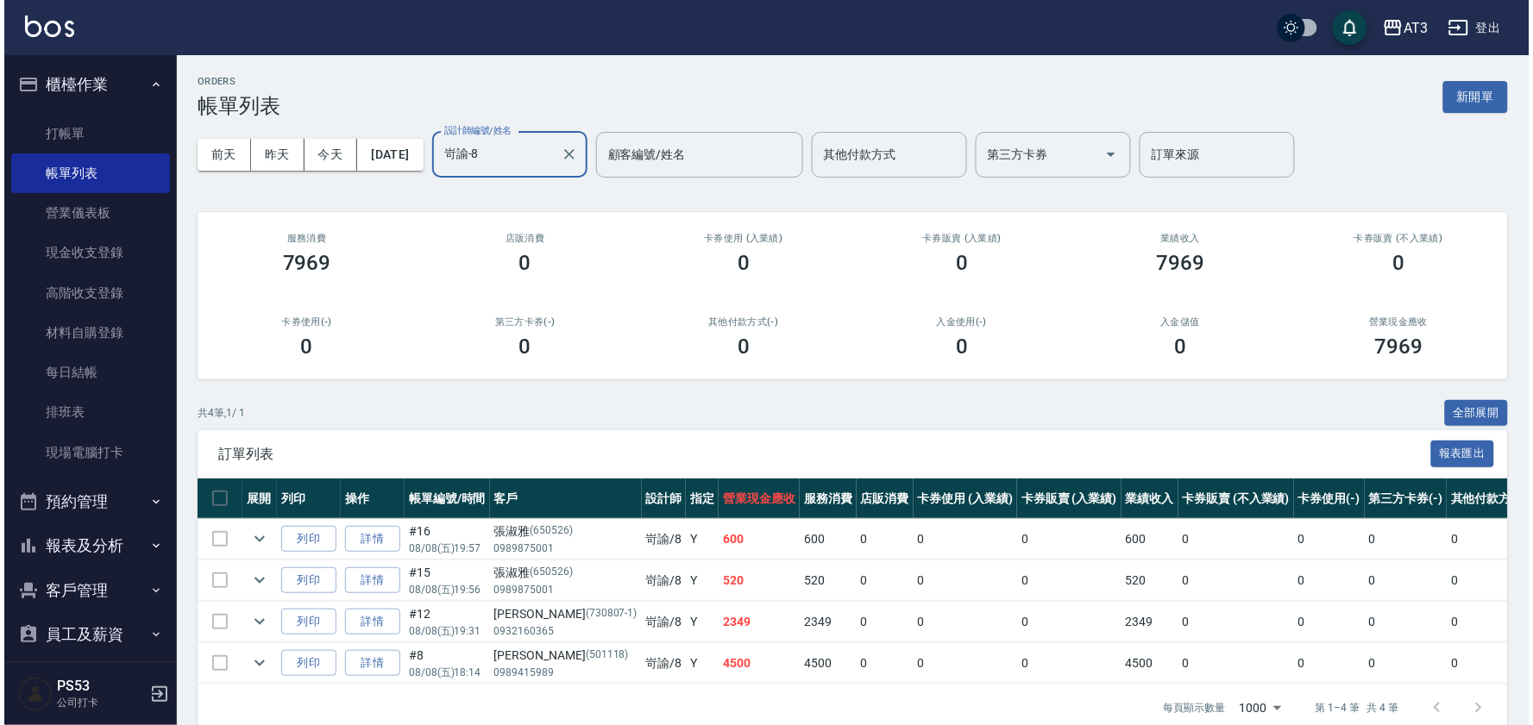
scroll to position [44, 0]
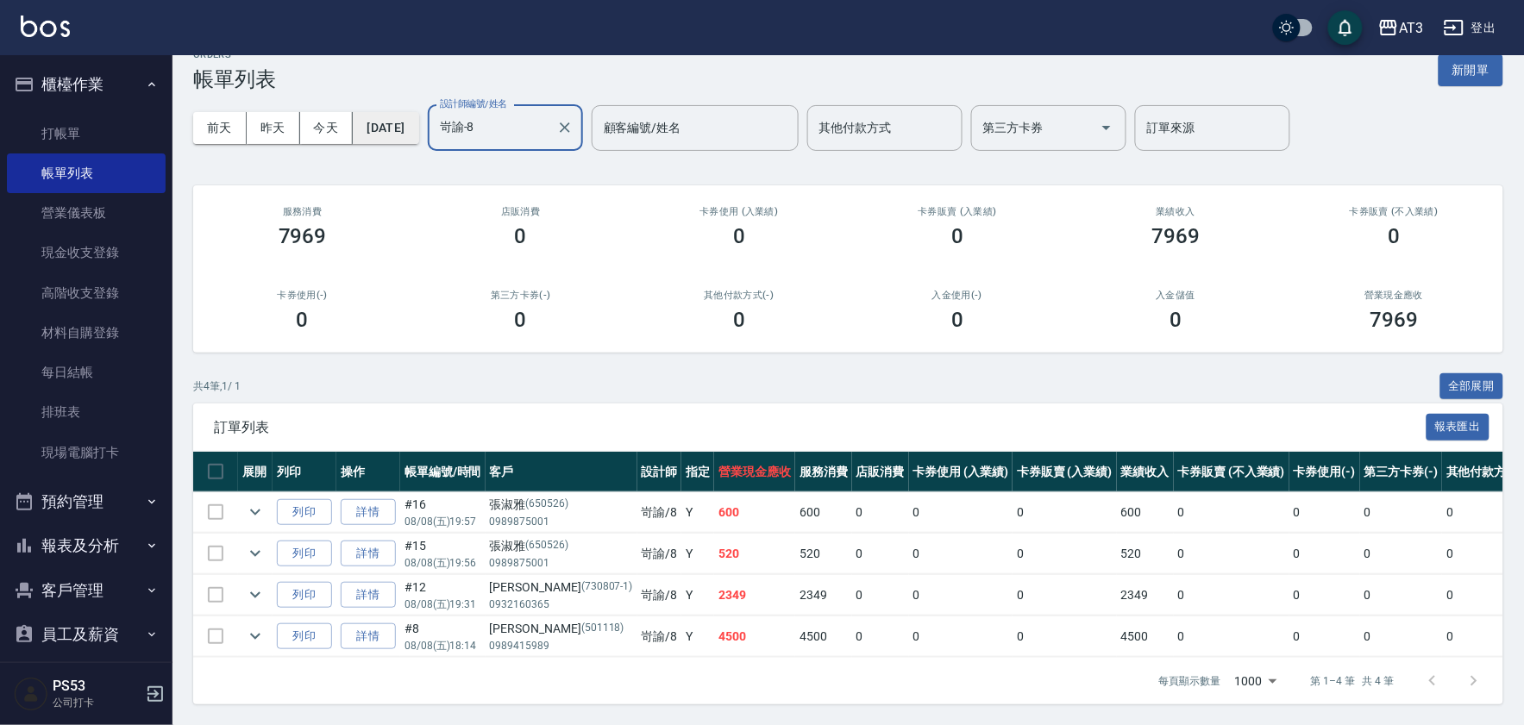
type input "岢諭-8"
click at [411, 112] on button "[DATE]" at bounding box center [386, 128] width 66 height 32
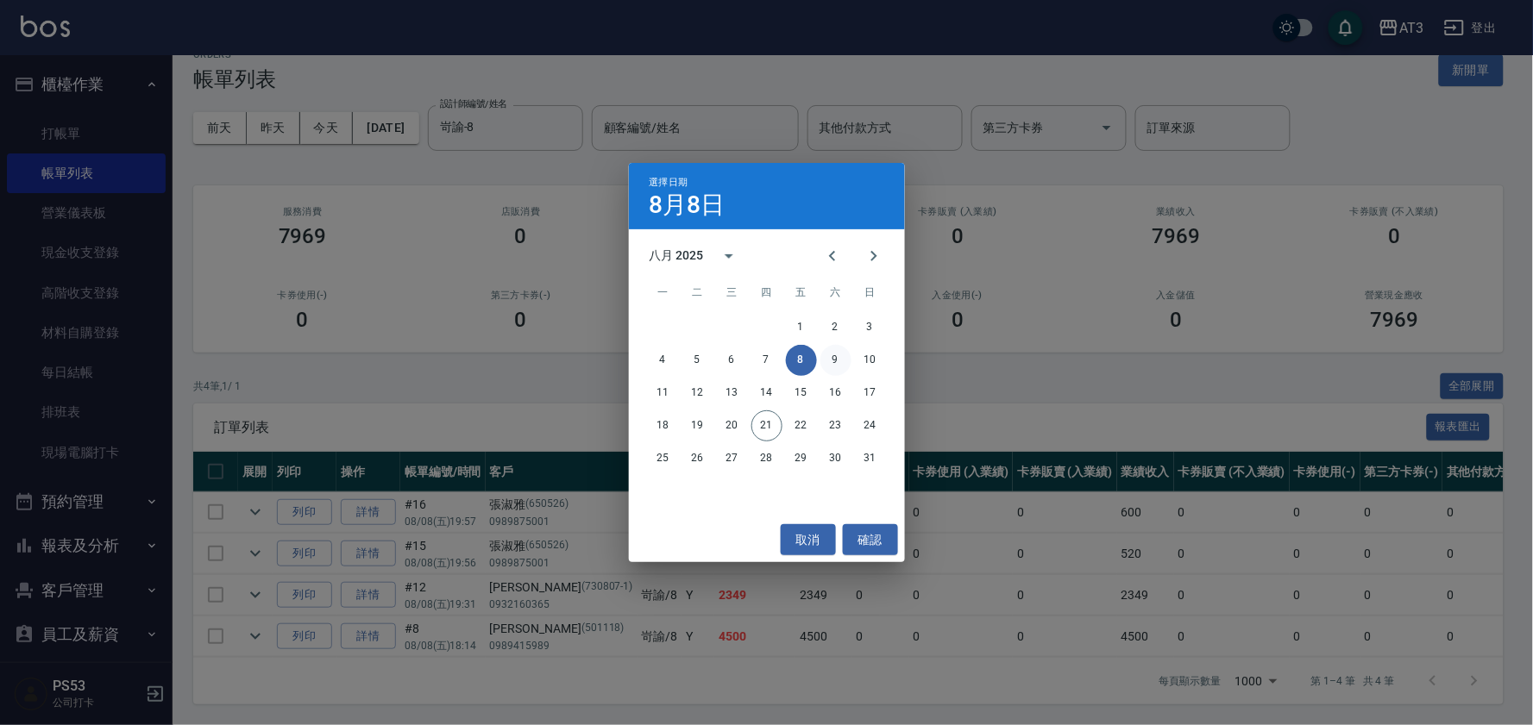
click at [832, 362] on button "9" at bounding box center [835, 360] width 31 height 31
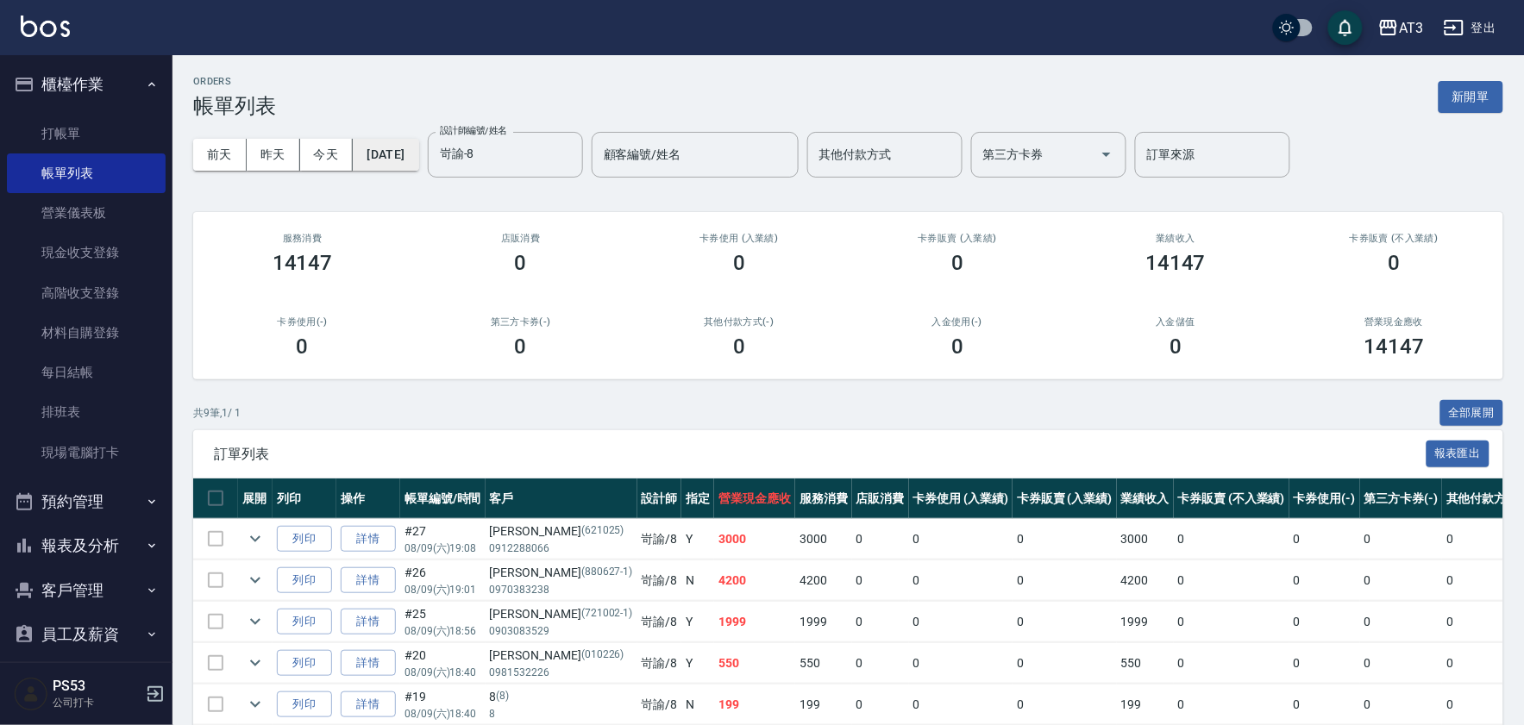
click at [411, 153] on button "[DATE]" at bounding box center [386, 155] width 66 height 32
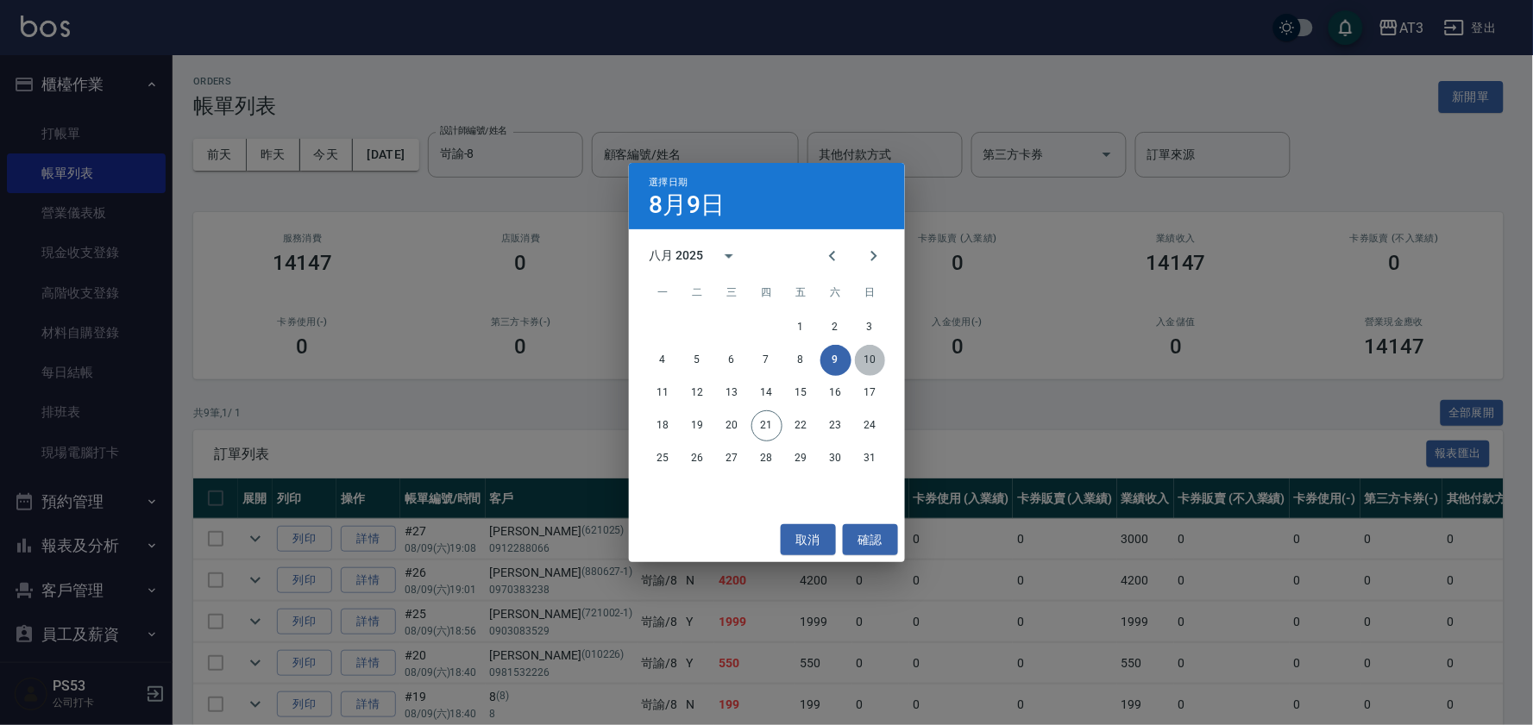
click at [875, 357] on button "10" at bounding box center [870, 360] width 31 height 31
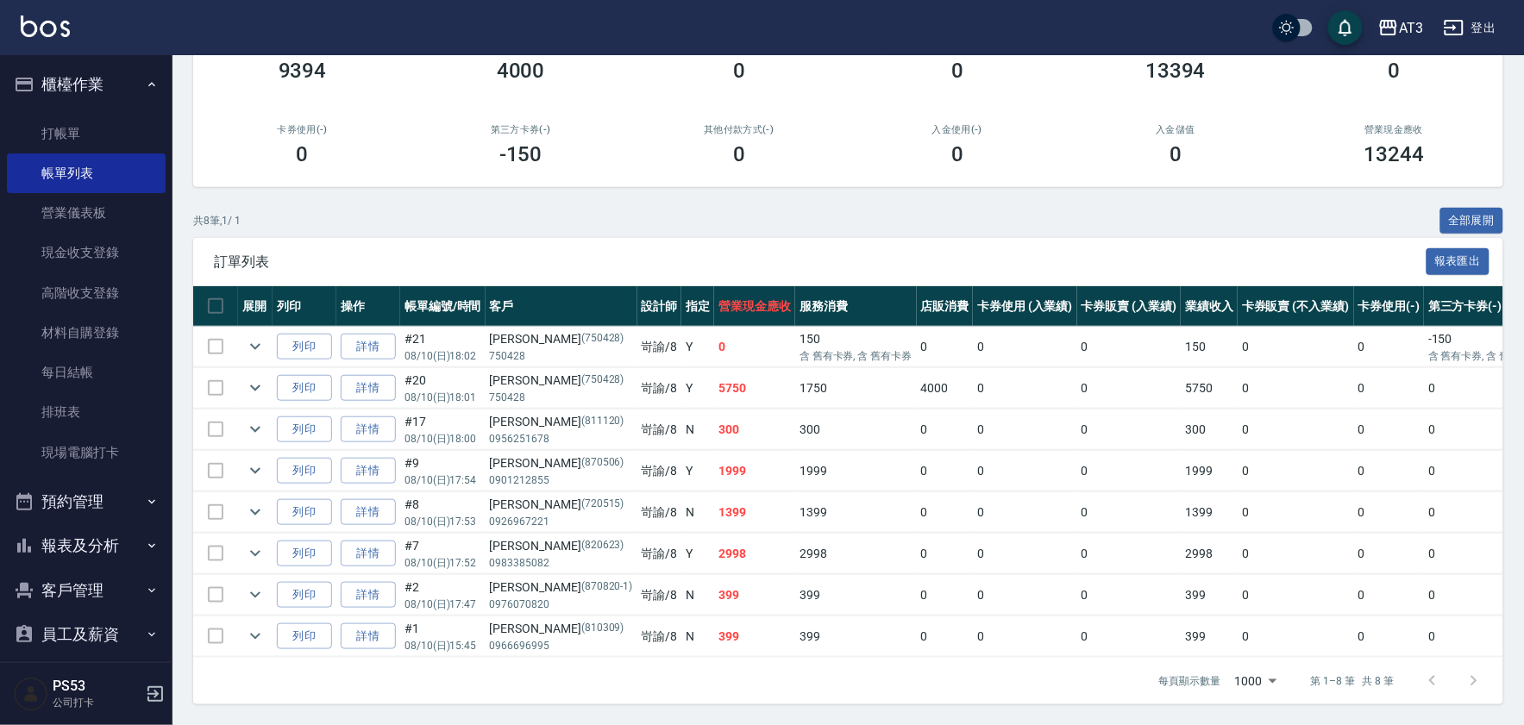
scroll to position [210, 0]
click at [369, 499] on link "詳情" at bounding box center [368, 512] width 55 height 27
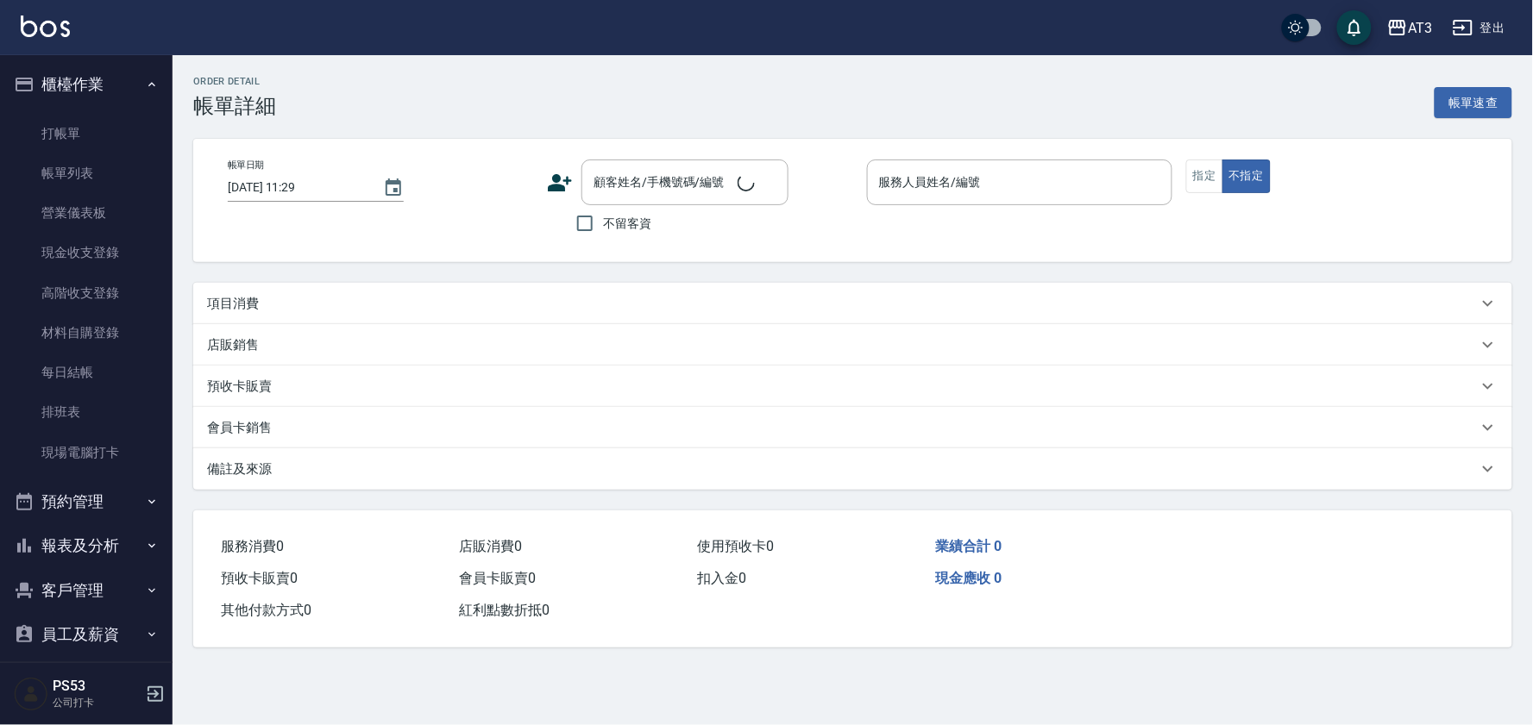
type input "[DATE] 17:53"
type input "岢諭-8"
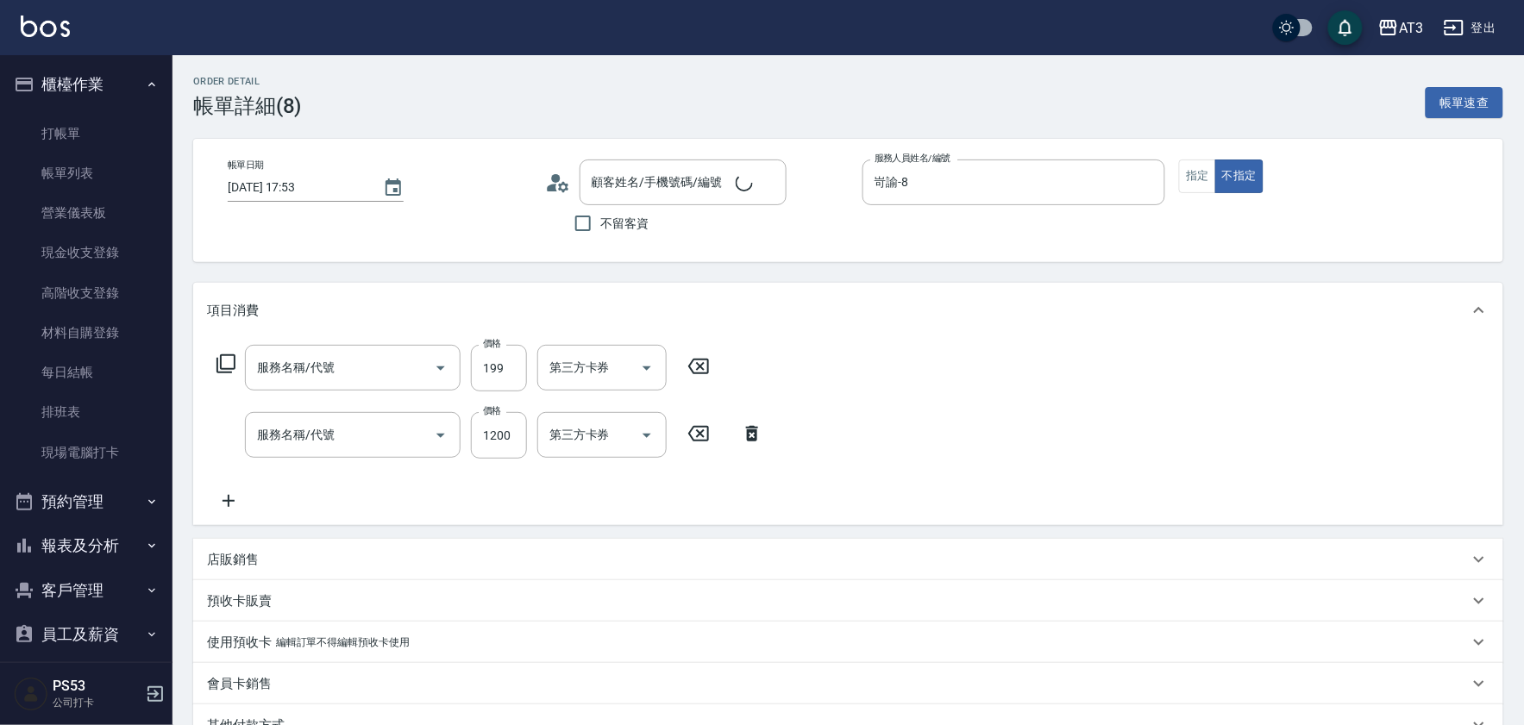
type input "[PERSON_NAME]/0926967221/720515"
type input "不指定單剪(202)"
type input "設計染髮(404)"
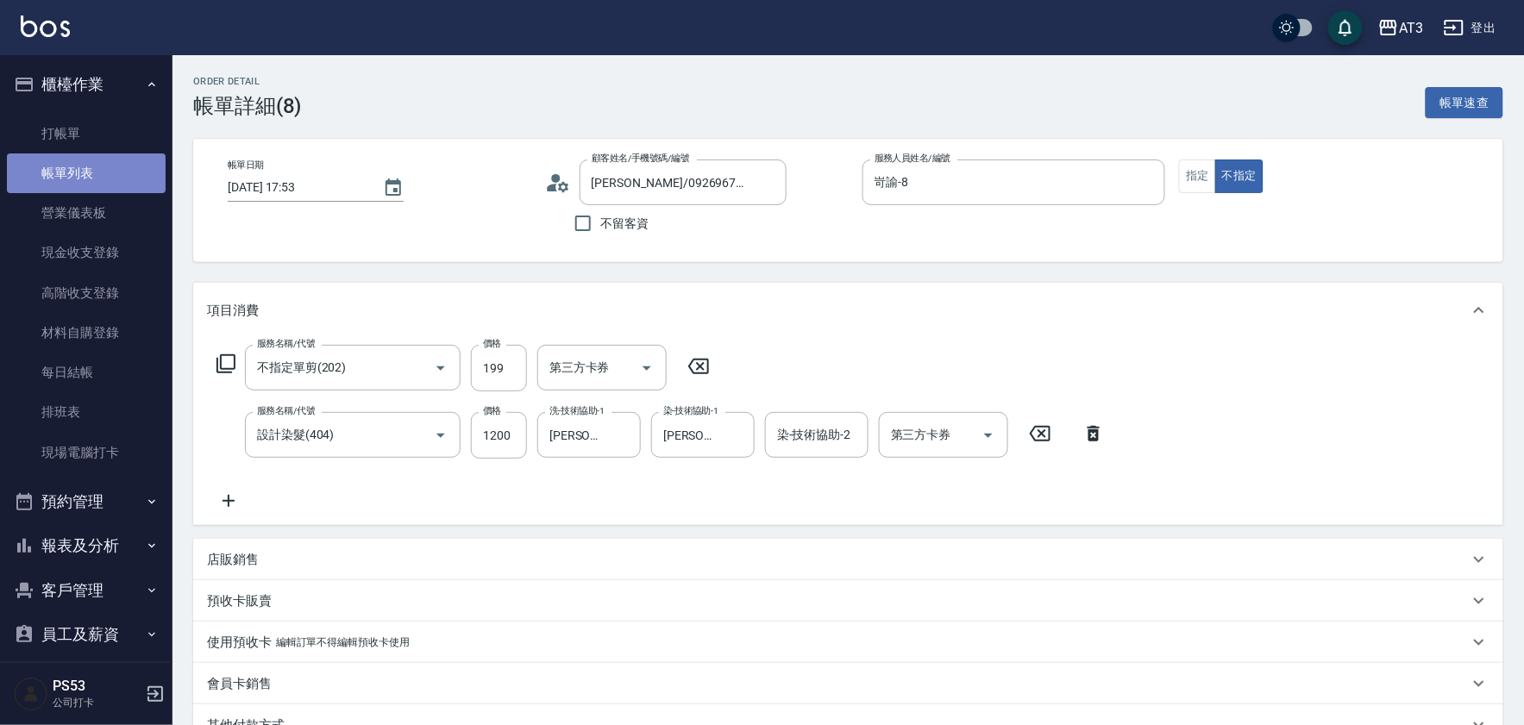
click at [95, 173] on link "帳單列表" at bounding box center [86, 174] width 159 height 40
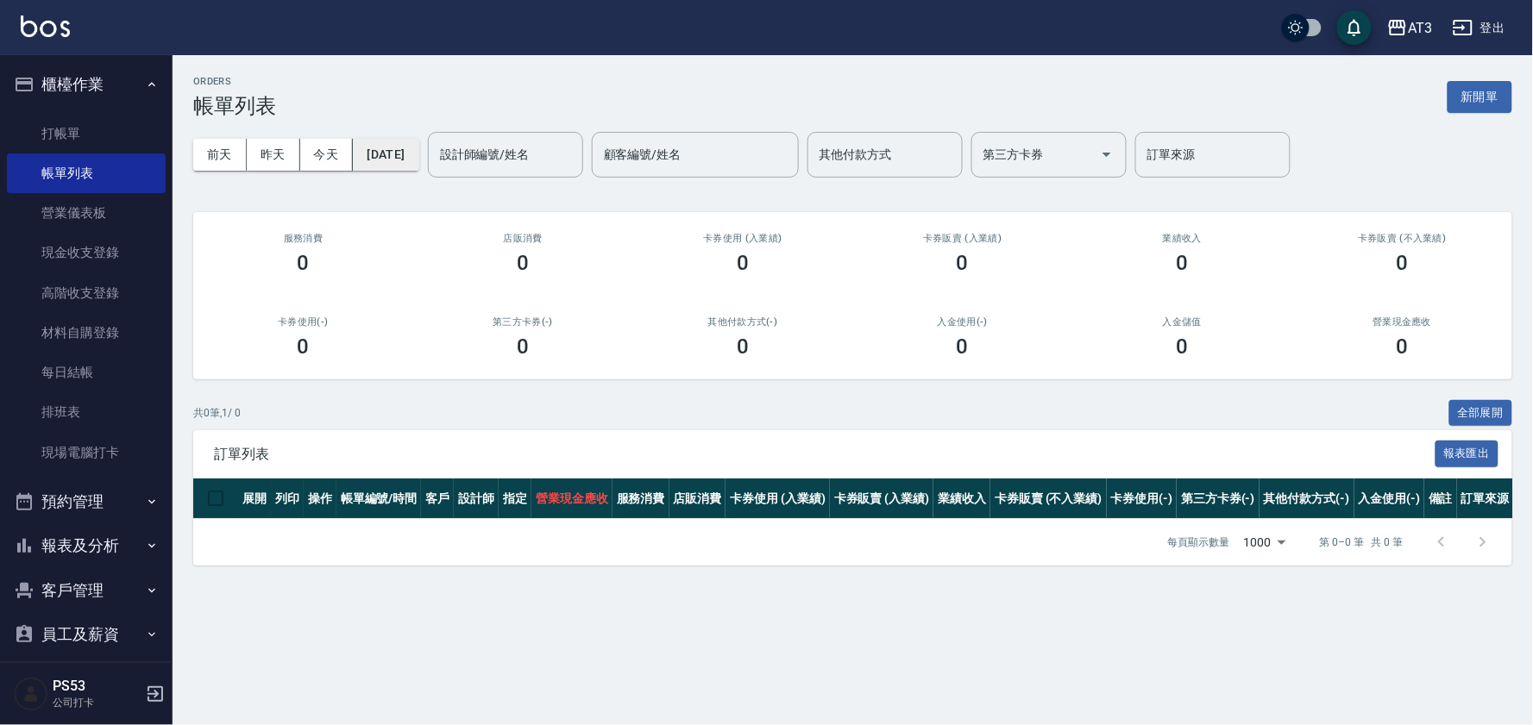
click at [398, 160] on button "[DATE]" at bounding box center [386, 155] width 66 height 32
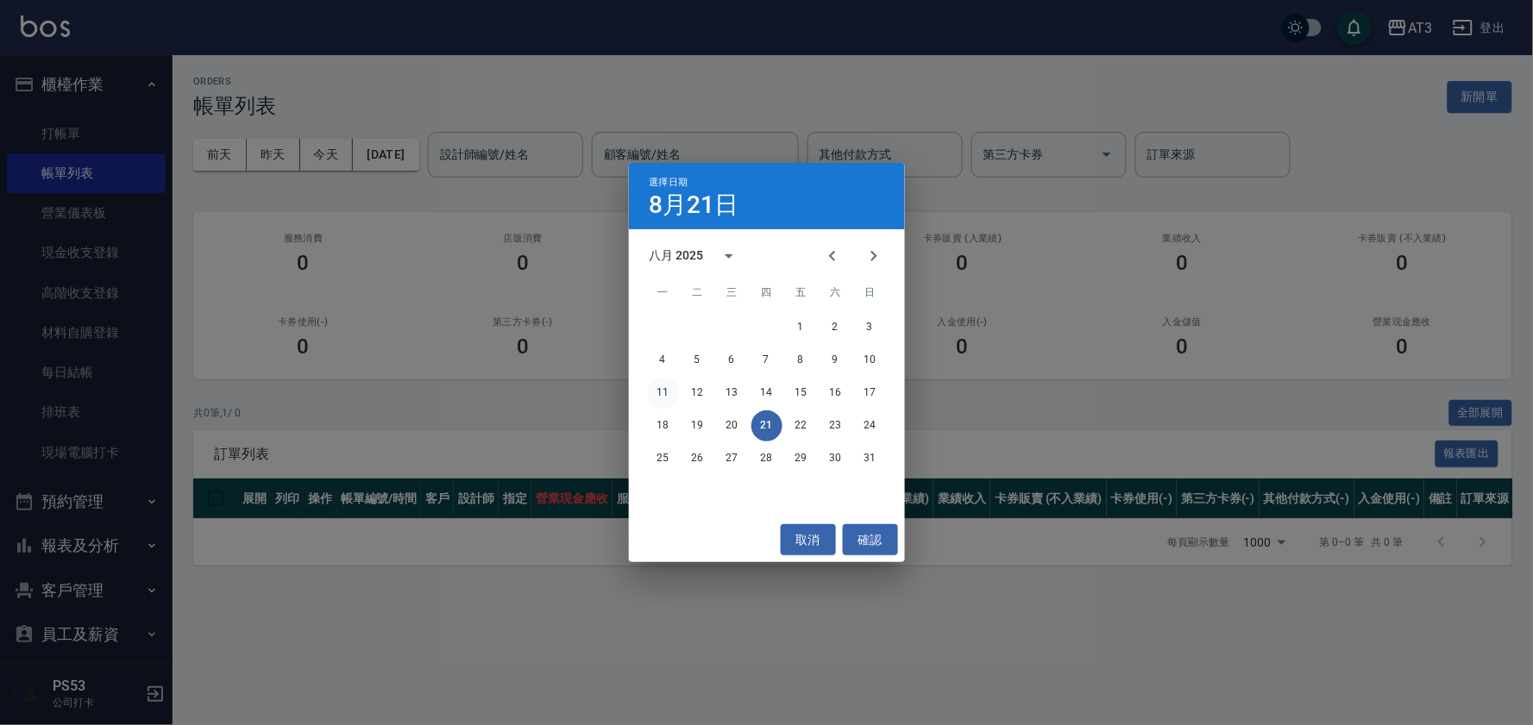
click at [661, 397] on button "11" at bounding box center [663, 393] width 31 height 31
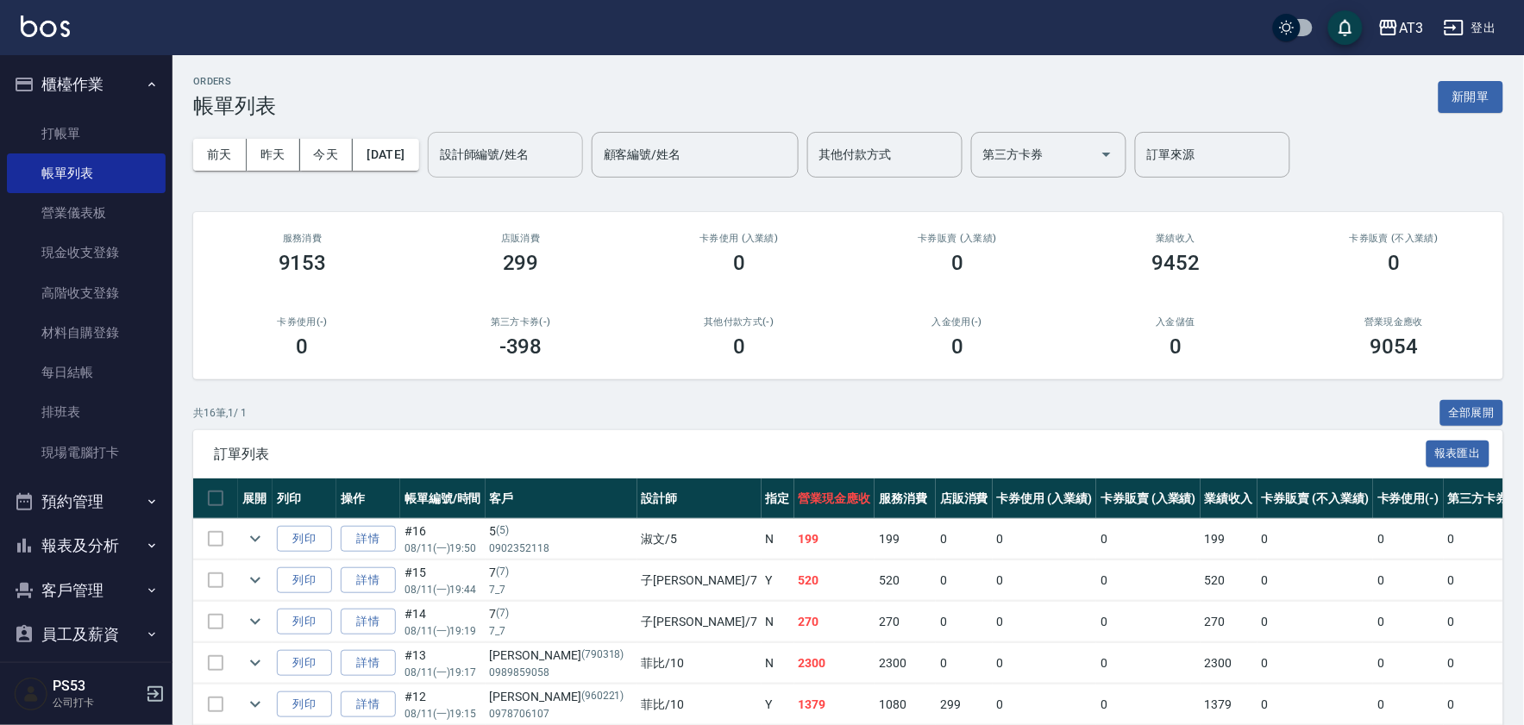
click at [498, 151] on input "設計師編號/姓名" at bounding box center [506, 155] width 140 height 30
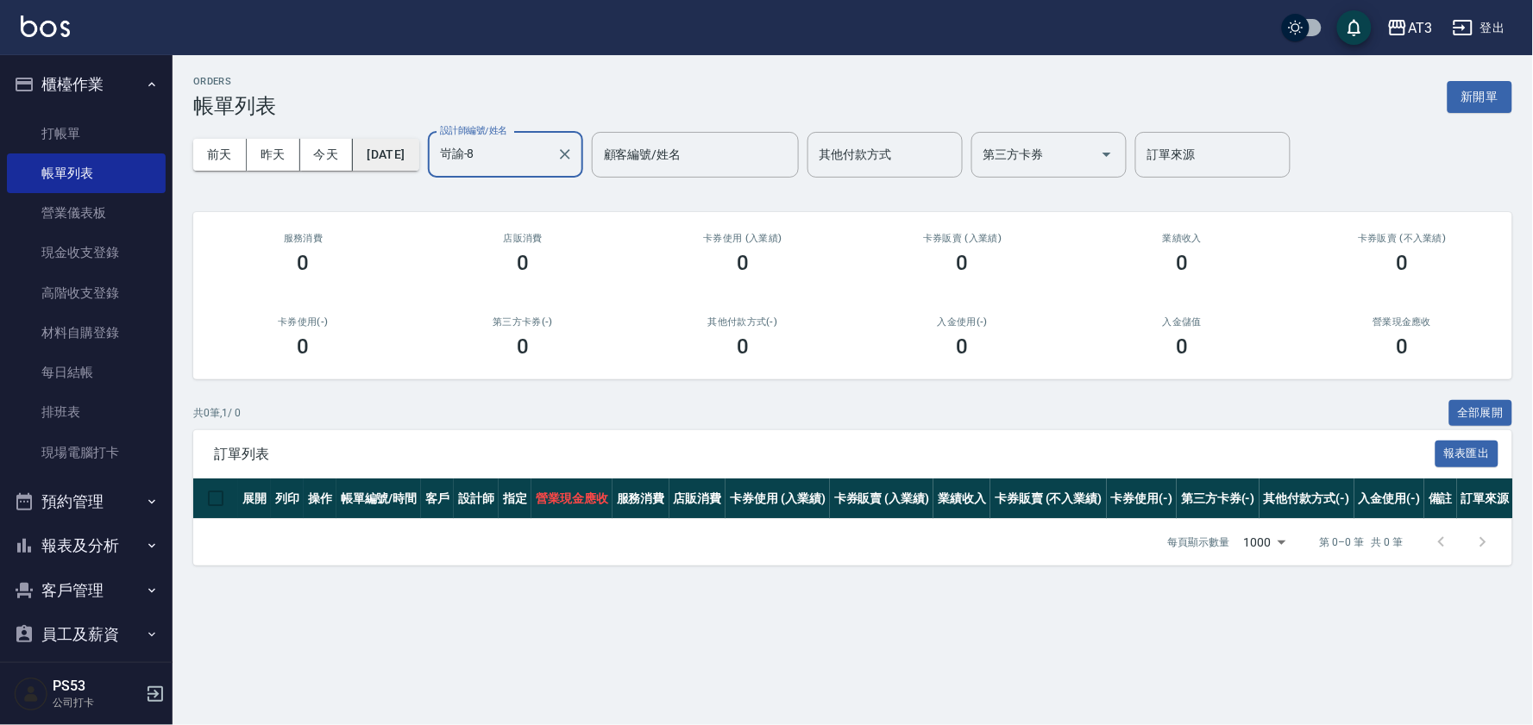
type input "岢諭-8"
click at [414, 155] on button "[DATE]" at bounding box center [386, 155] width 66 height 32
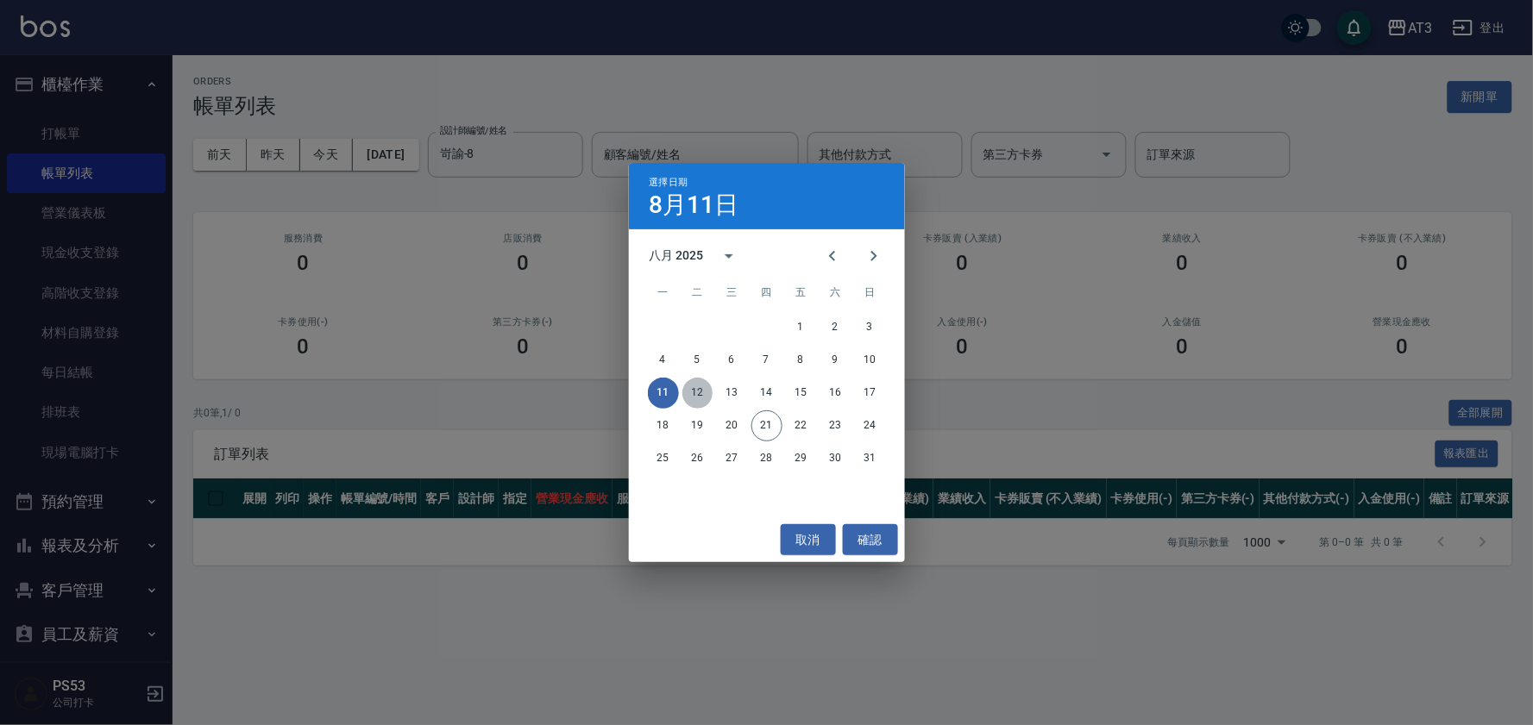
click at [707, 392] on button "12" at bounding box center [697, 393] width 31 height 31
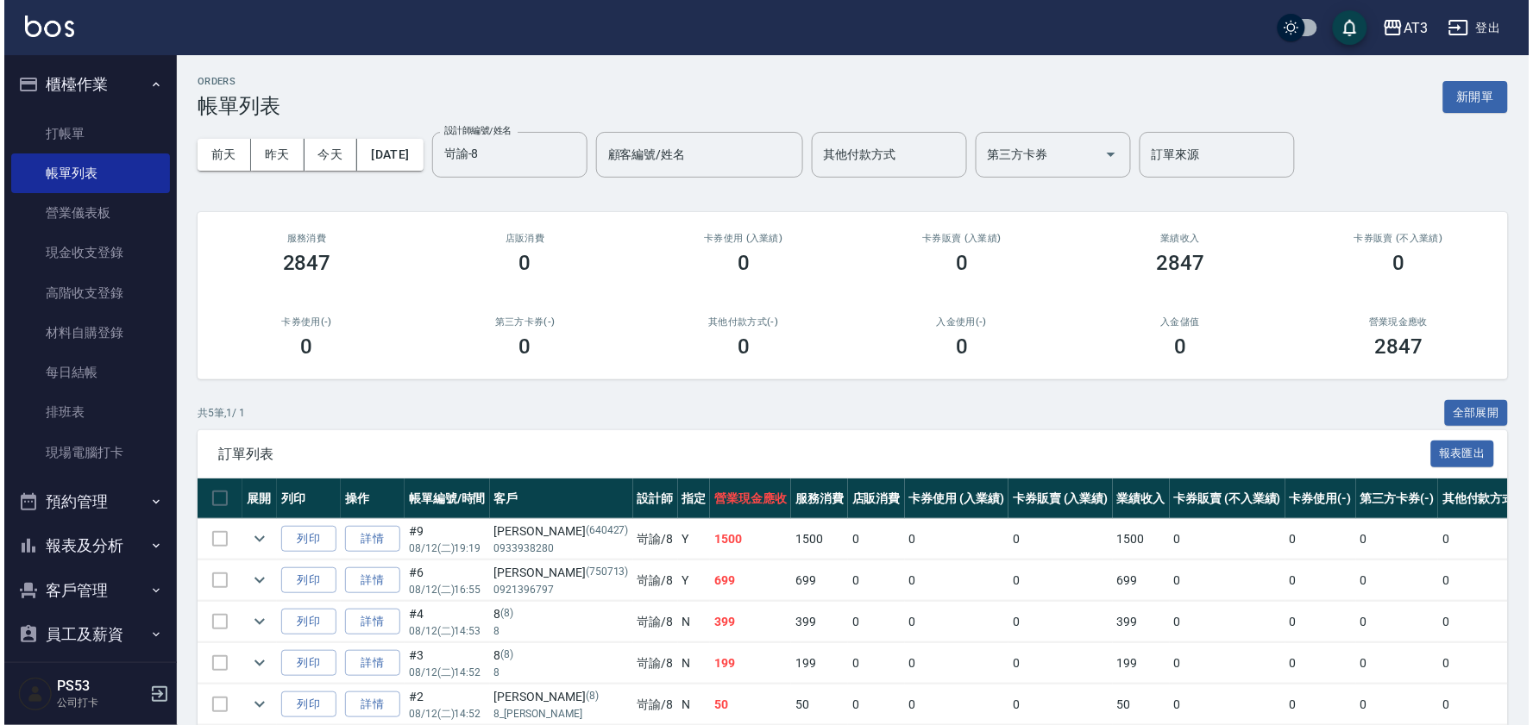
scroll to position [85, 0]
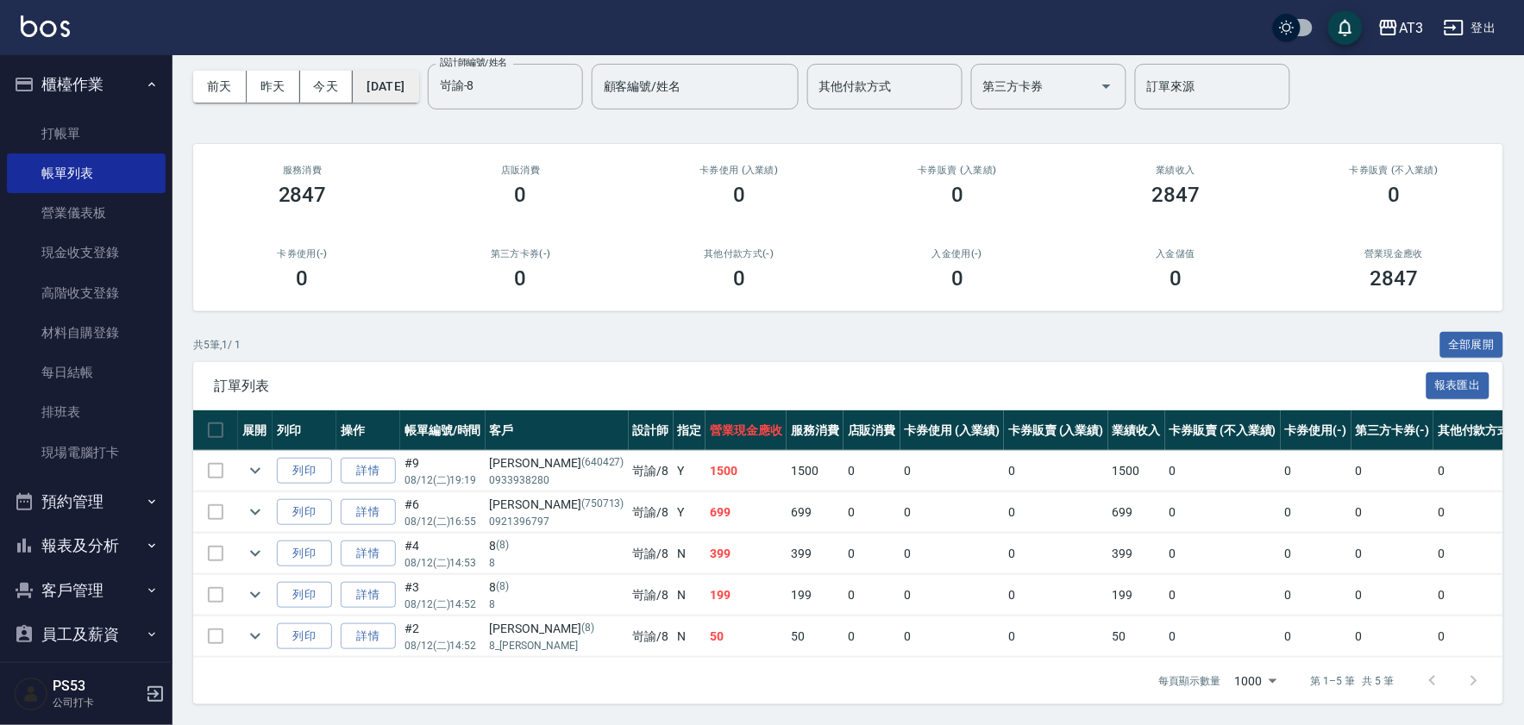
click at [399, 74] on button "[DATE]" at bounding box center [386, 87] width 66 height 32
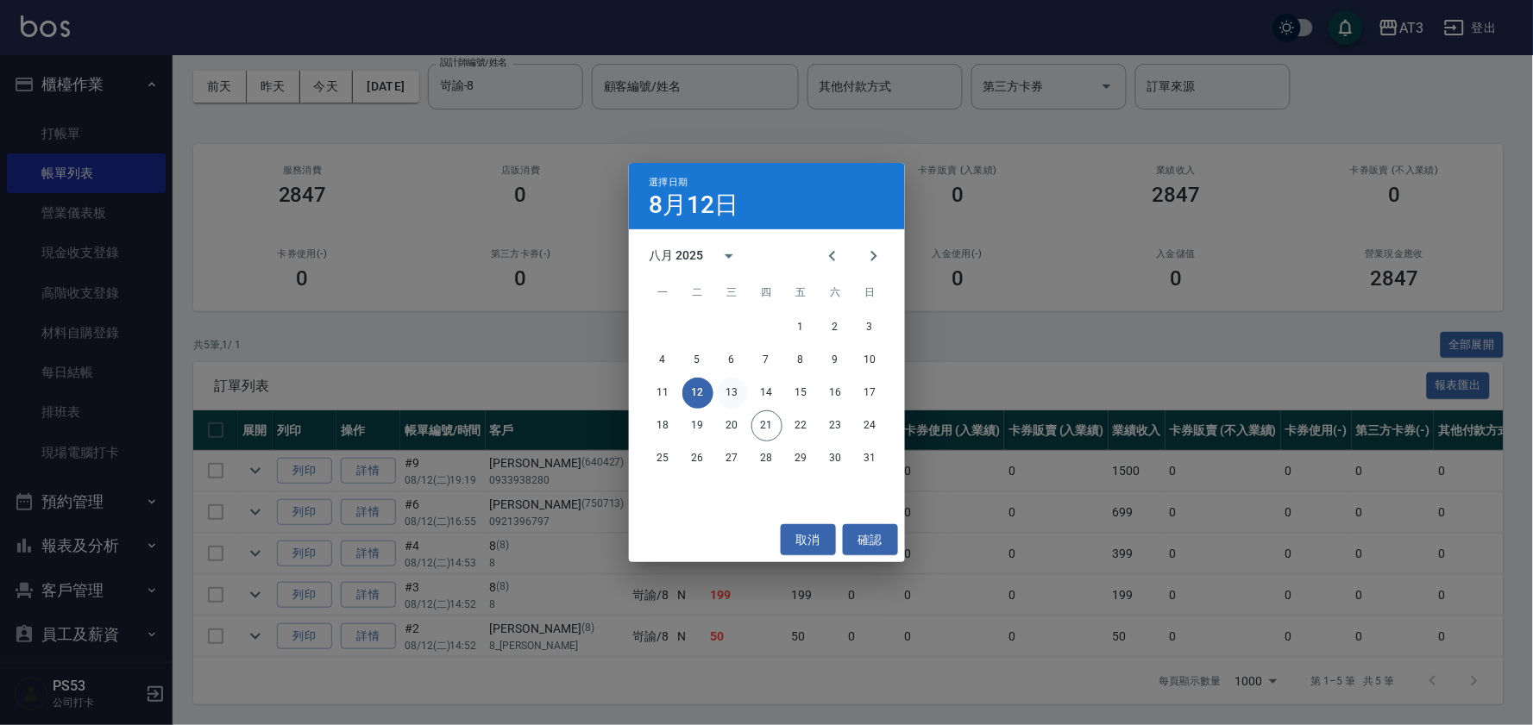
click at [737, 398] on button "13" at bounding box center [732, 393] width 31 height 31
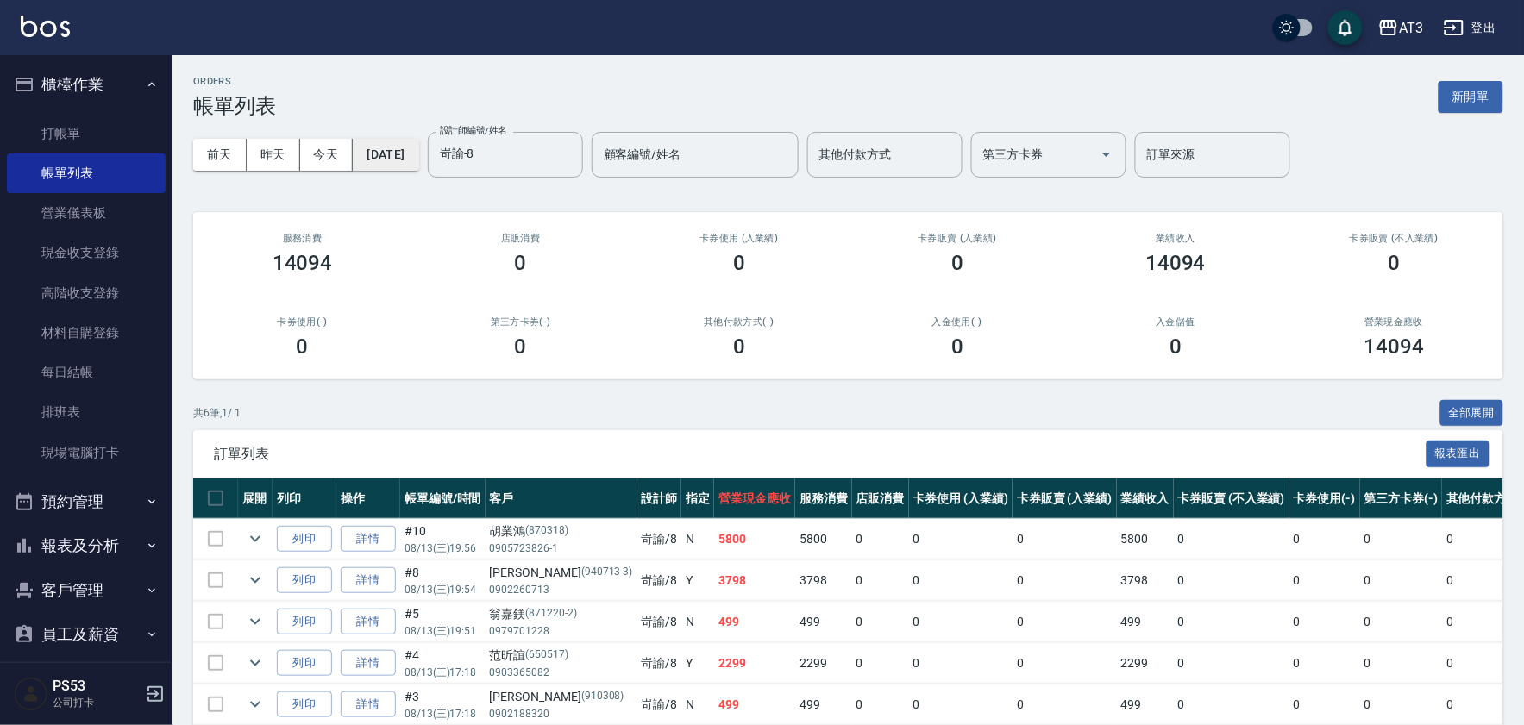
click at [401, 152] on button "[DATE]" at bounding box center [386, 155] width 66 height 32
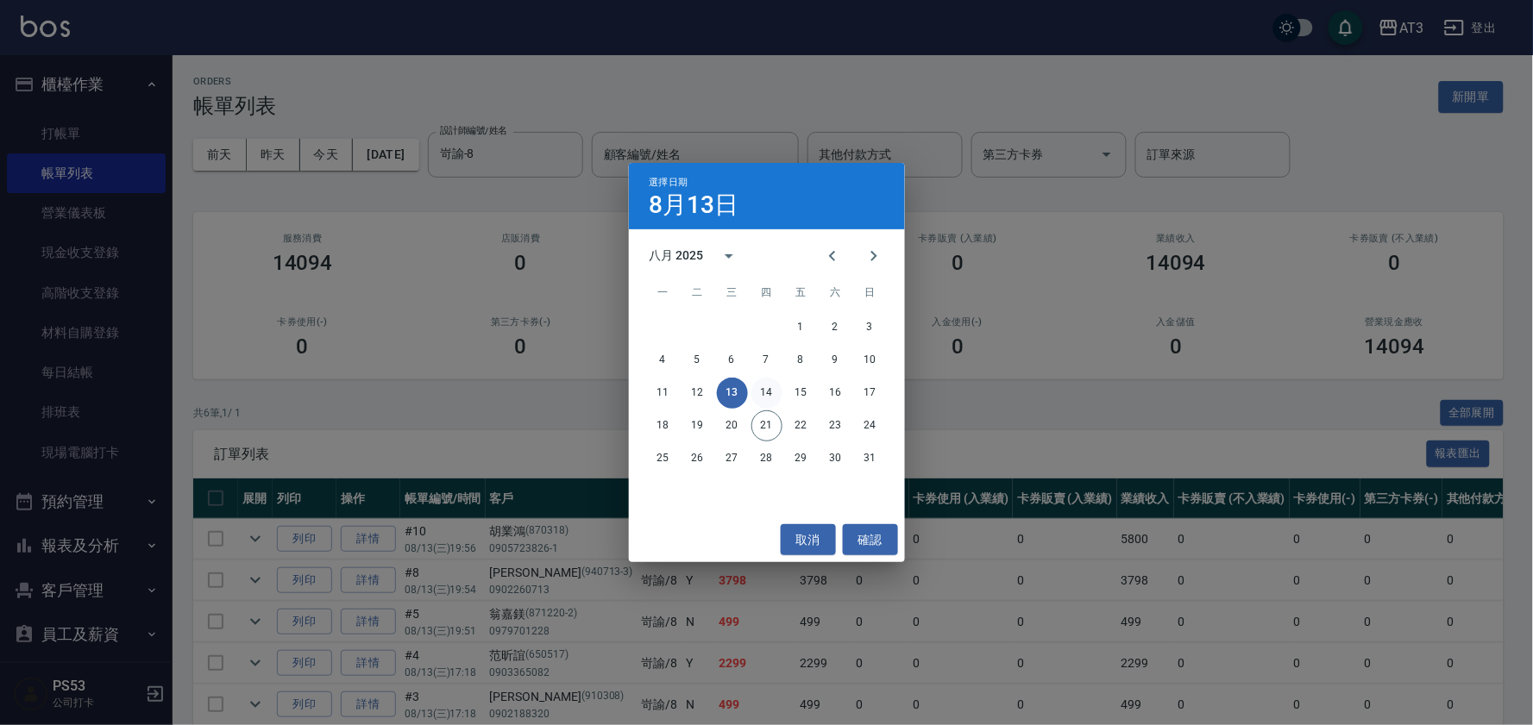
click at [766, 392] on button "14" at bounding box center [766, 393] width 31 height 31
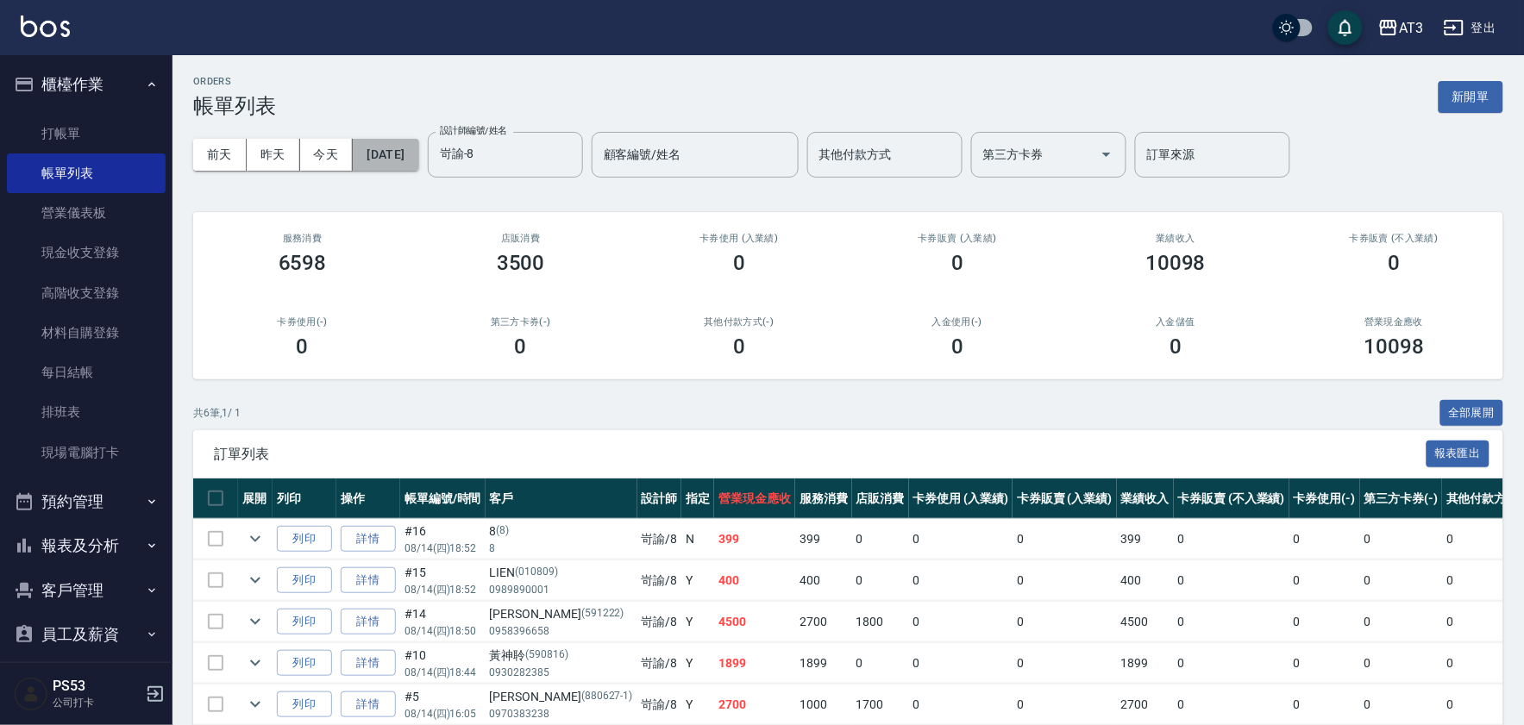
click at [418, 152] on button "[DATE]" at bounding box center [386, 155] width 66 height 32
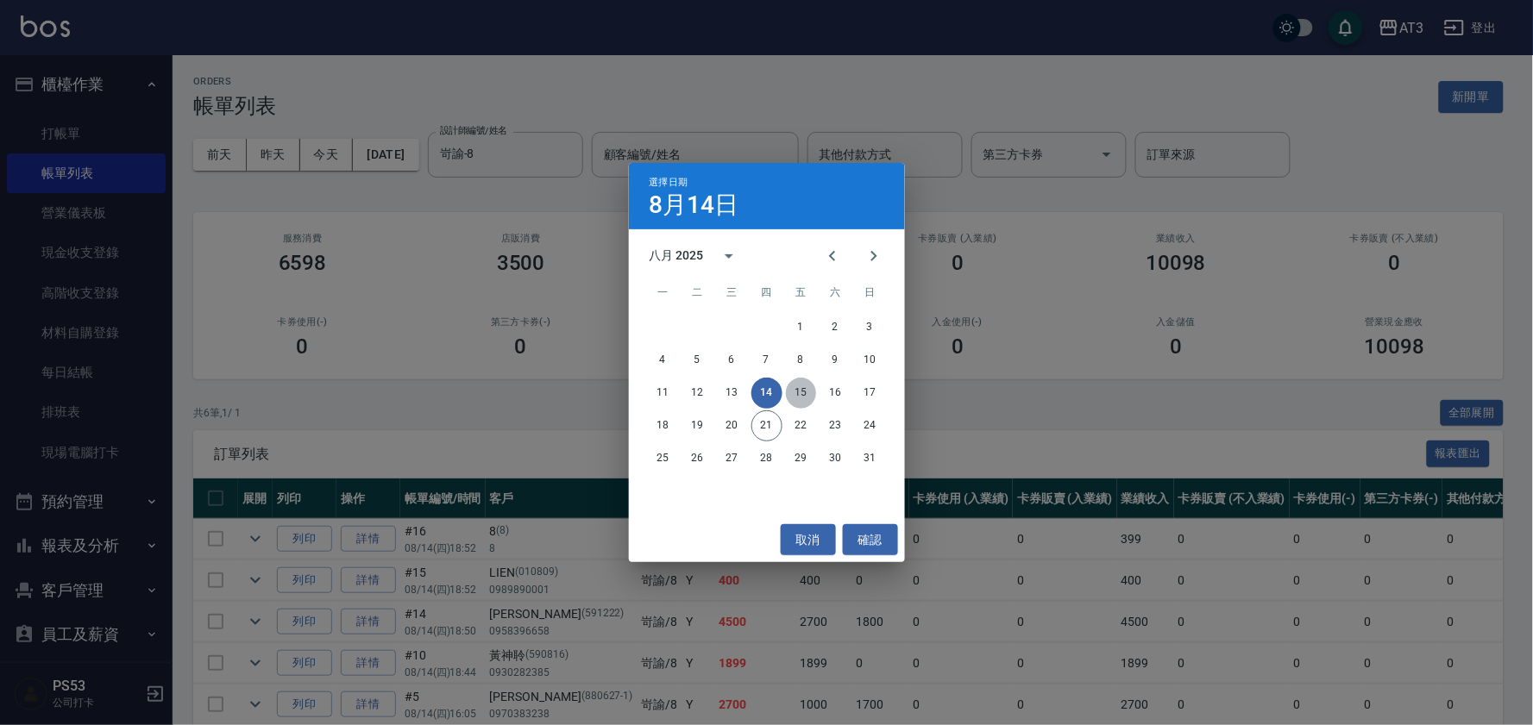
click at [800, 393] on button "15" at bounding box center [801, 393] width 31 height 31
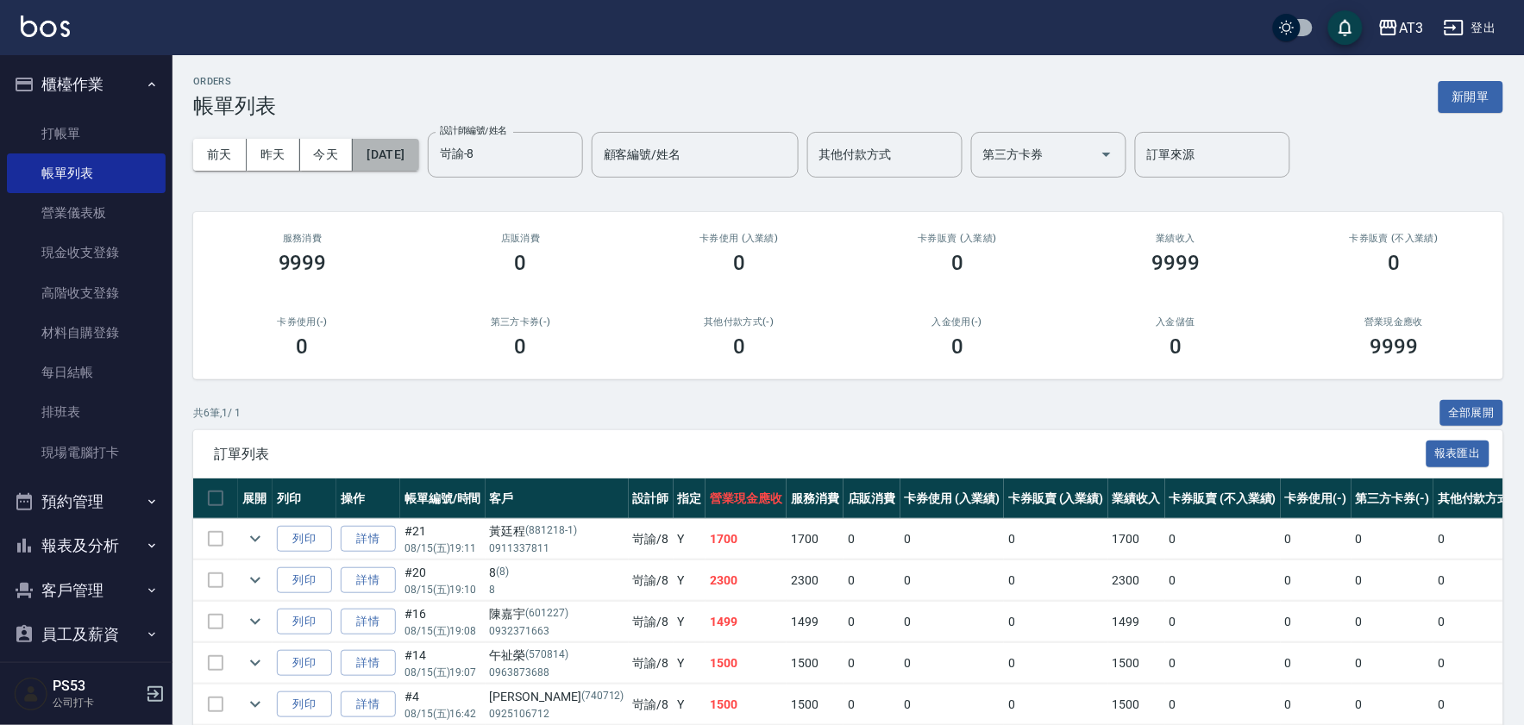
click at [408, 152] on button "[DATE]" at bounding box center [386, 155] width 66 height 32
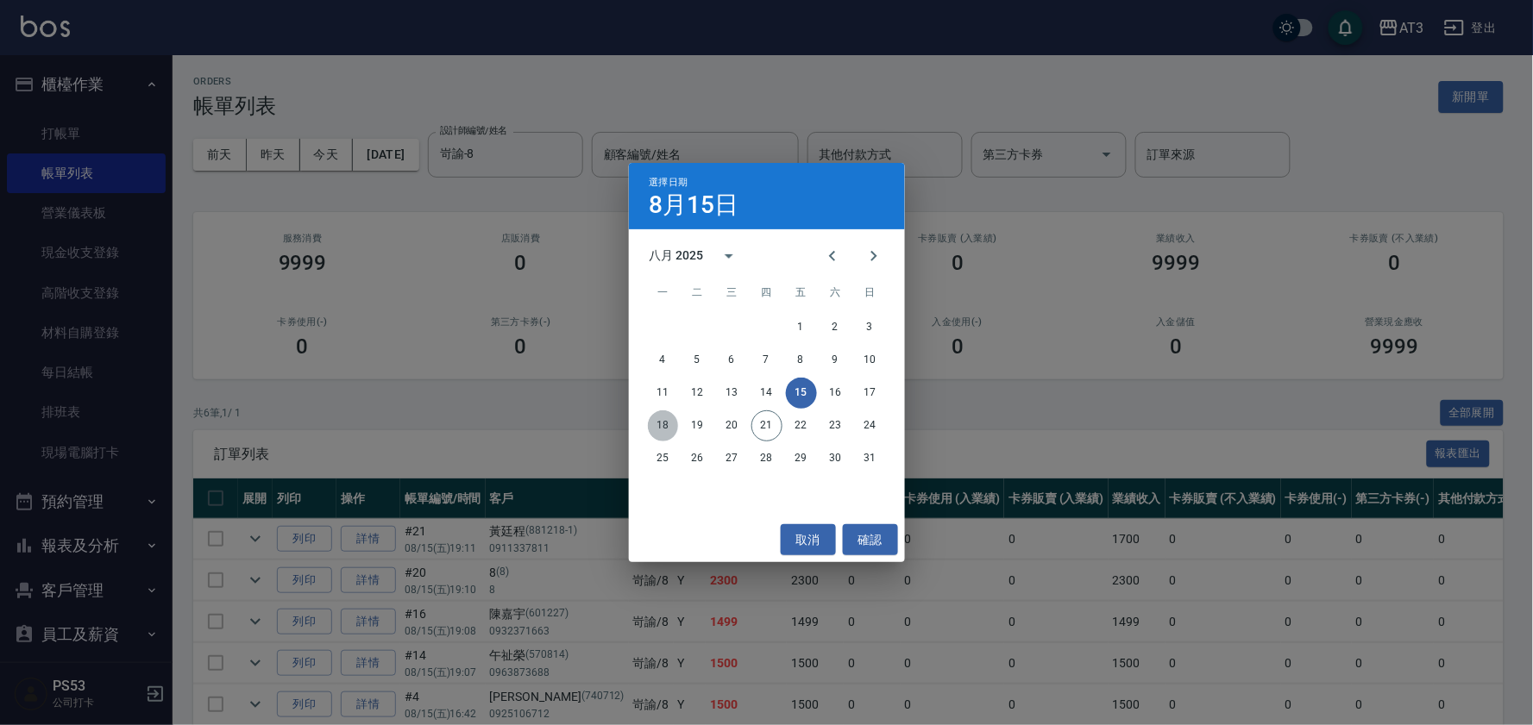
click at [666, 424] on button "18" at bounding box center [663, 426] width 31 height 31
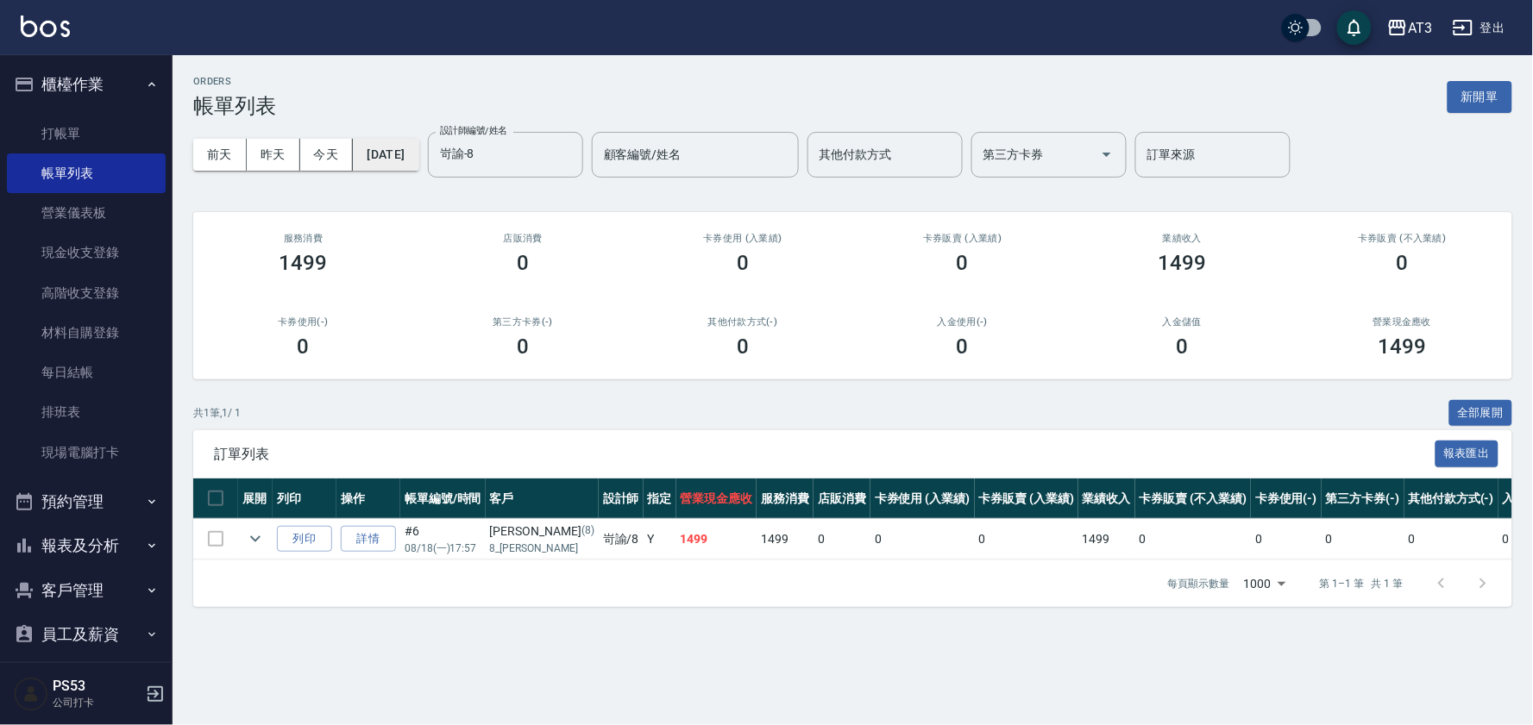
click at [417, 147] on button "[DATE]" at bounding box center [386, 155] width 66 height 32
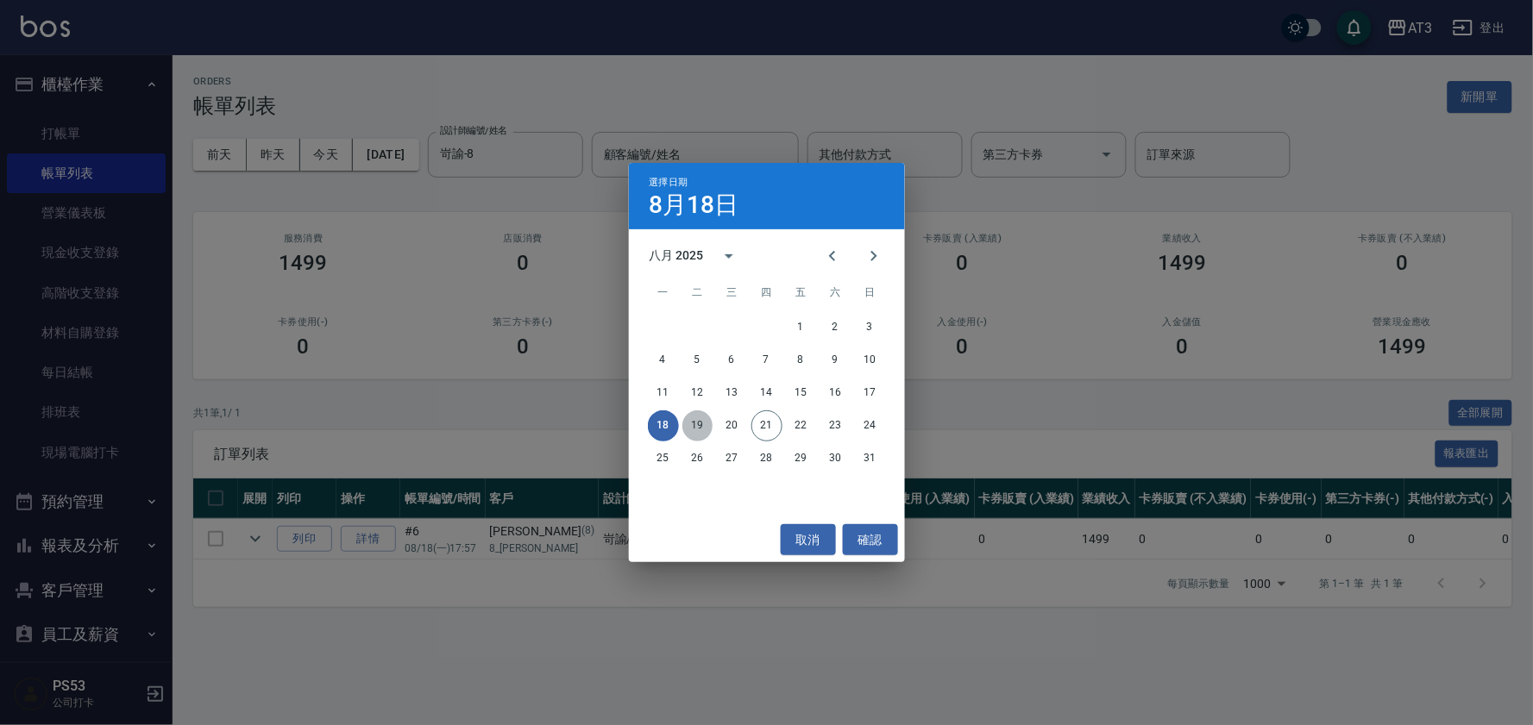
click at [697, 427] on button "19" at bounding box center [697, 426] width 31 height 31
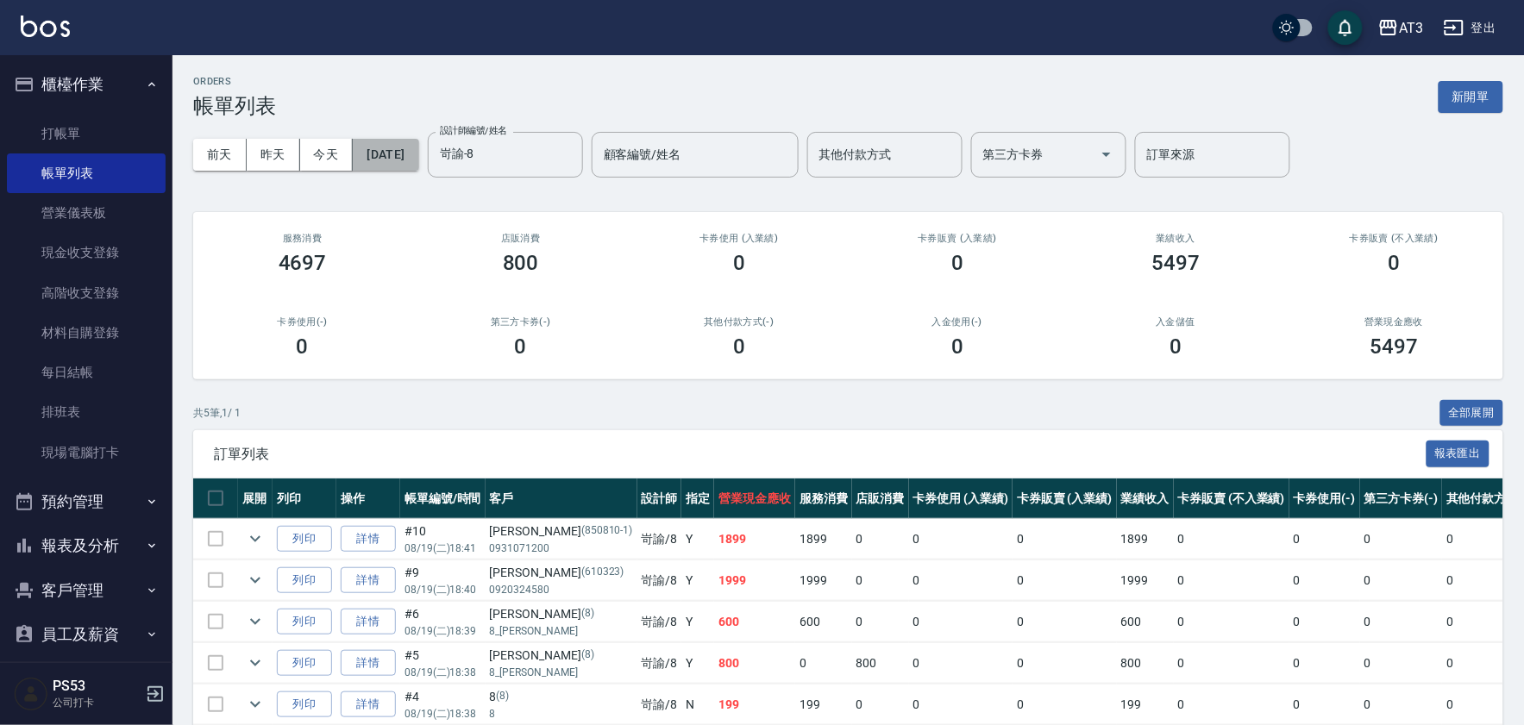
click at [418, 148] on button "[DATE]" at bounding box center [386, 155] width 66 height 32
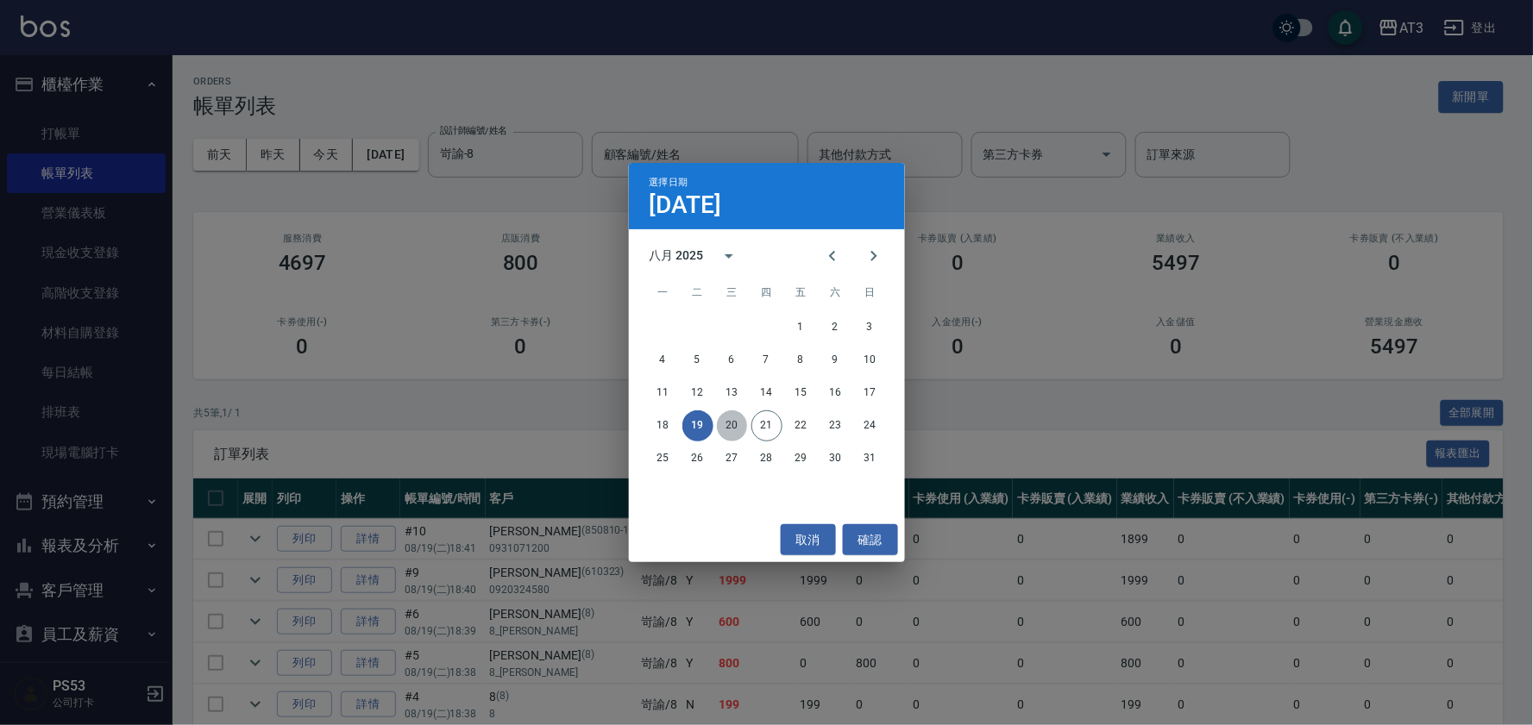
click at [730, 420] on button "20" at bounding box center [732, 426] width 31 height 31
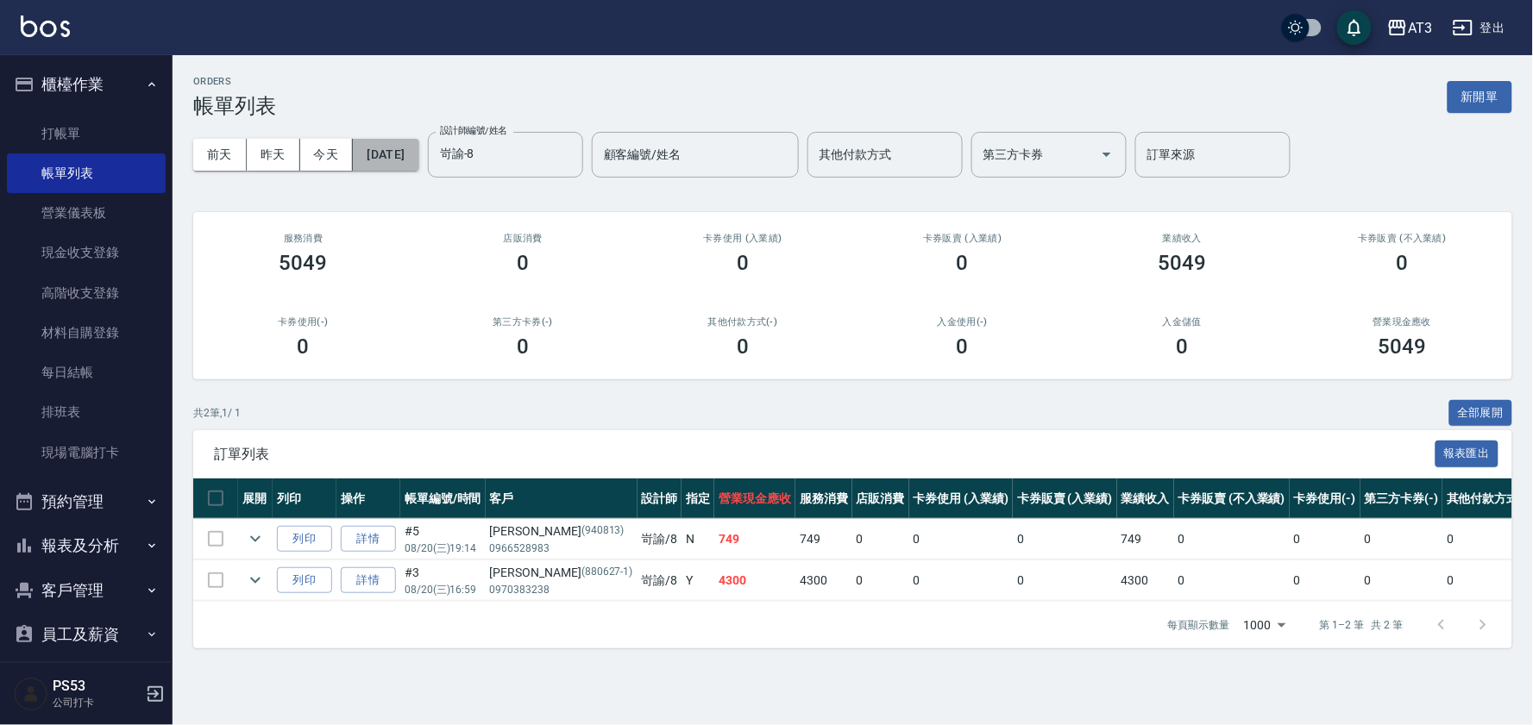
click at [404, 161] on button "[DATE]" at bounding box center [386, 155] width 66 height 32
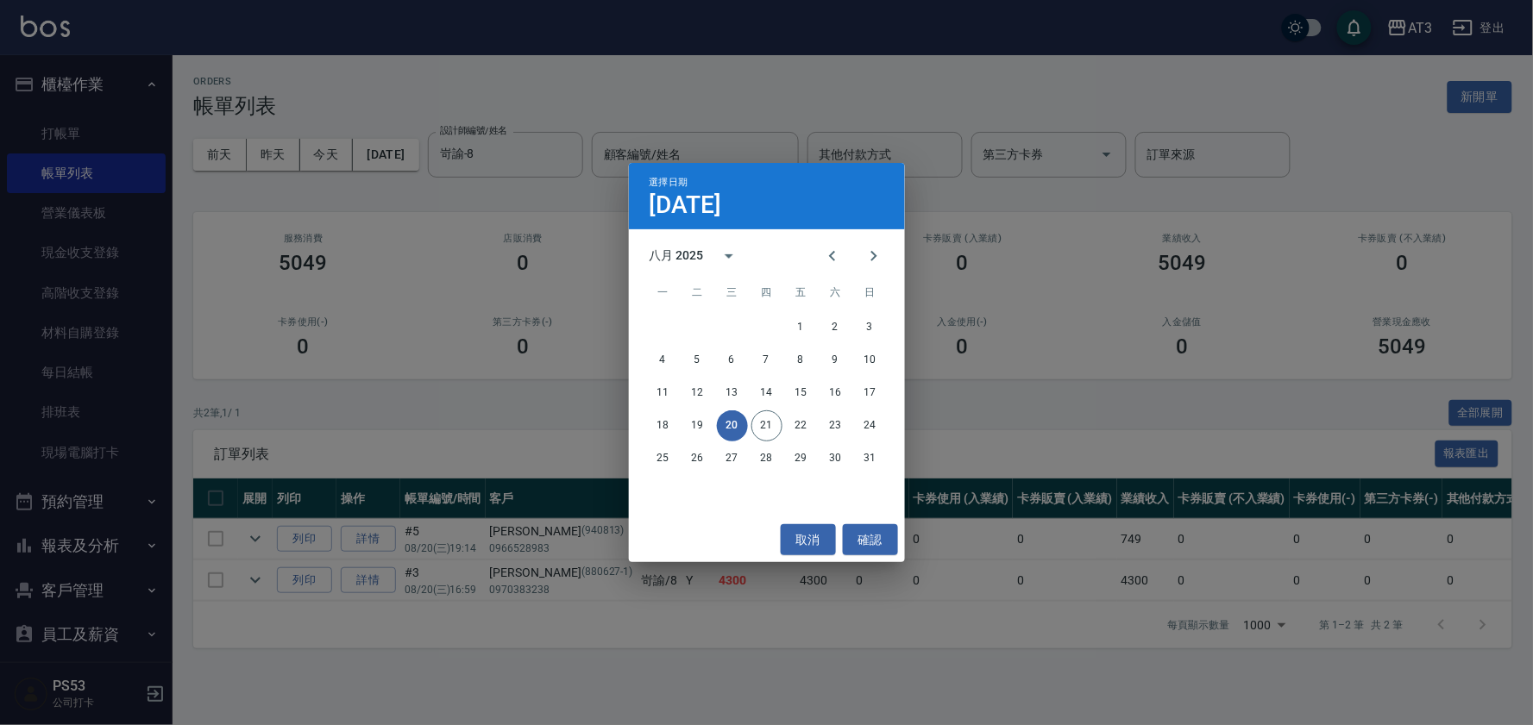
click at [606, 447] on div "選擇日期 [DATE] 八月 2025 一 二 三 四 五 六 日 1 2 3 4 5 6 7 8 9 10 11 12 13 14 15 16 17 18 …" at bounding box center [766, 362] width 1533 height 725
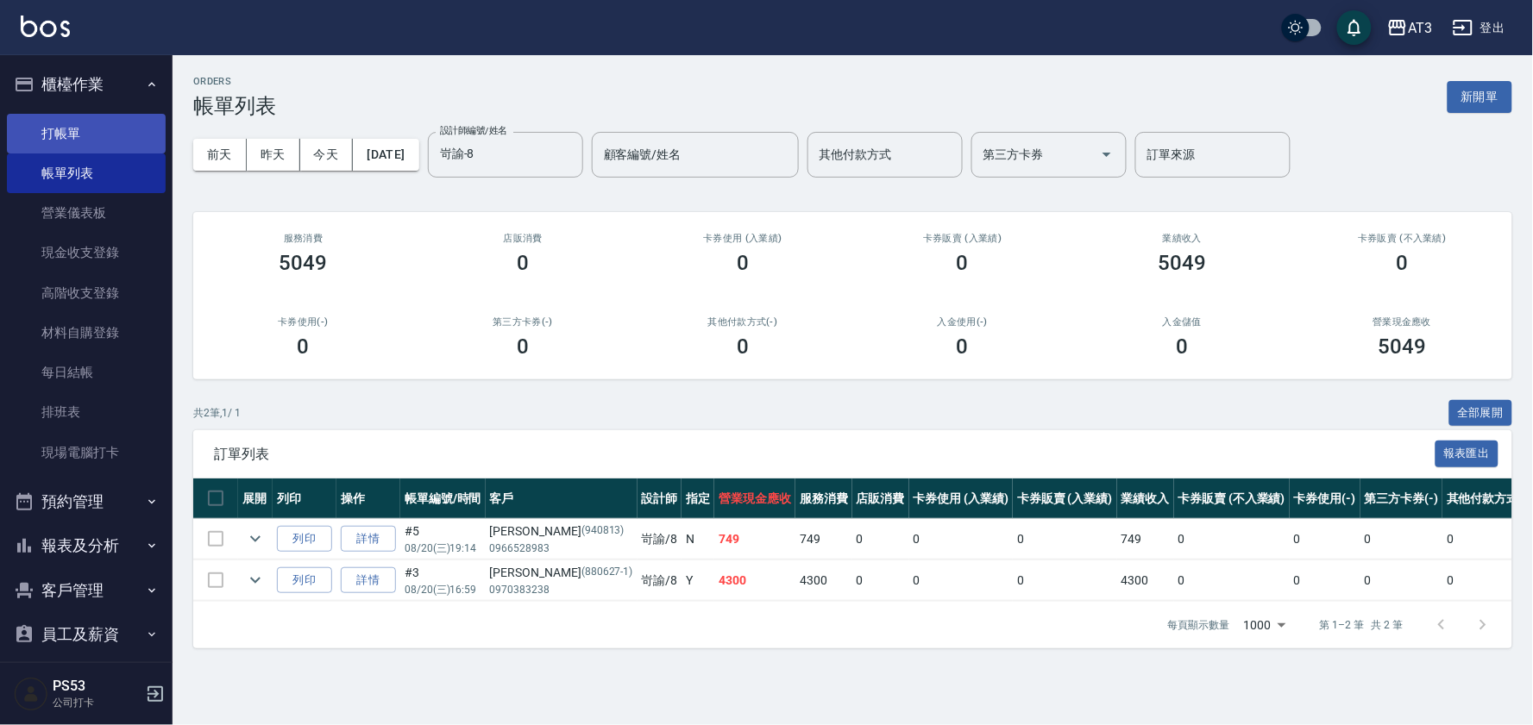
click at [49, 125] on link "打帳單" at bounding box center [86, 134] width 159 height 40
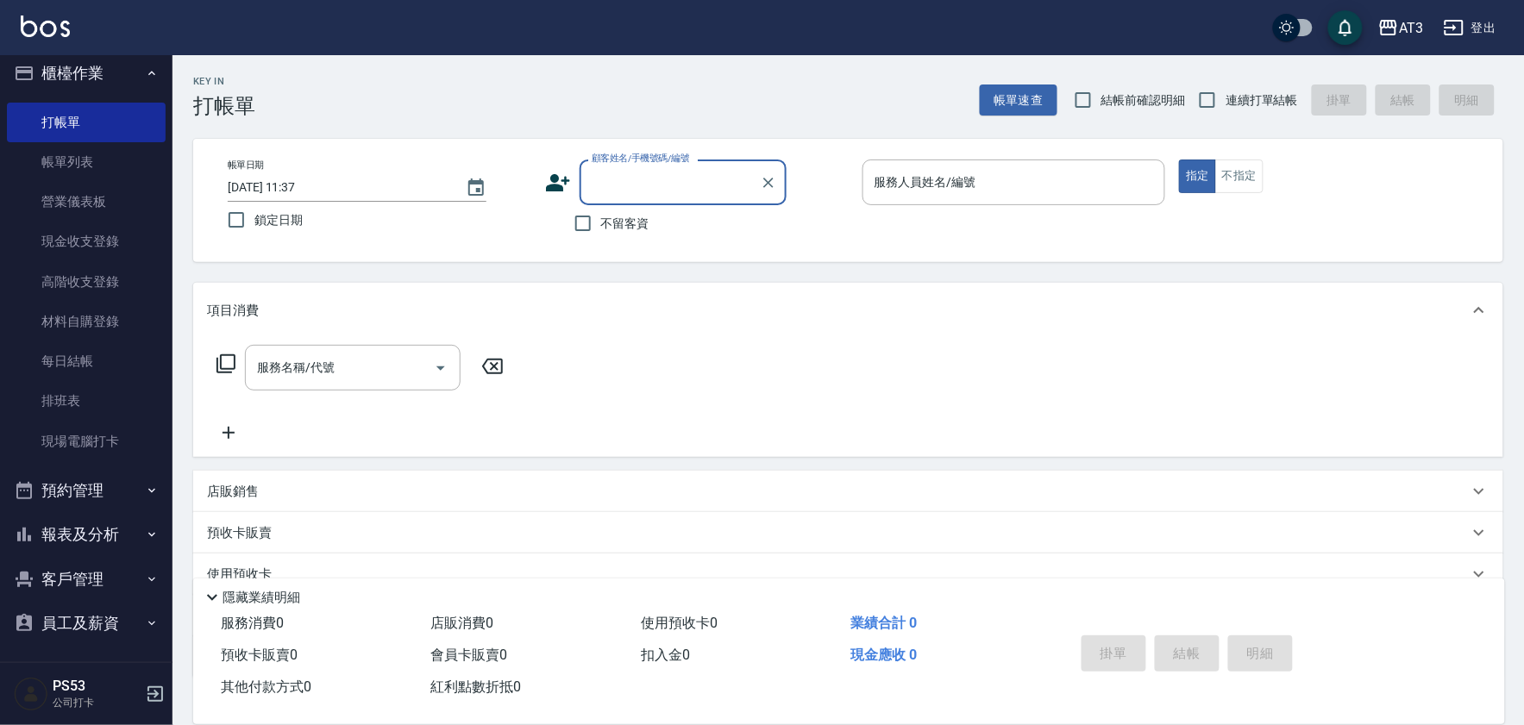
scroll to position [14, 0]
click at [84, 538] on button "報表及分析" at bounding box center [86, 532] width 159 height 45
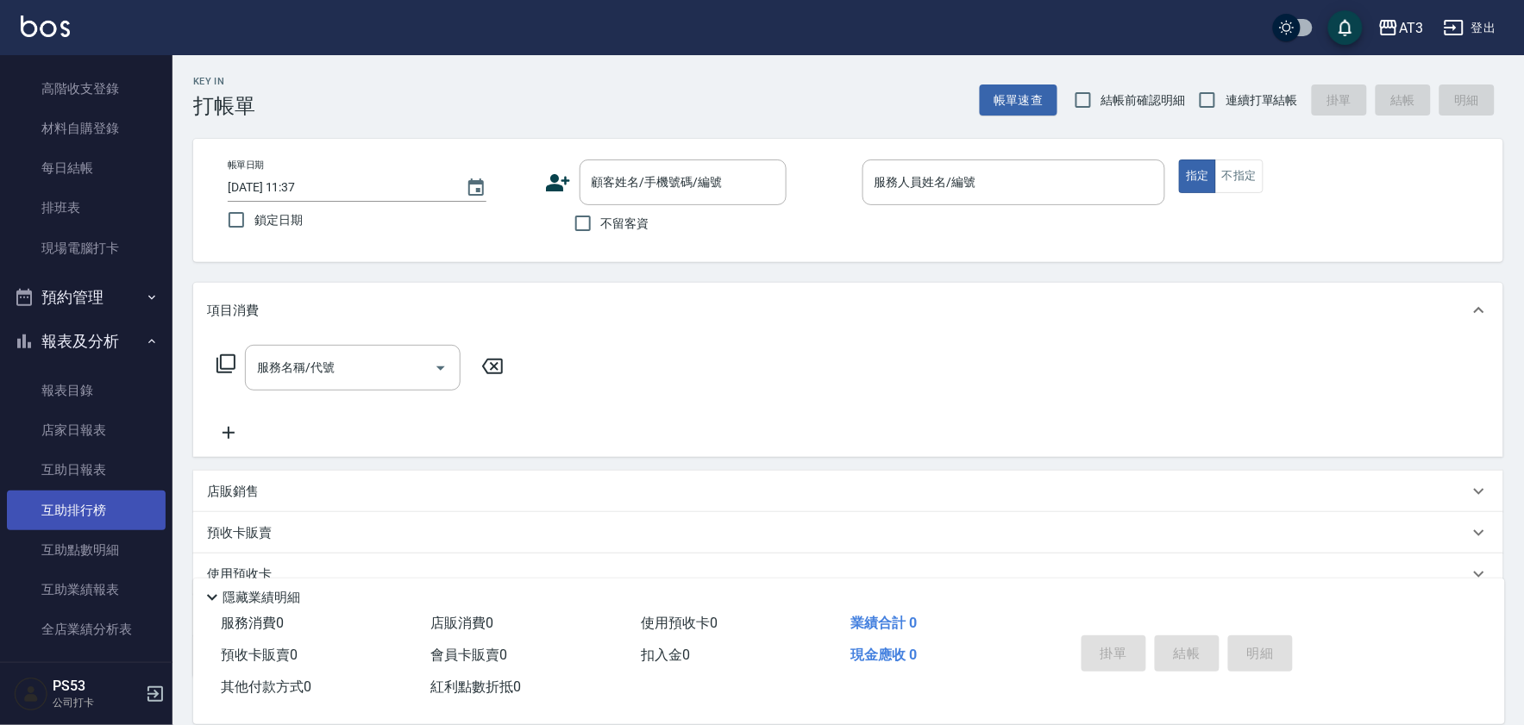
scroll to position [205, 0]
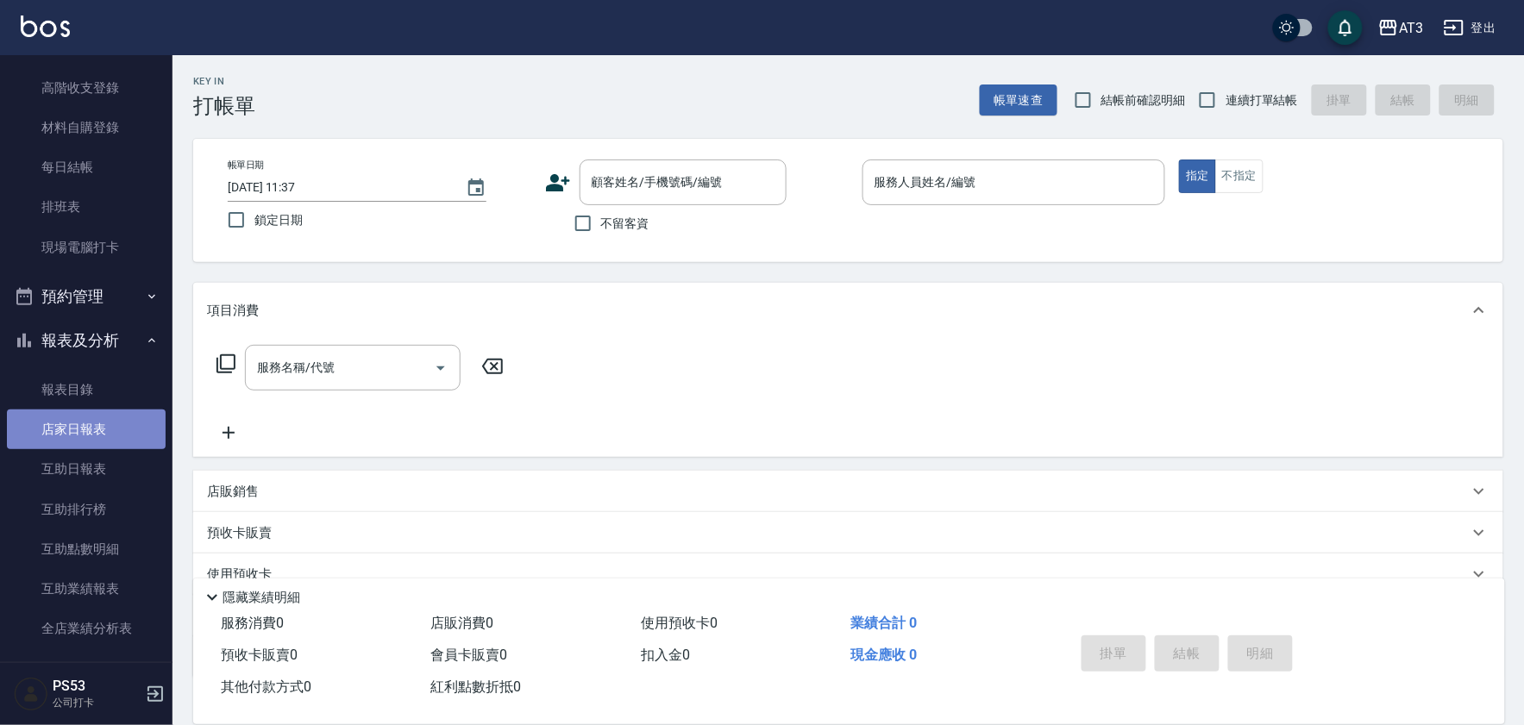
click at [107, 418] on link "店家日報表" at bounding box center [86, 430] width 159 height 40
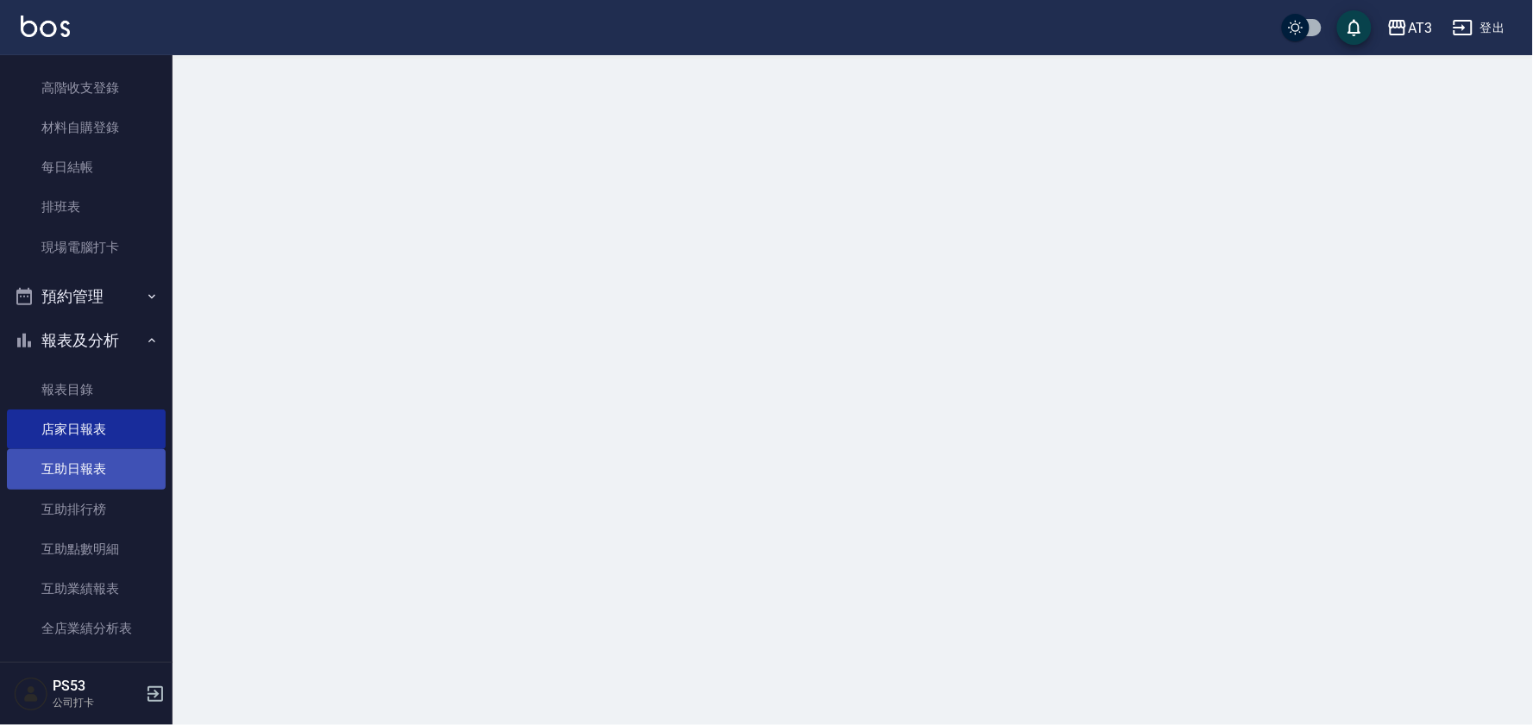
click at [104, 451] on link "互助日報表" at bounding box center [86, 469] width 159 height 40
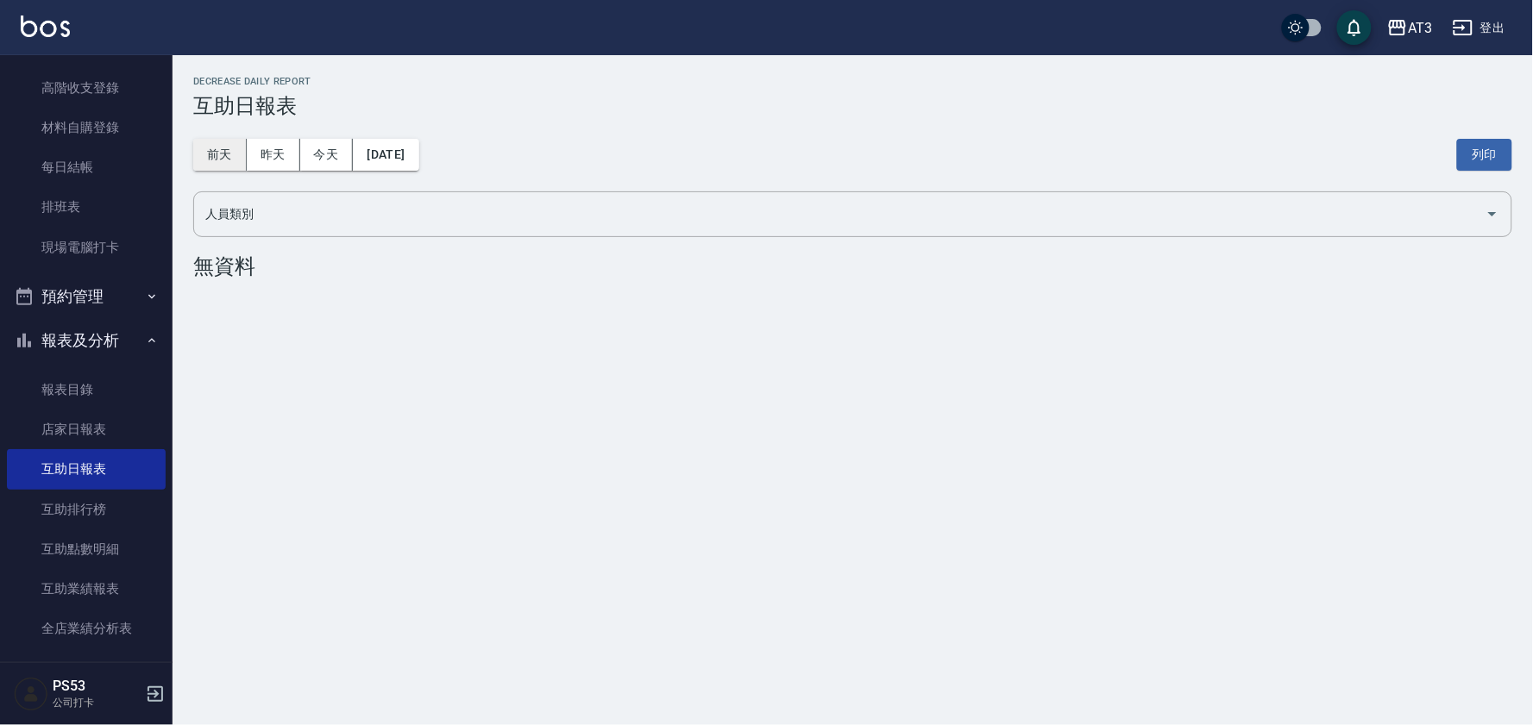
click at [220, 156] on button "前天" at bounding box center [219, 155] width 53 height 32
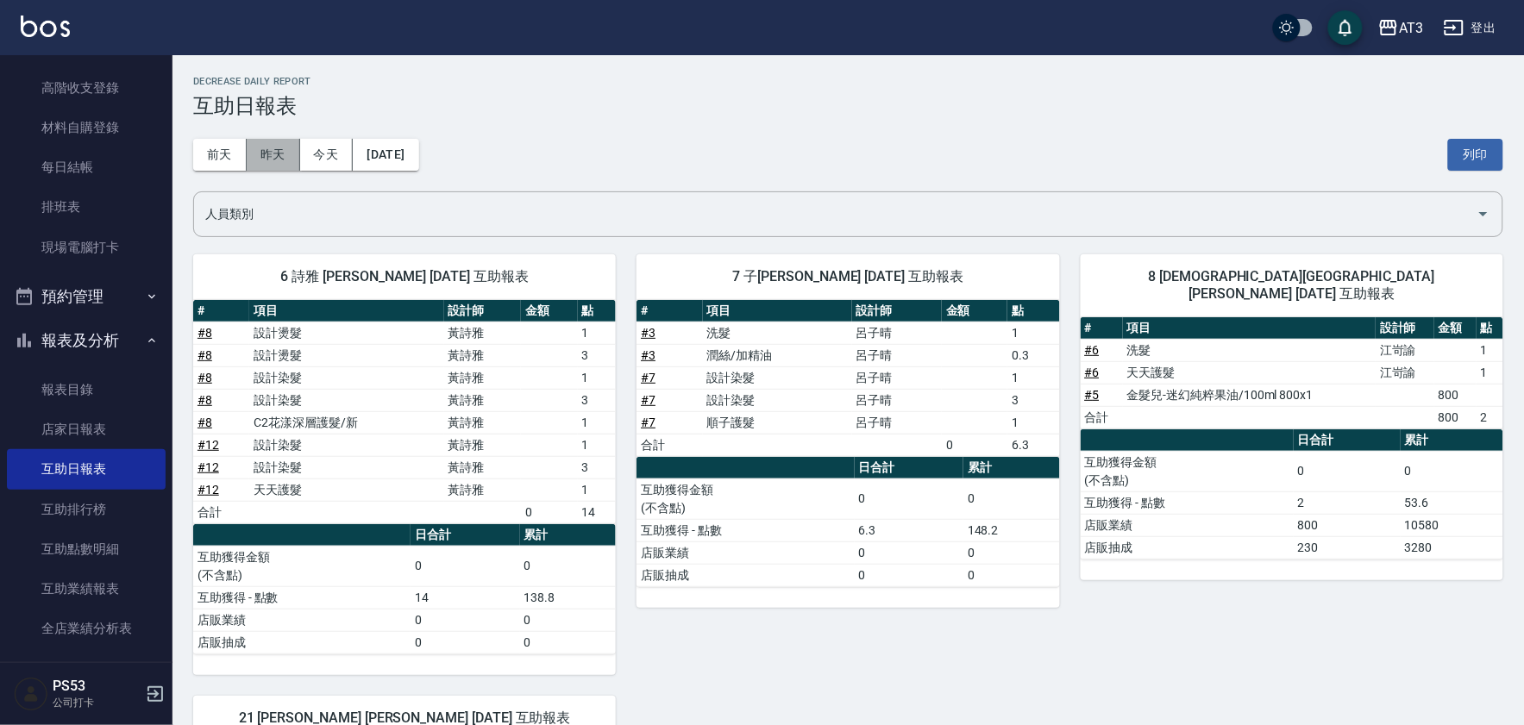
click at [265, 166] on button "昨天" at bounding box center [273, 155] width 53 height 32
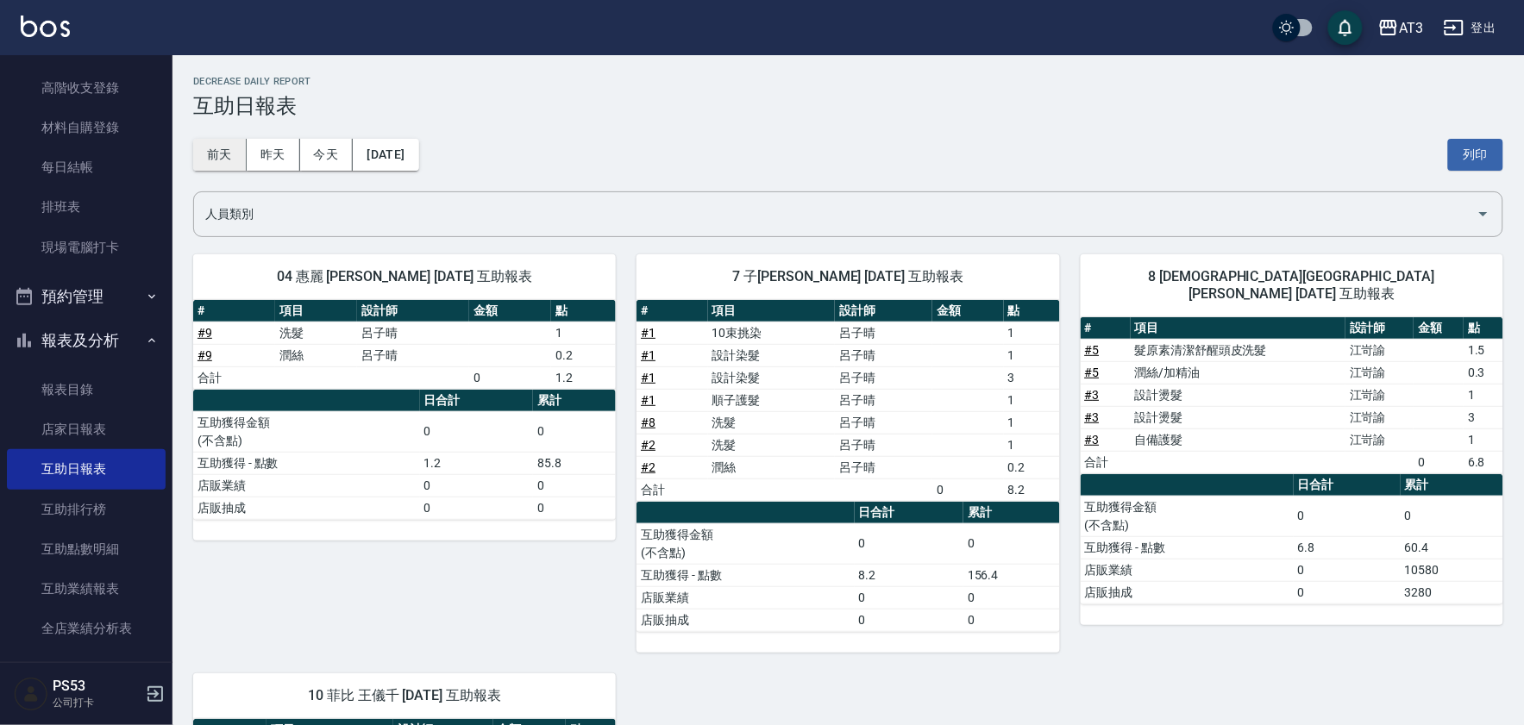
click at [211, 164] on button "前天" at bounding box center [219, 155] width 53 height 32
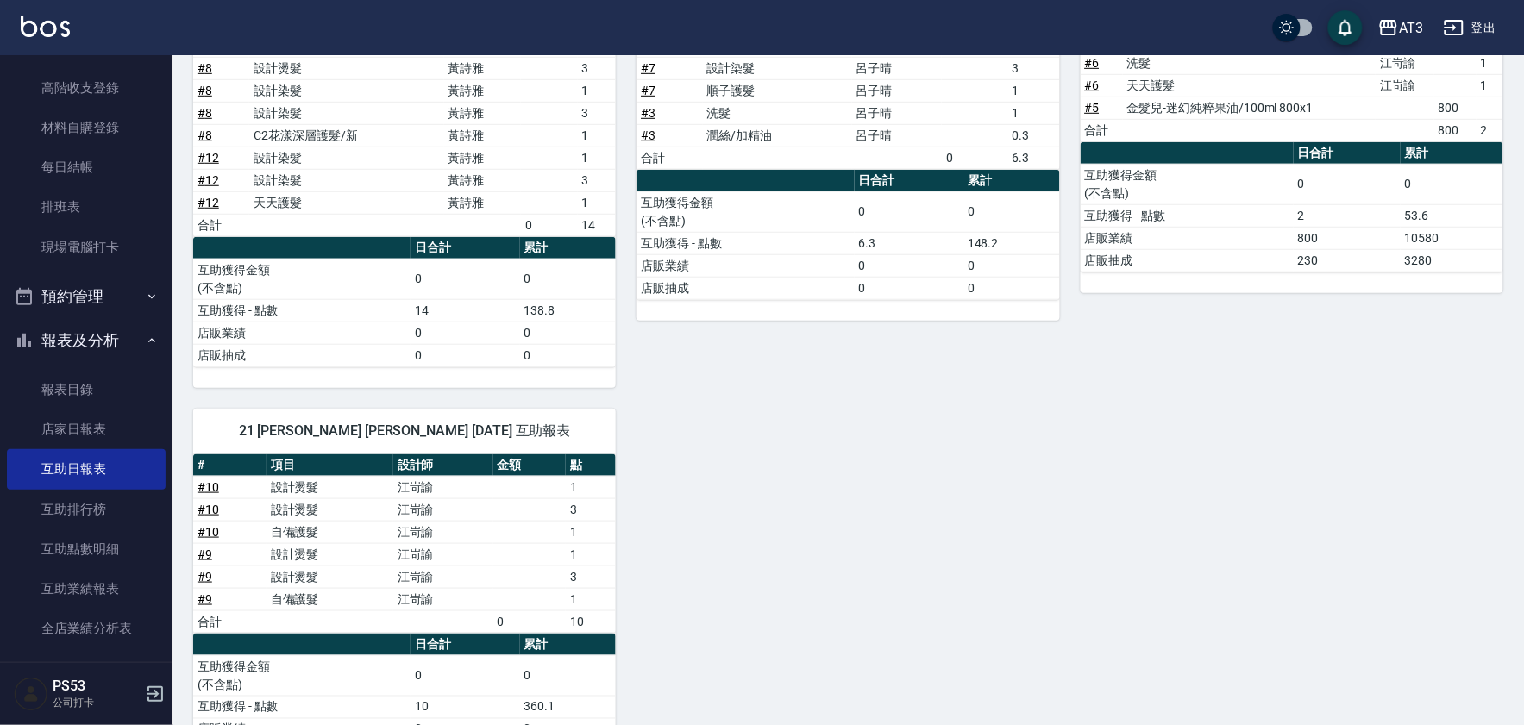
scroll to position [368, 0]
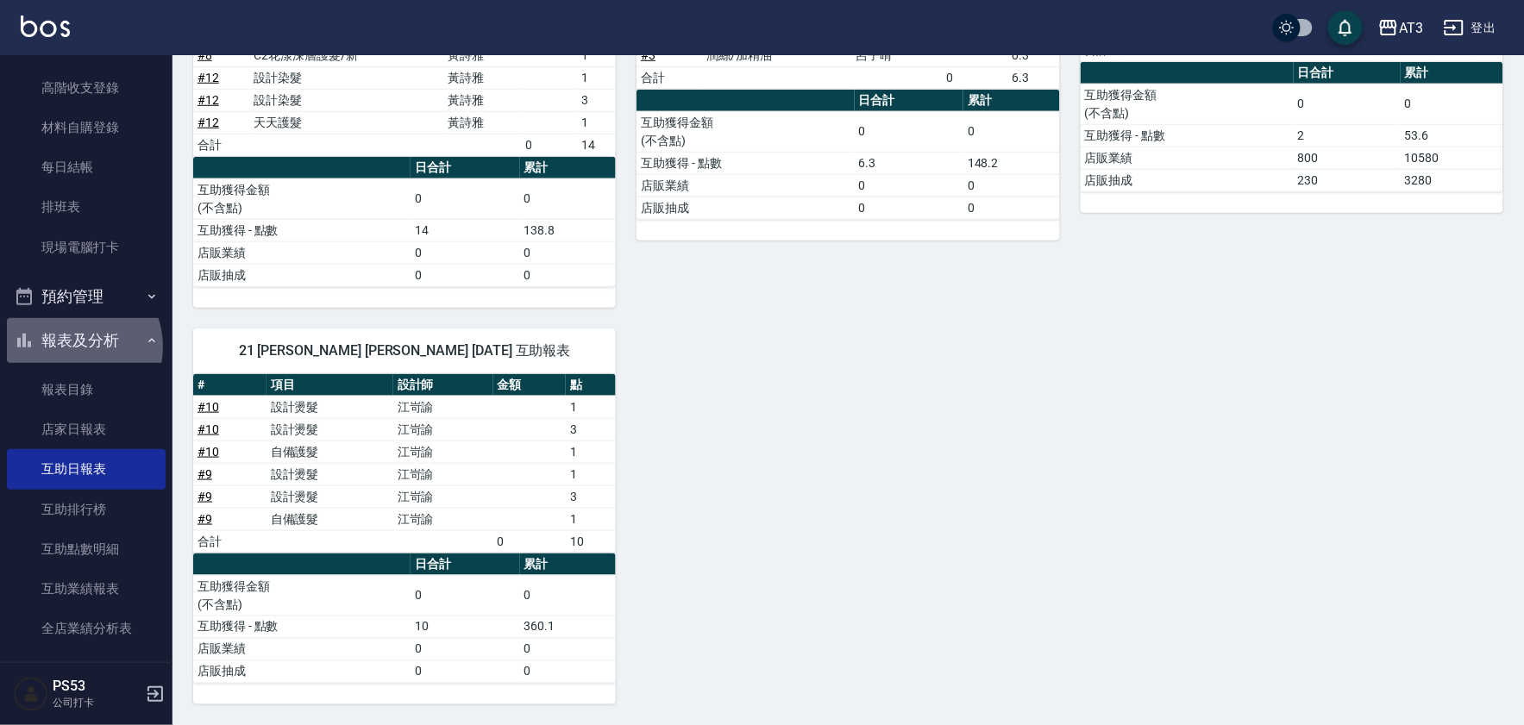
click at [70, 346] on button "報表及分析" at bounding box center [86, 340] width 159 height 45
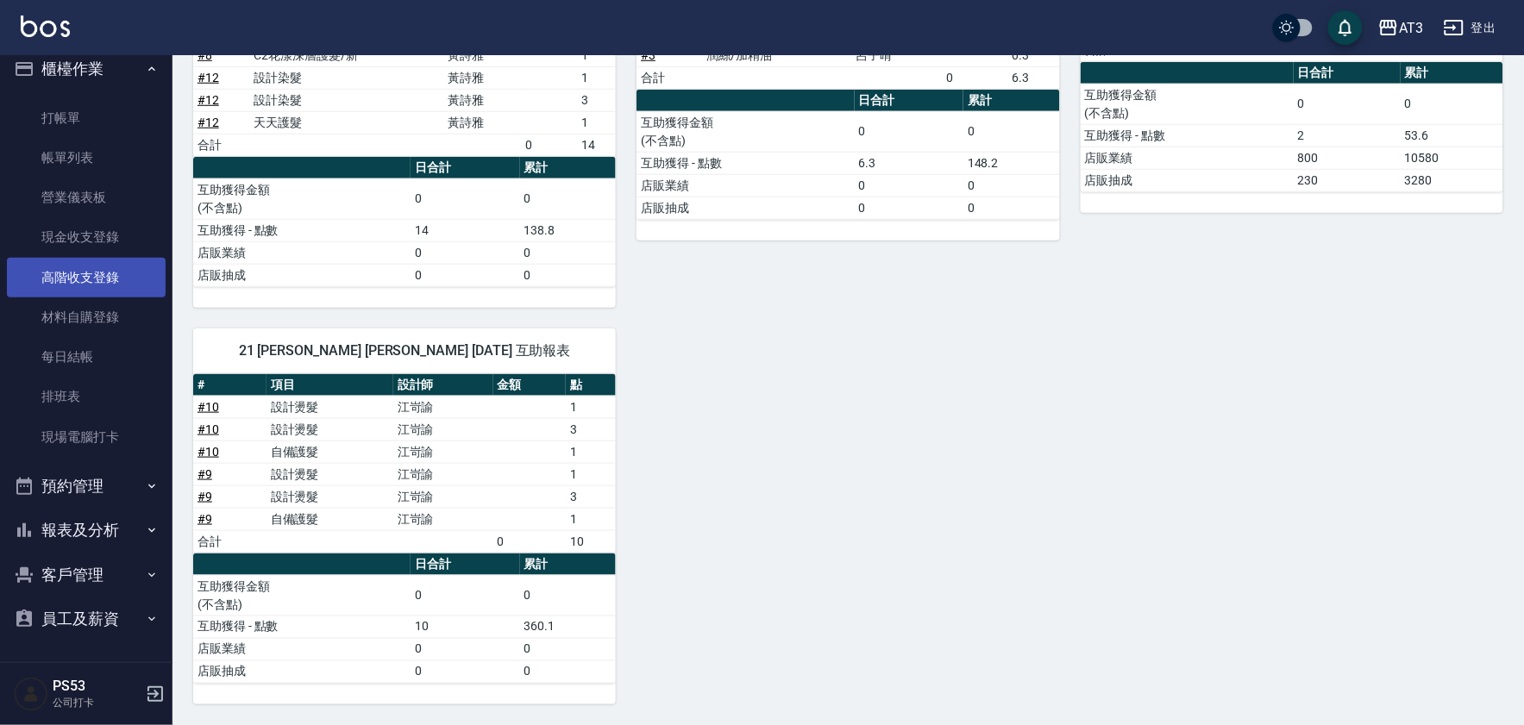
scroll to position [14, 0]
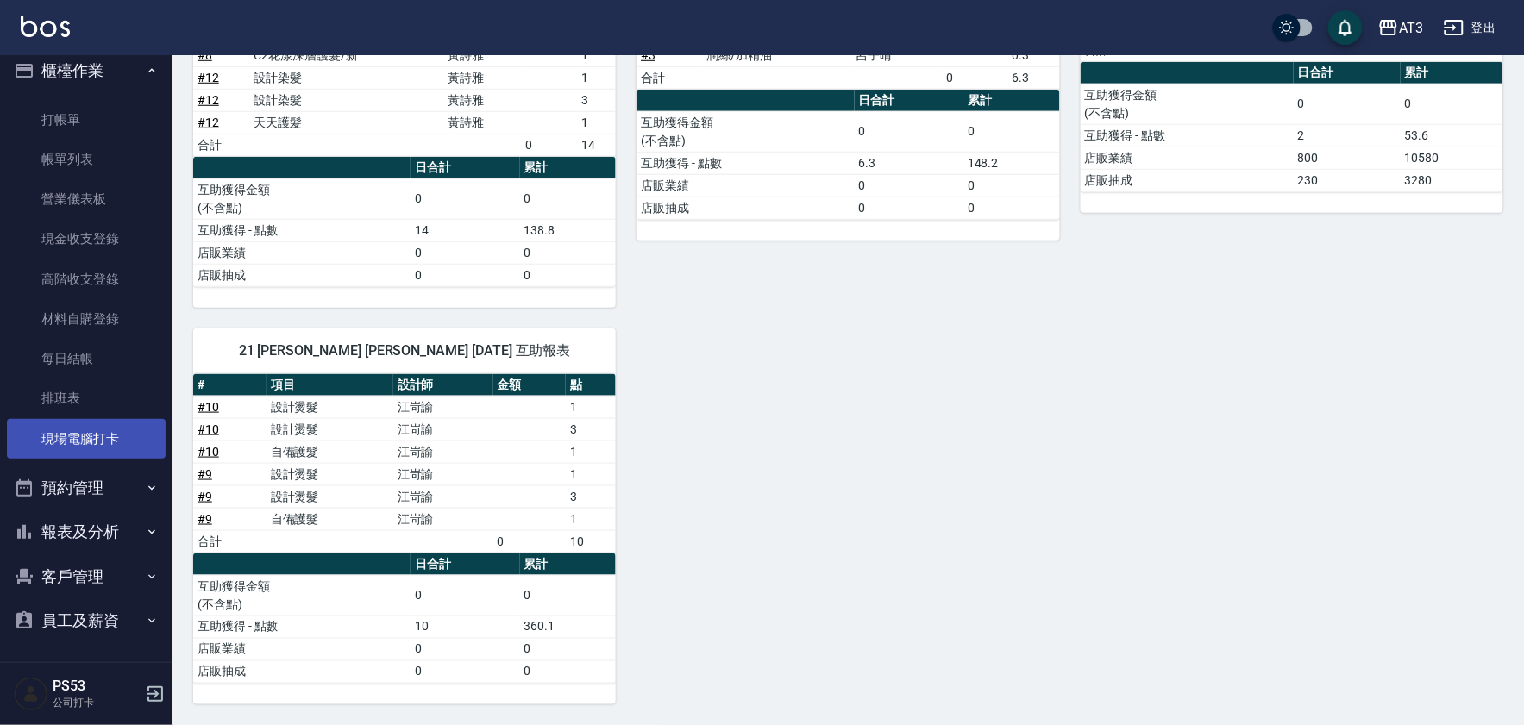
click at [76, 438] on link "現場電腦打卡" at bounding box center [86, 439] width 159 height 40
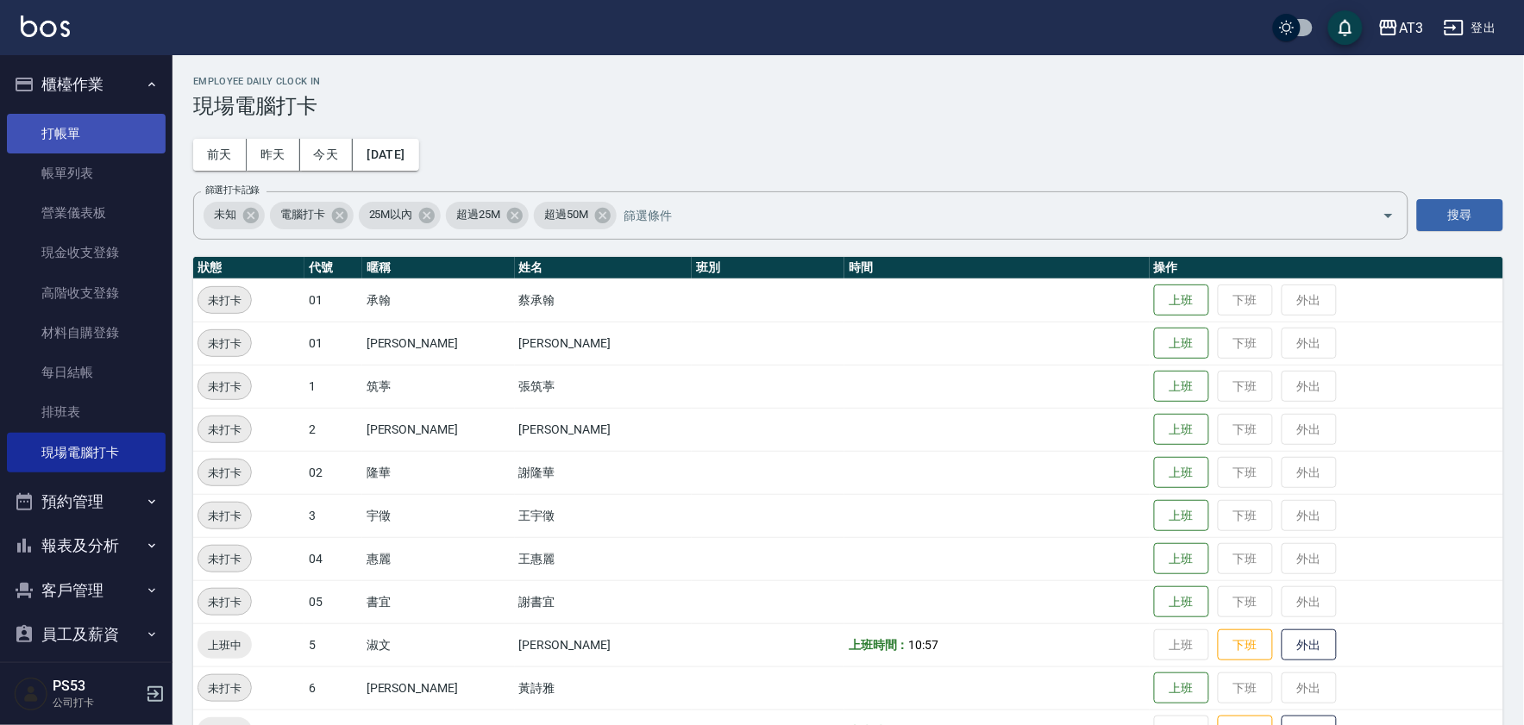
click at [86, 114] on link "打帳單" at bounding box center [86, 134] width 159 height 40
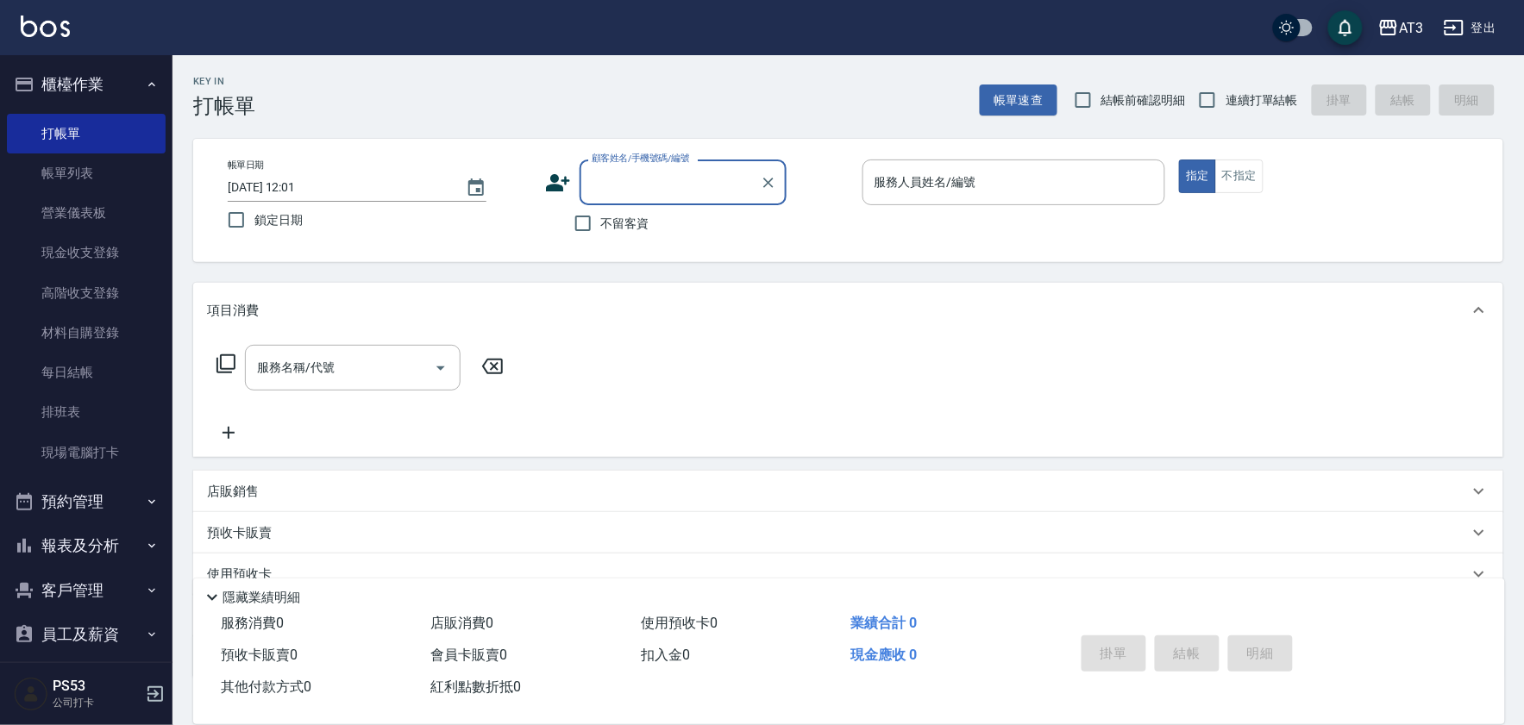
click at [80, 582] on button "客戶管理" at bounding box center [86, 590] width 159 height 45
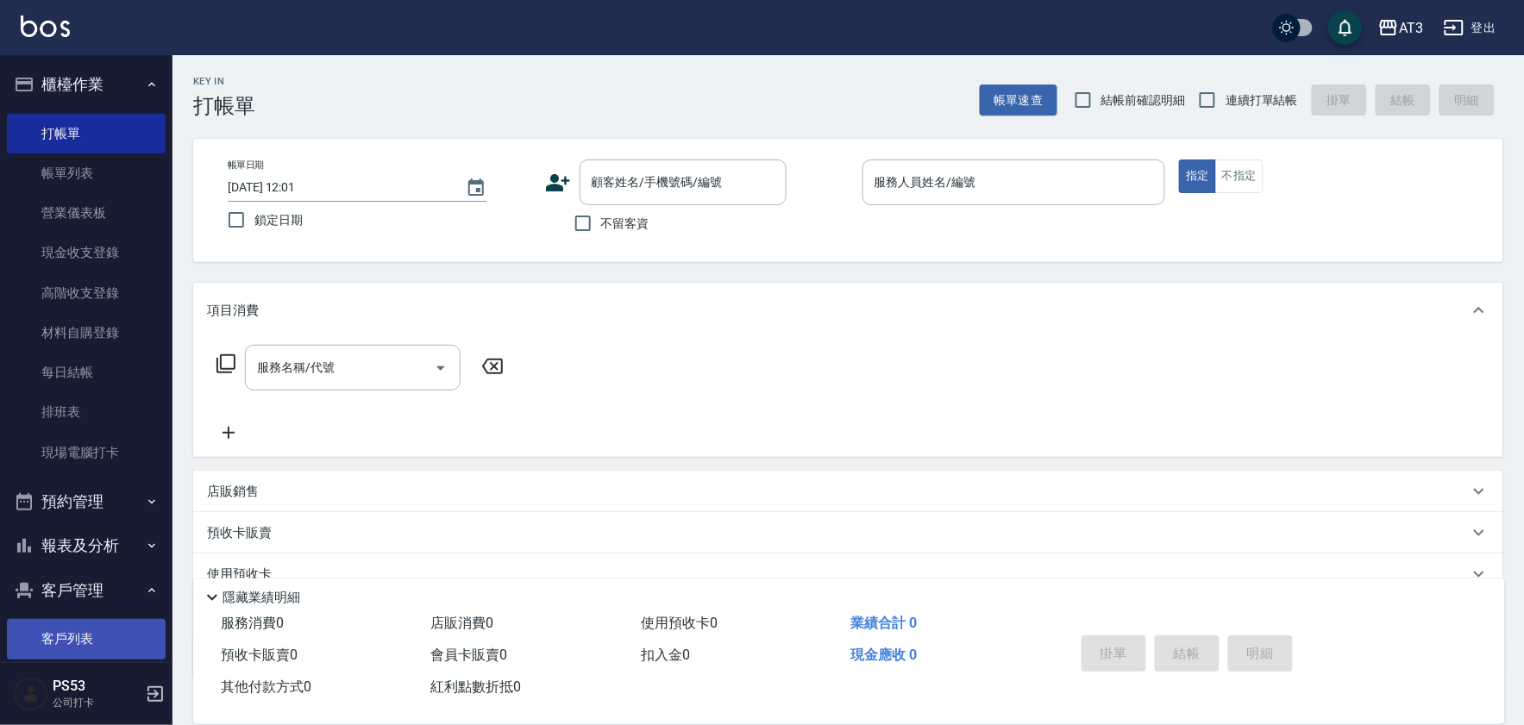
click at [63, 639] on link "客戶列表" at bounding box center [86, 639] width 159 height 40
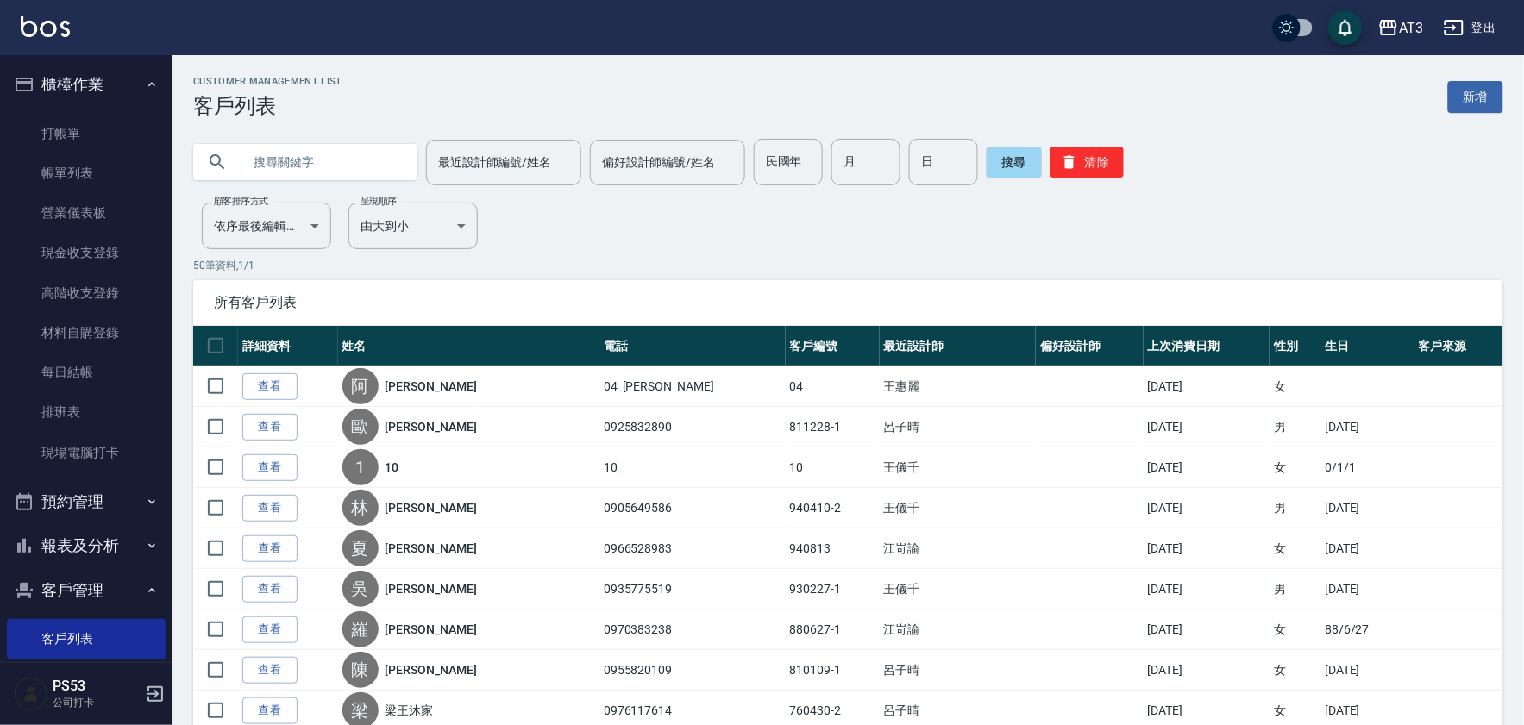
click at [346, 167] on input "text" at bounding box center [323, 162] width 162 height 47
type input "0933082829"
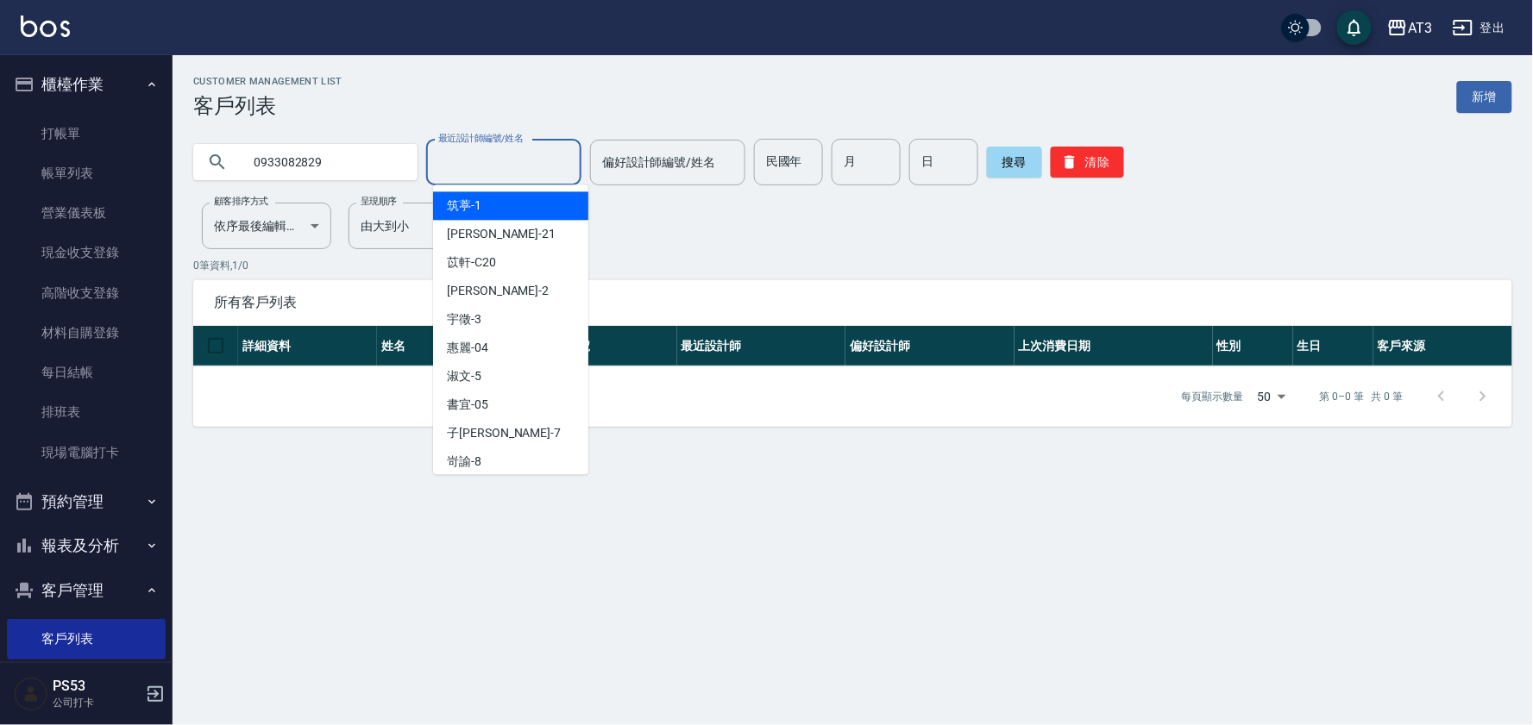
drag, startPoint x: 444, startPoint y: 168, endPoint x: 467, endPoint y: 175, distance: 23.5
click at [445, 168] on input "最近設計師編號/姓名" at bounding box center [504, 163] width 140 height 30
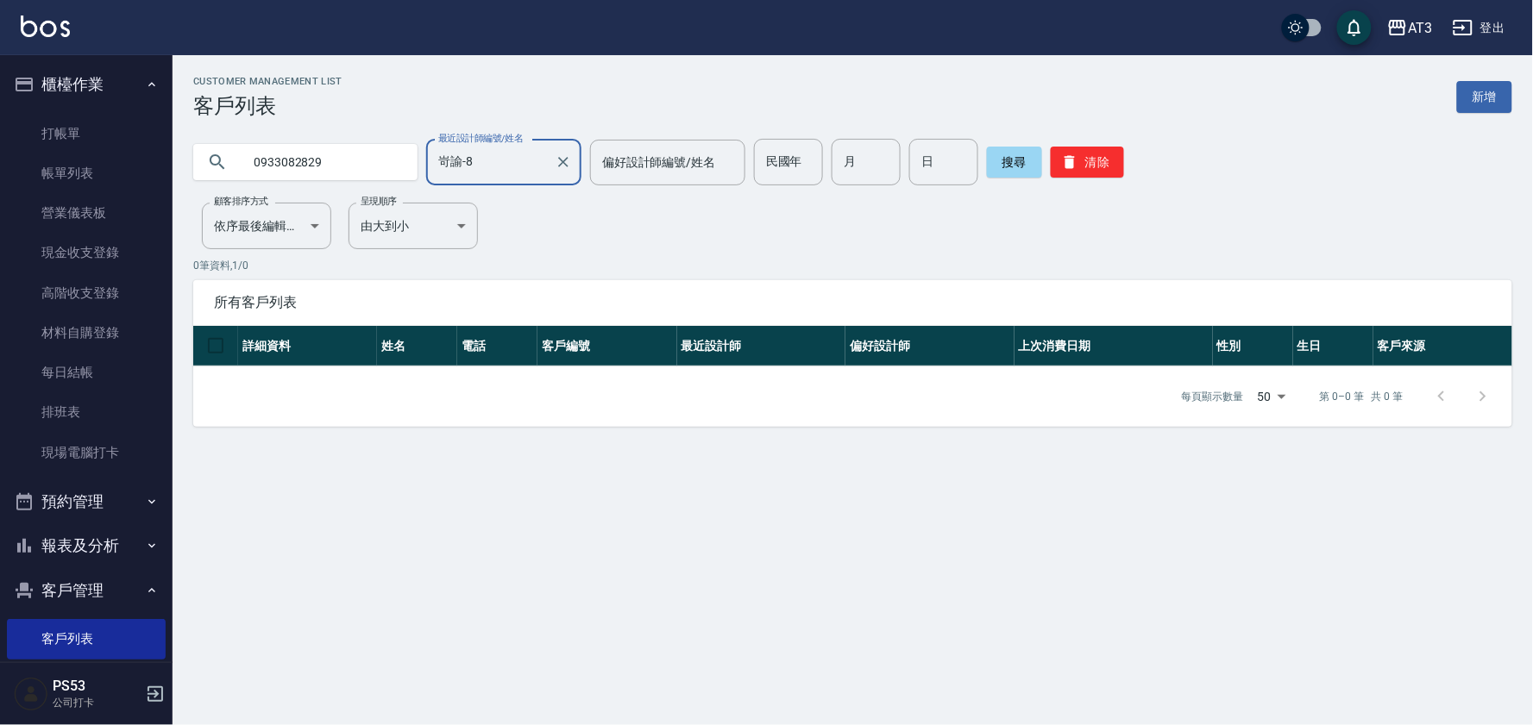
type input "岢諭-8"
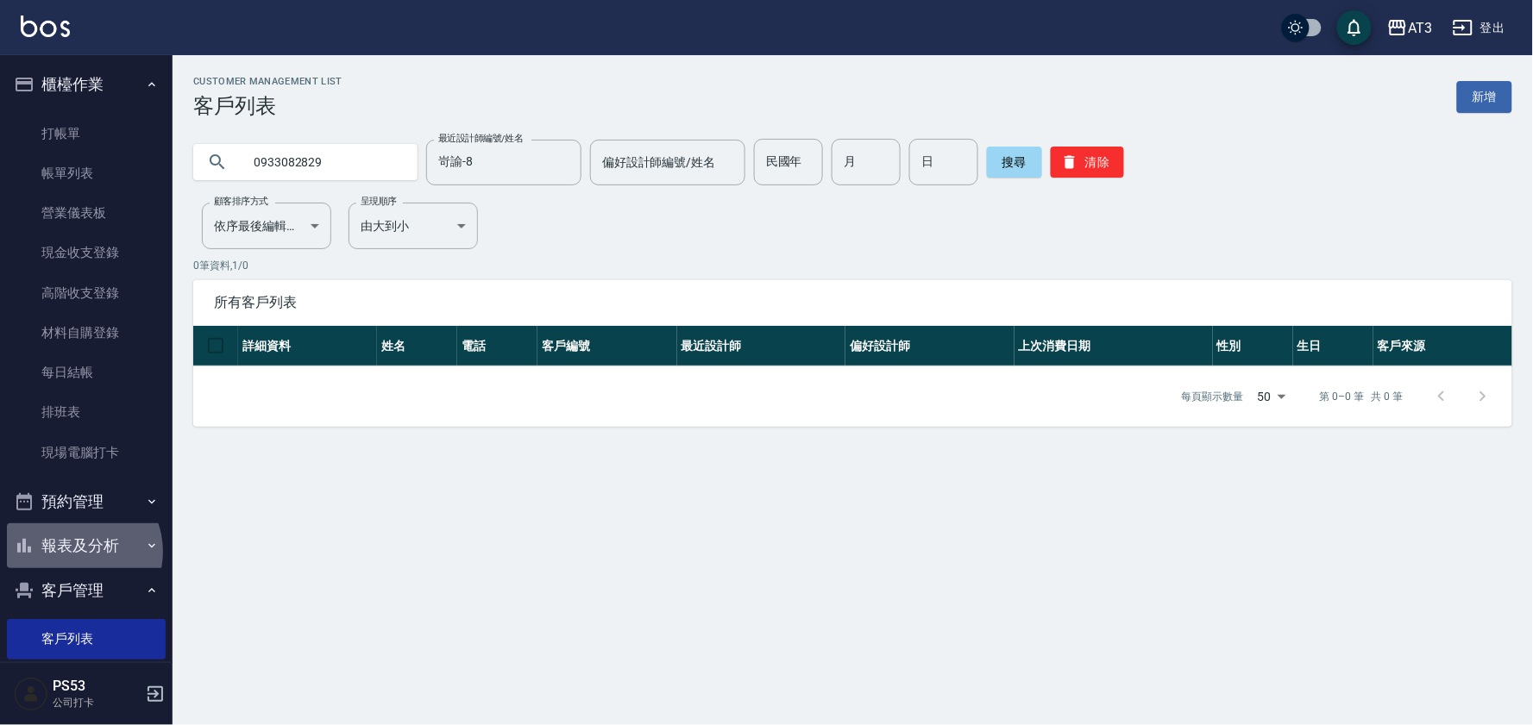
click at [76, 552] on button "報表及分析" at bounding box center [86, 546] width 159 height 45
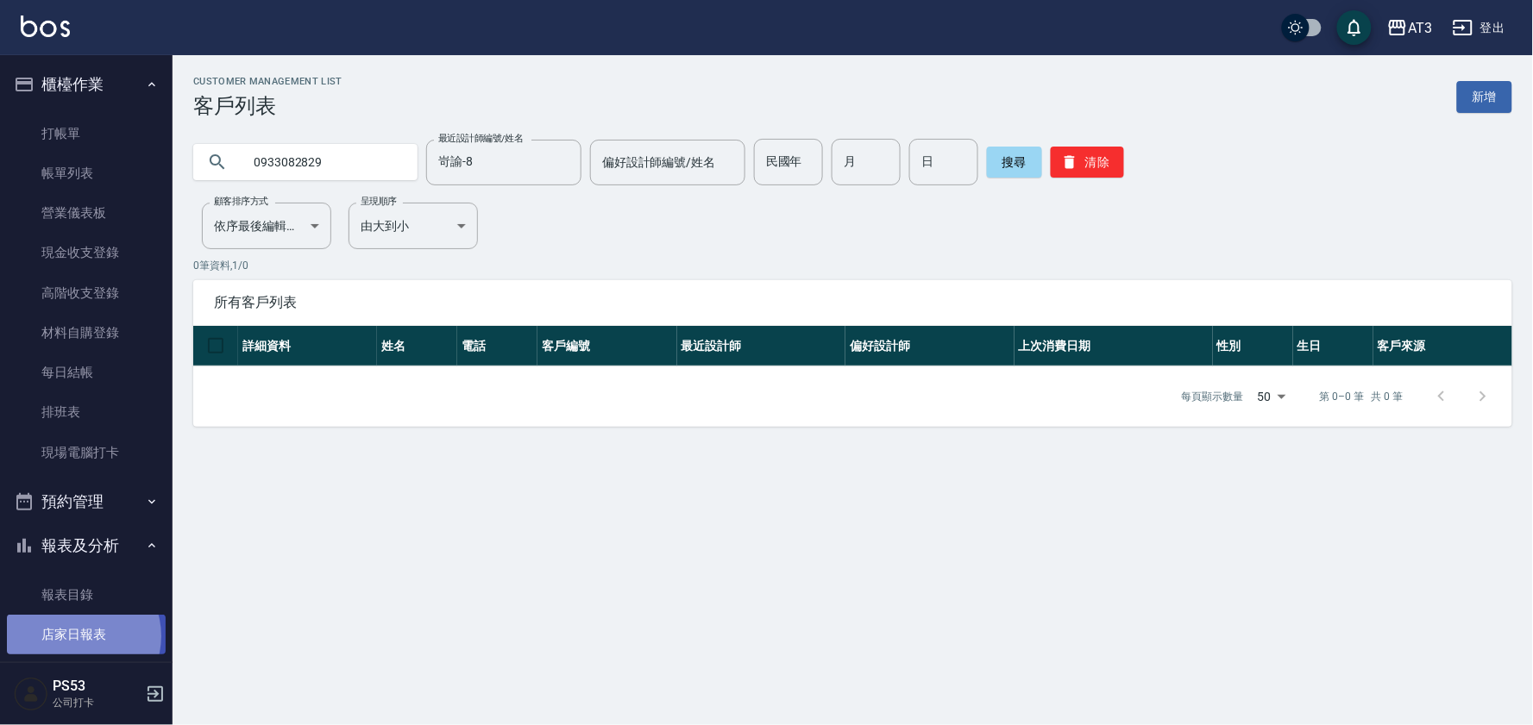
click at [79, 637] on link "店家日報表" at bounding box center [86, 635] width 159 height 40
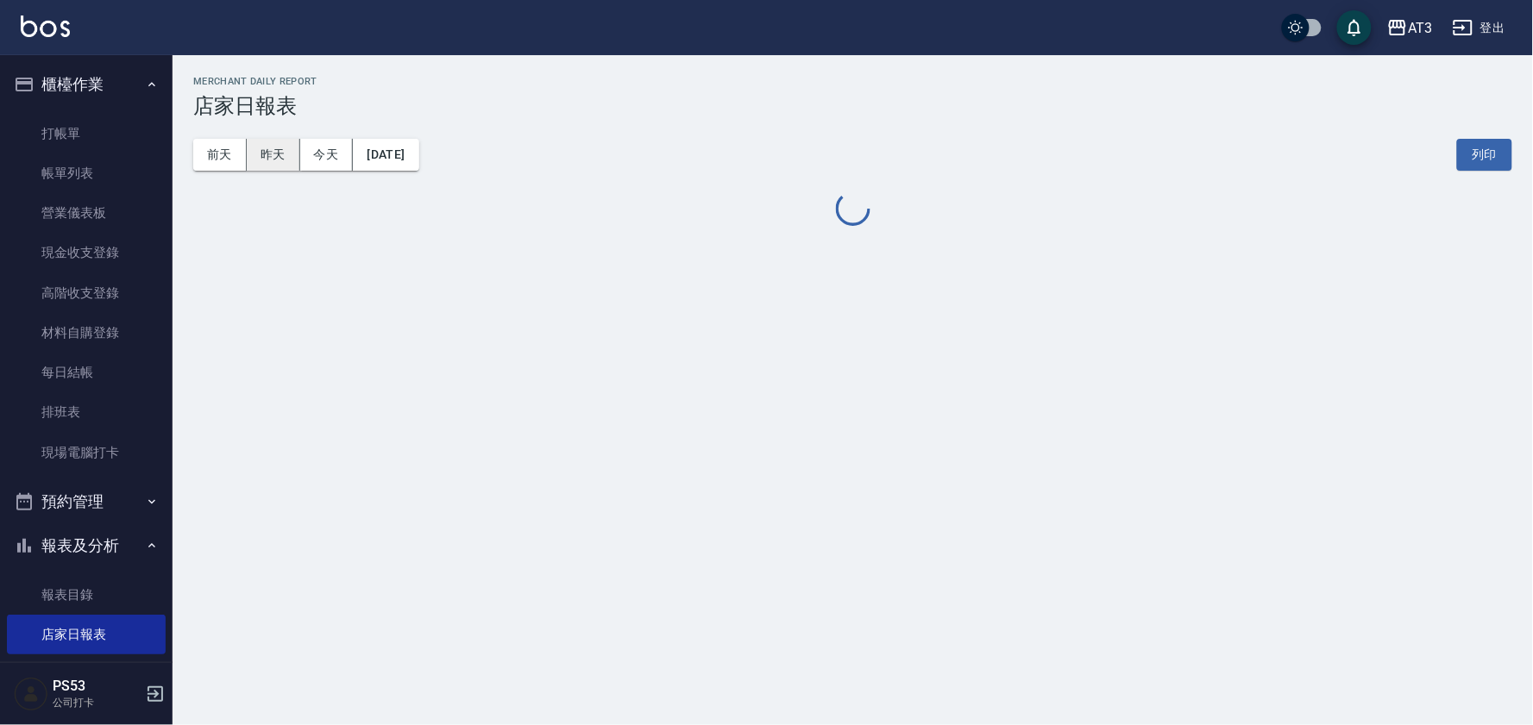
click at [273, 152] on button "昨天" at bounding box center [273, 155] width 53 height 32
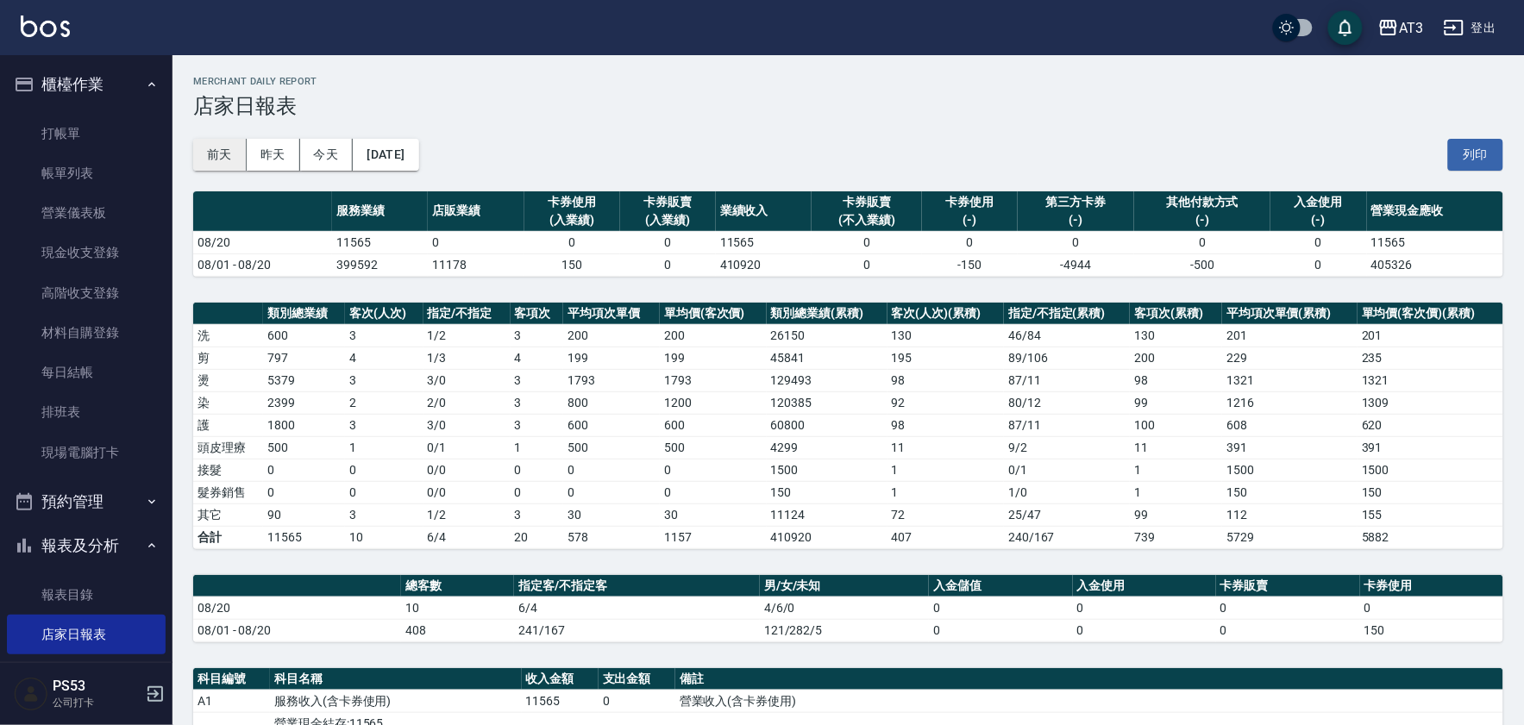
click at [235, 154] on button "前天" at bounding box center [219, 155] width 53 height 32
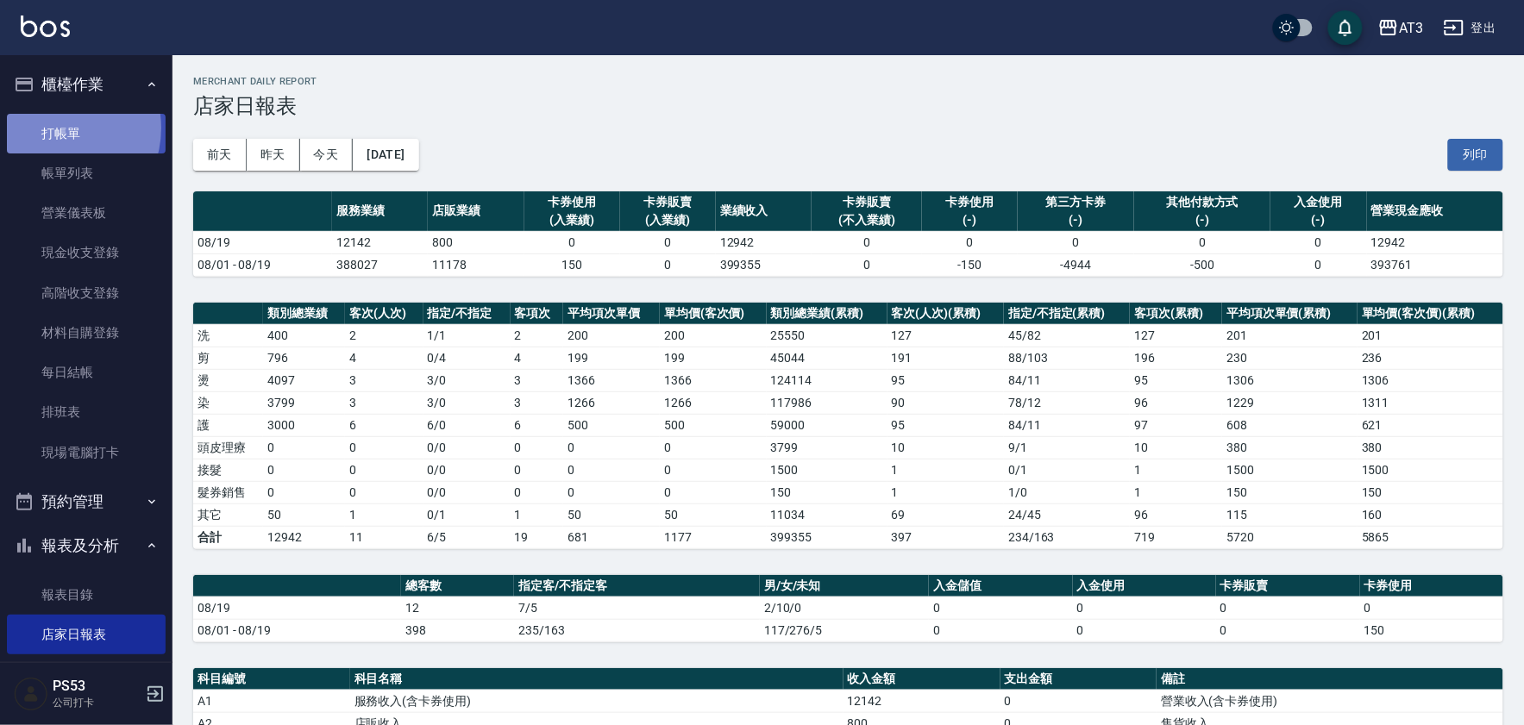
click at [53, 128] on link "打帳單" at bounding box center [86, 134] width 159 height 40
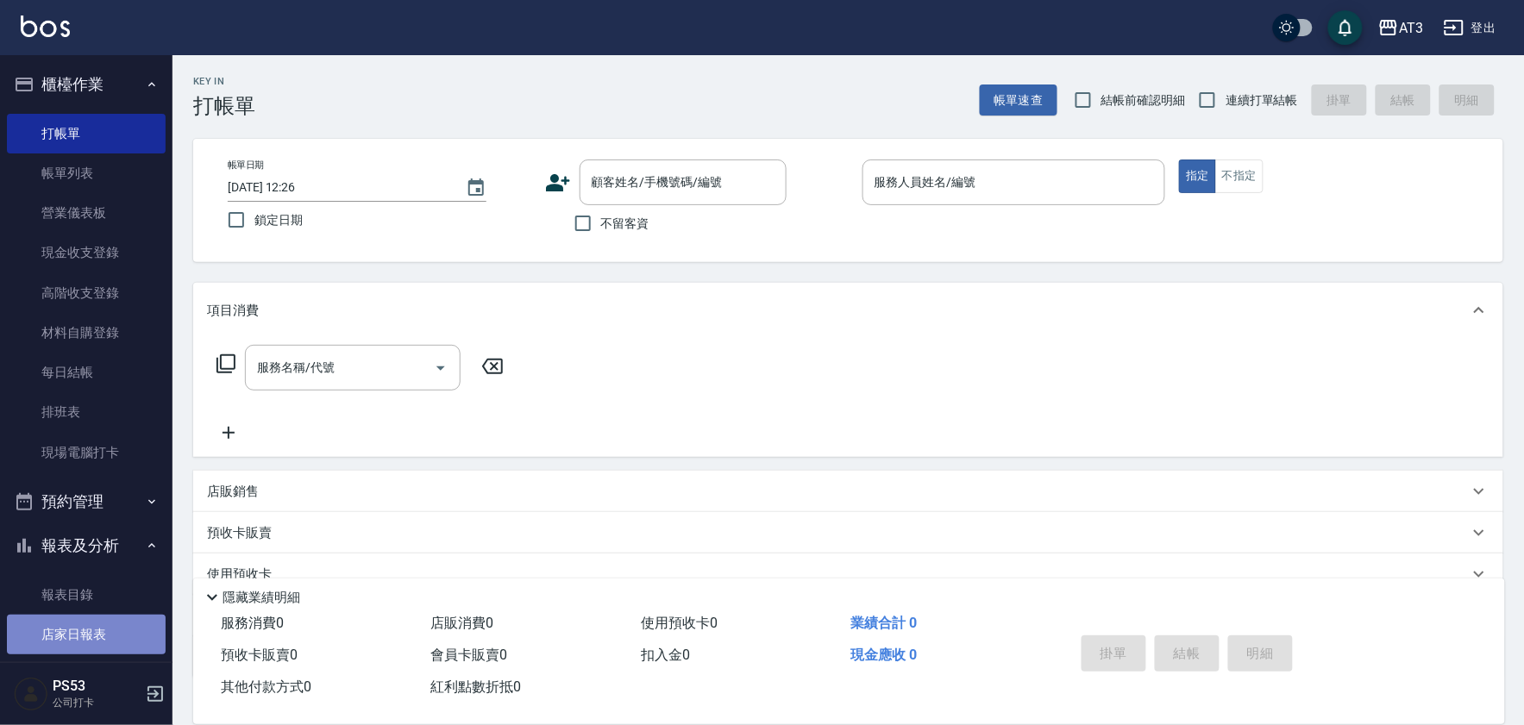
click at [87, 634] on link "店家日報表" at bounding box center [86, 635] width 159 height 40
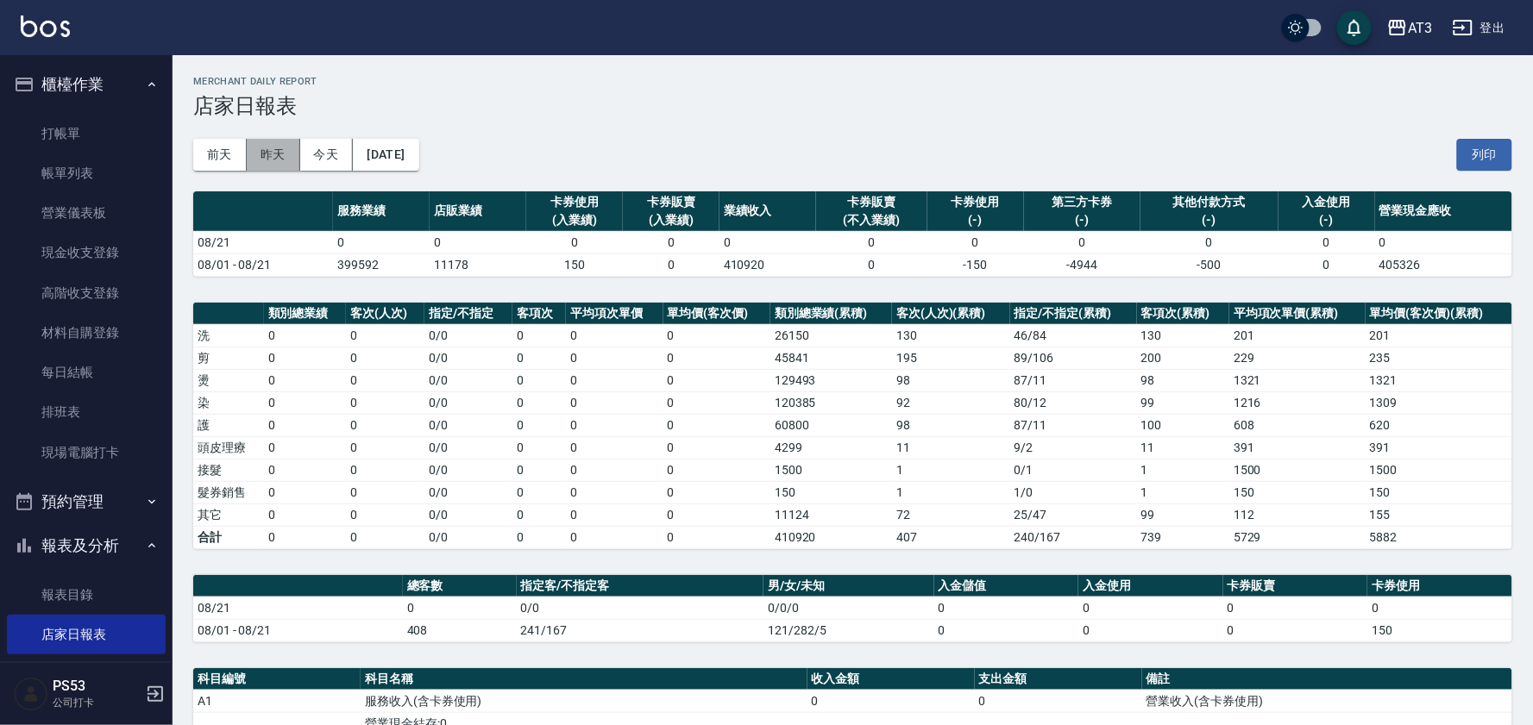
click at [286, 160] on button "昨天" at bounding box center [273, 155] width 53 height 32
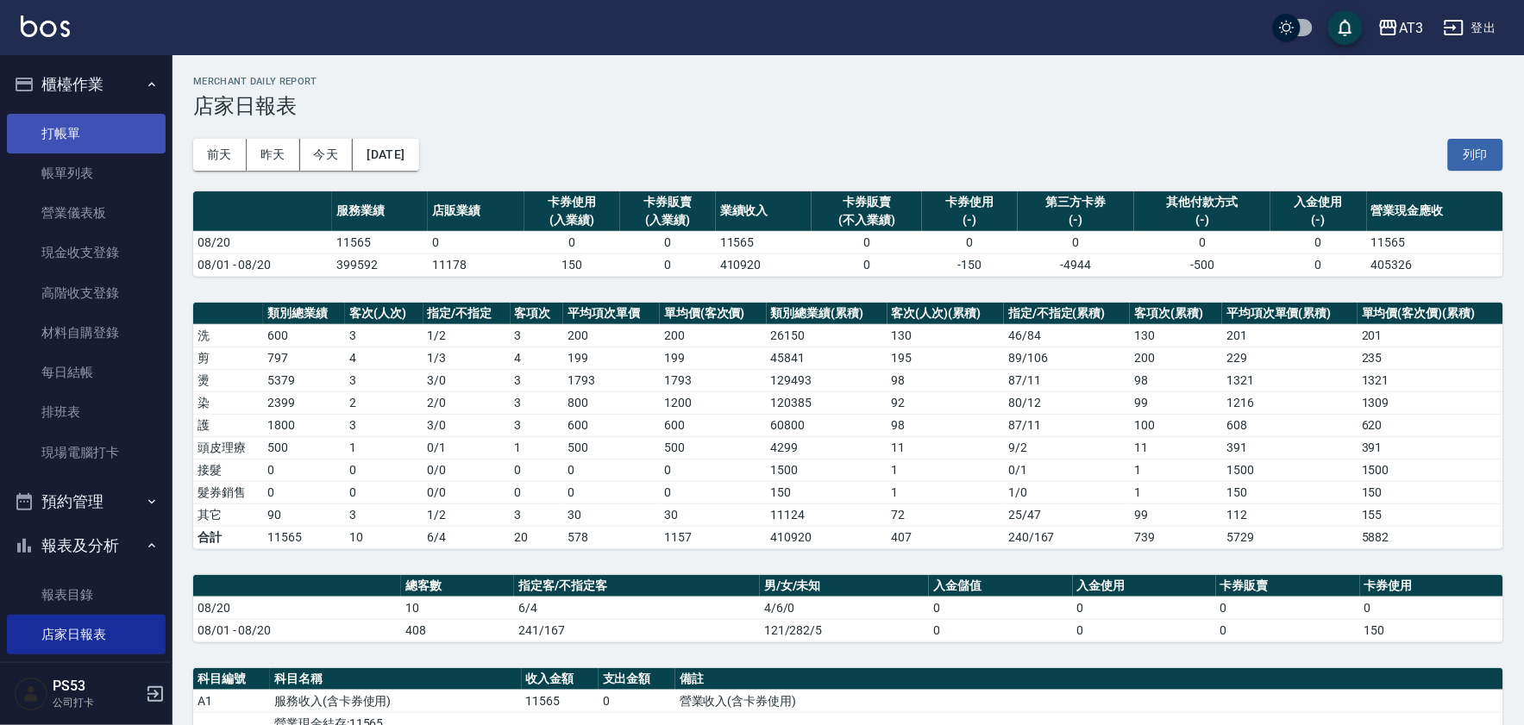
click at [58, 134] on link "打帳單" at bounding box center [86, 134] width 159 height 40
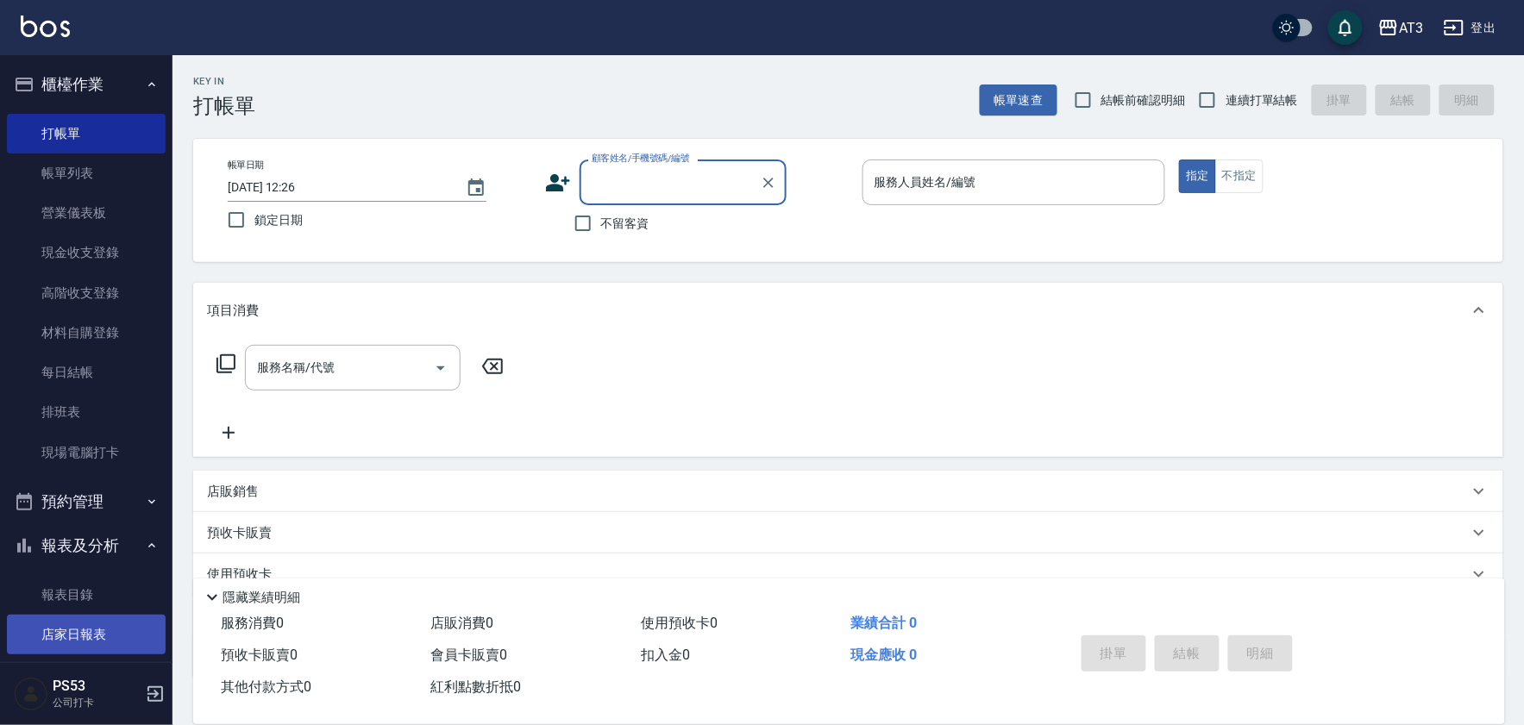
click at [80, 631] on link "店家日報表" at bounding box center [86, 635] width 159 height 40
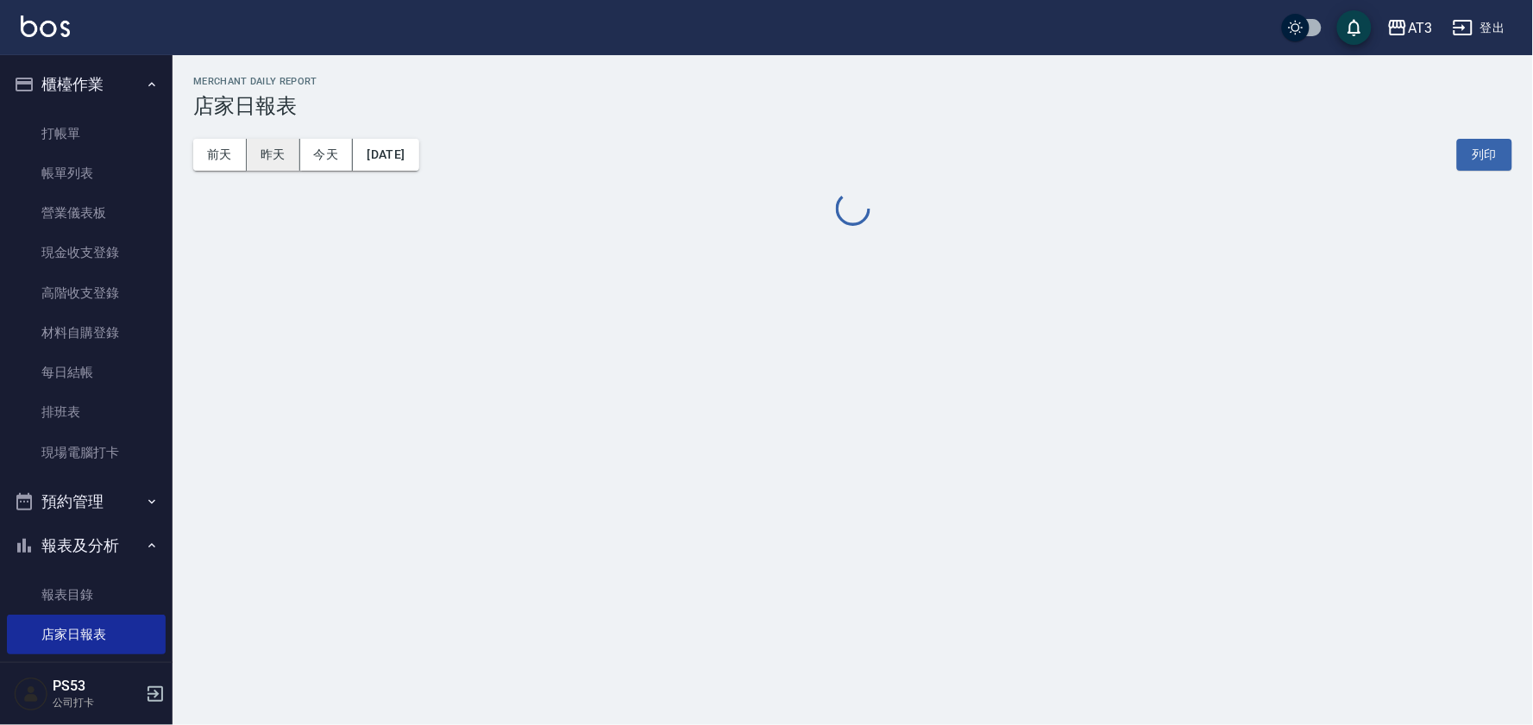
click at [272, 158] on button "昨天" at bounding box center [273, 155] width 53 height 32
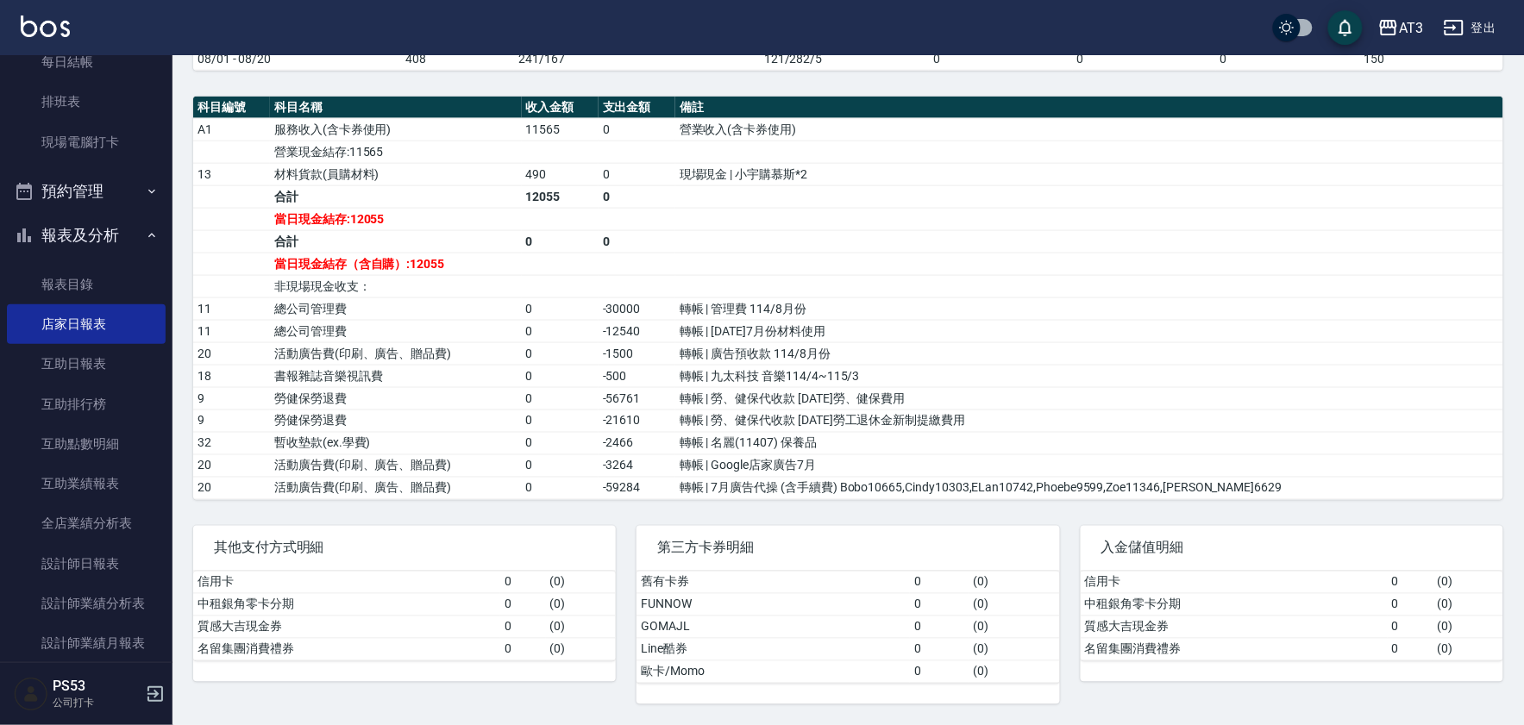
scroll to position [257, 0]
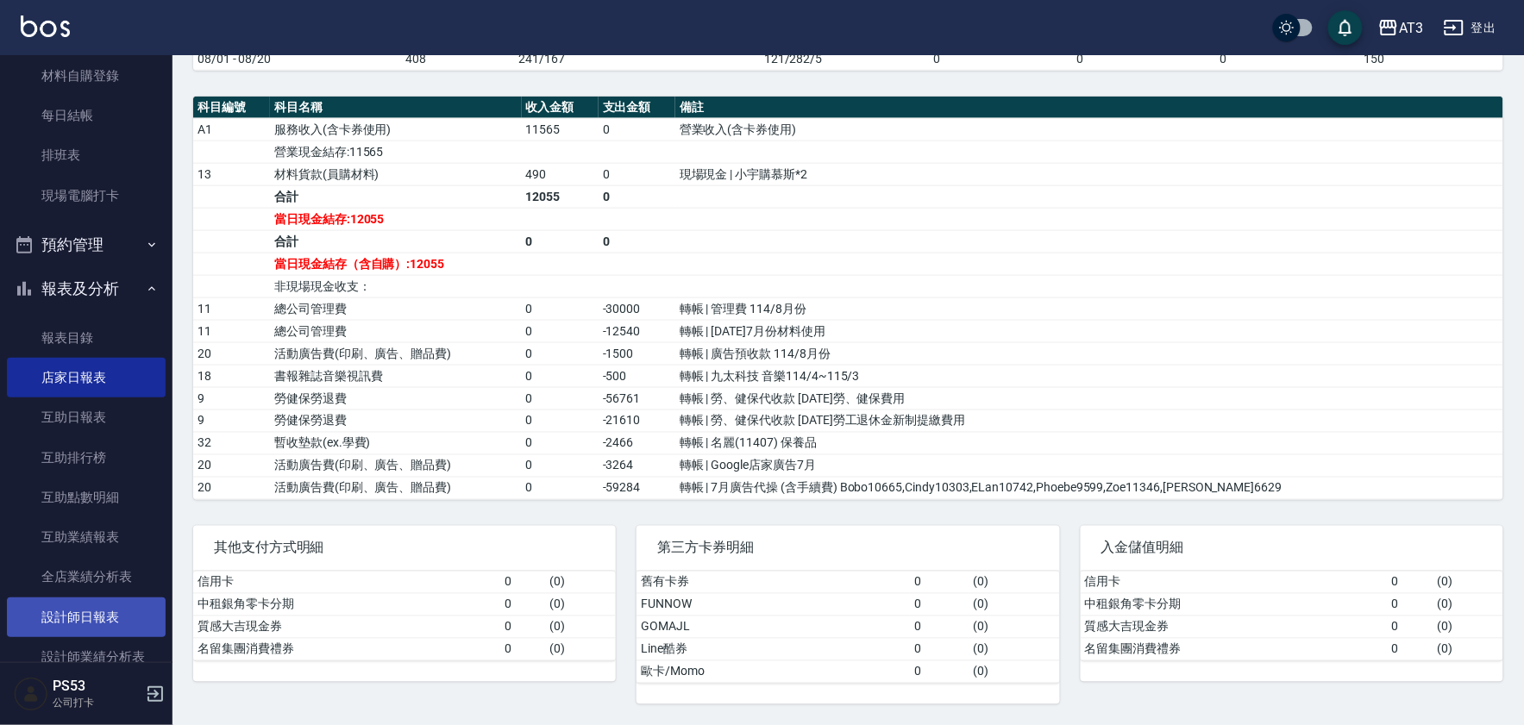
click at [76, 612] on link "設計師日報表" at bounding box center [86, 618] width 159 height 40
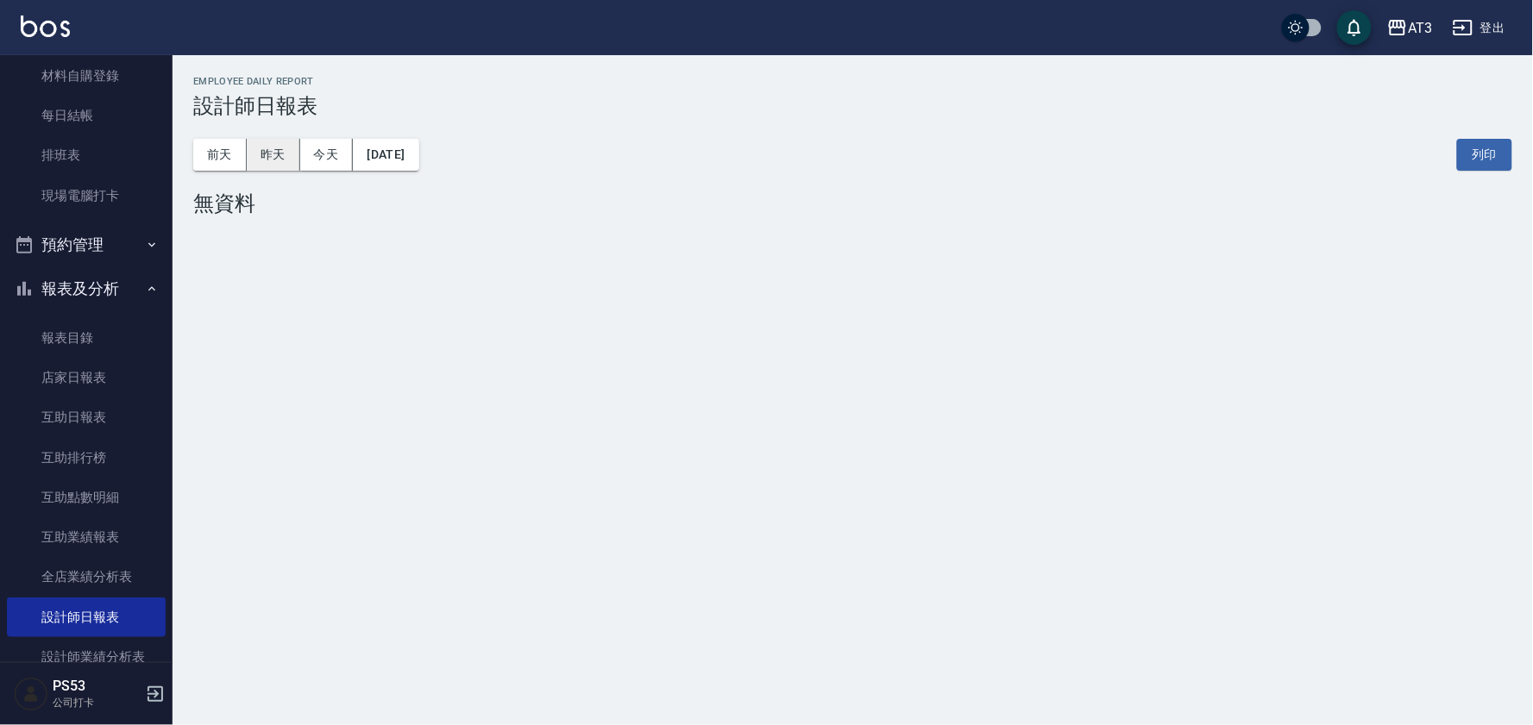
click at [273, 160] on button "昨天" at bounding box center [273, 155] width 53 height 32
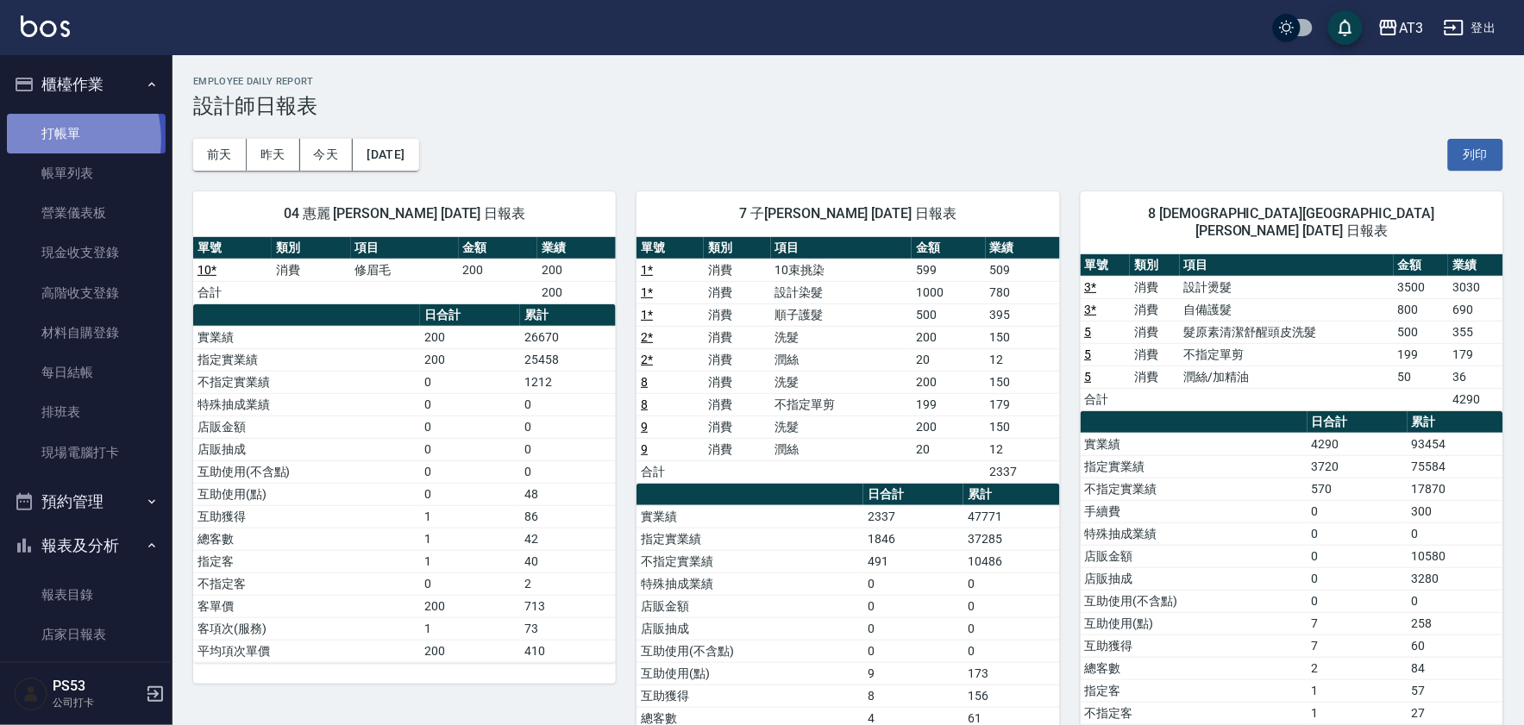
click at [53, 139] on link "打帳單" at bounding box center [86, 134] width 159 height 40
